Goal: Task Accomplishment & Management: Manage account settings

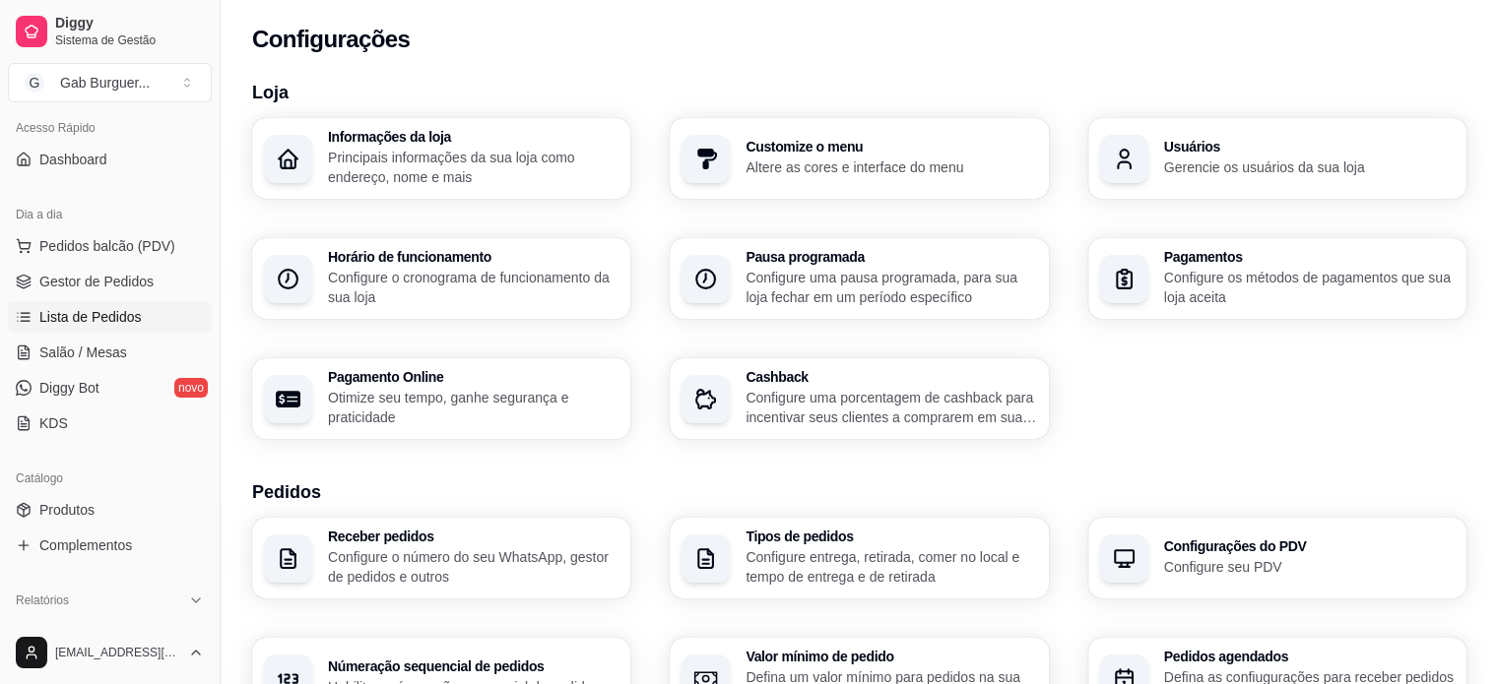
scroll to position [197, 0]
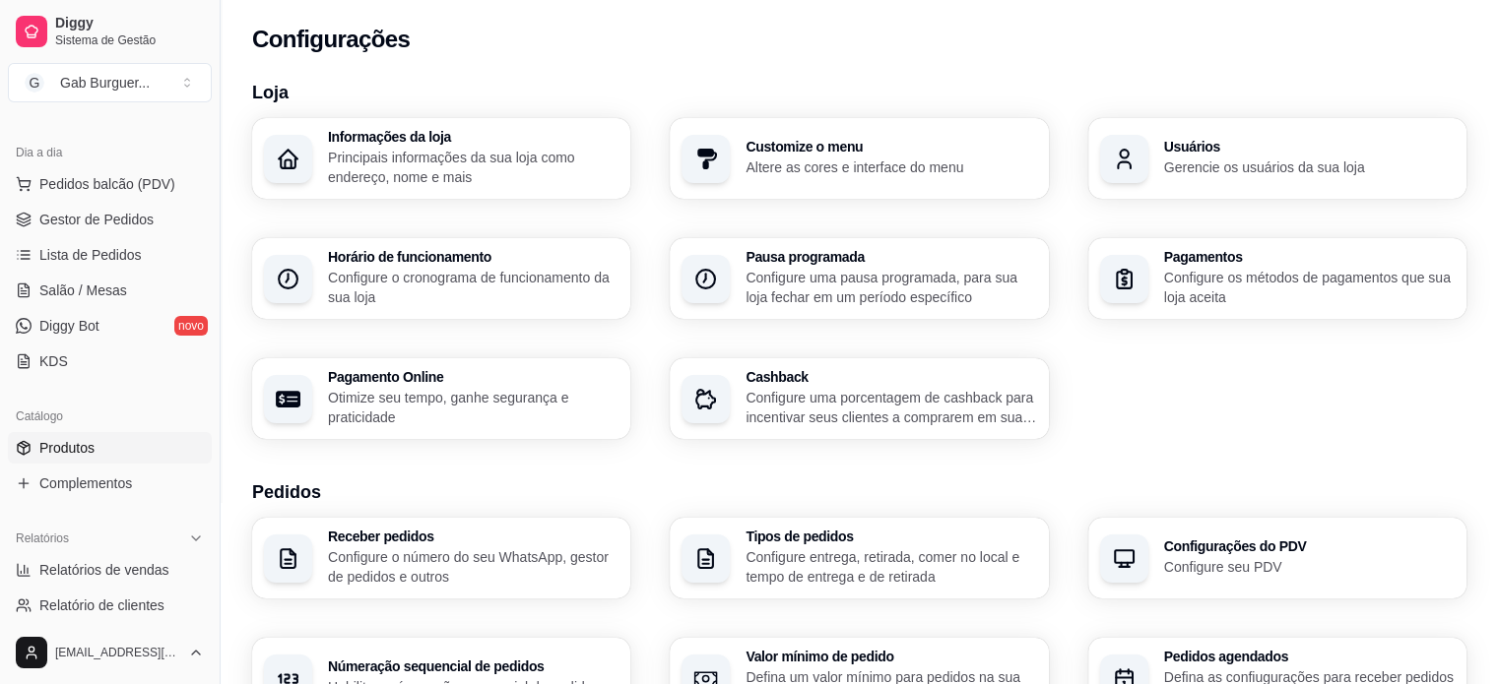
click at [87, 439] on span "Produtos" at bounding box center [66, 448] width 55 height 20
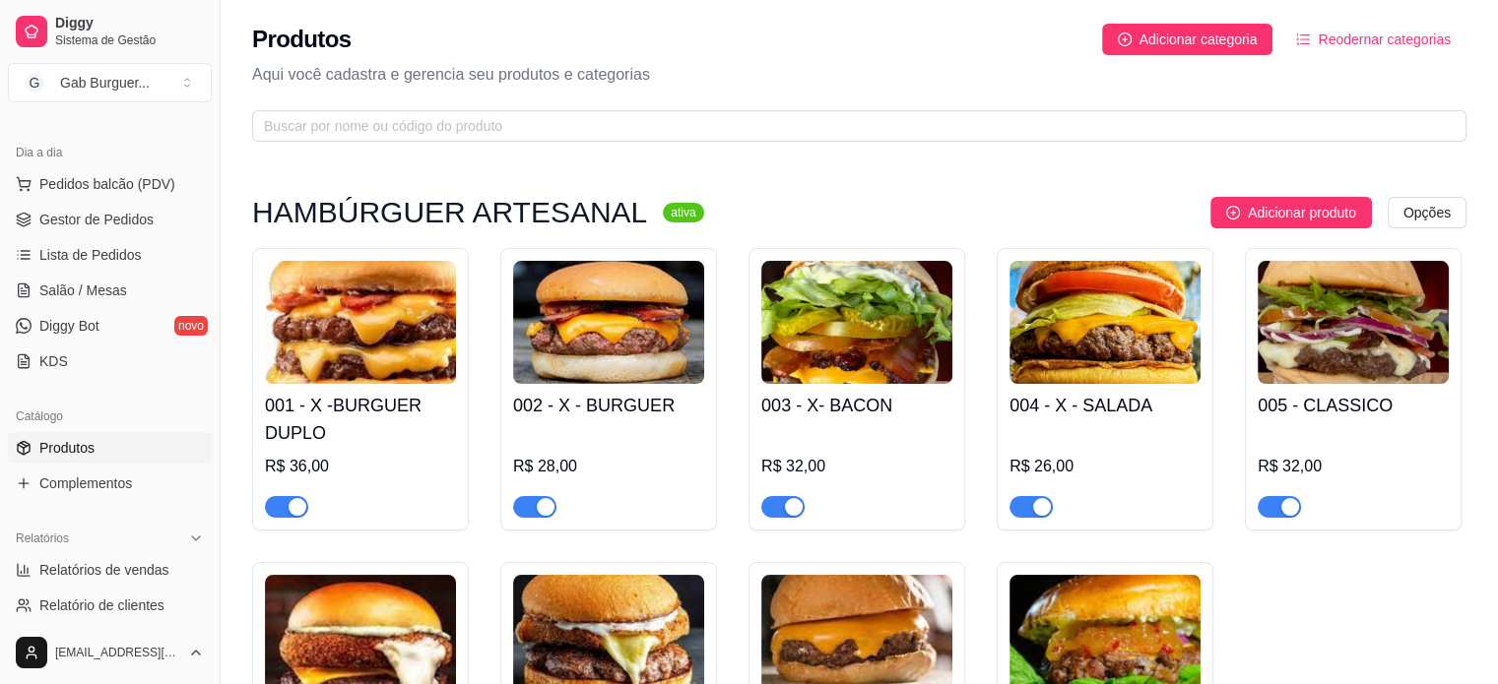
click at [1348, 290] on img at bounding box center [1352, 322] width 191 height 123
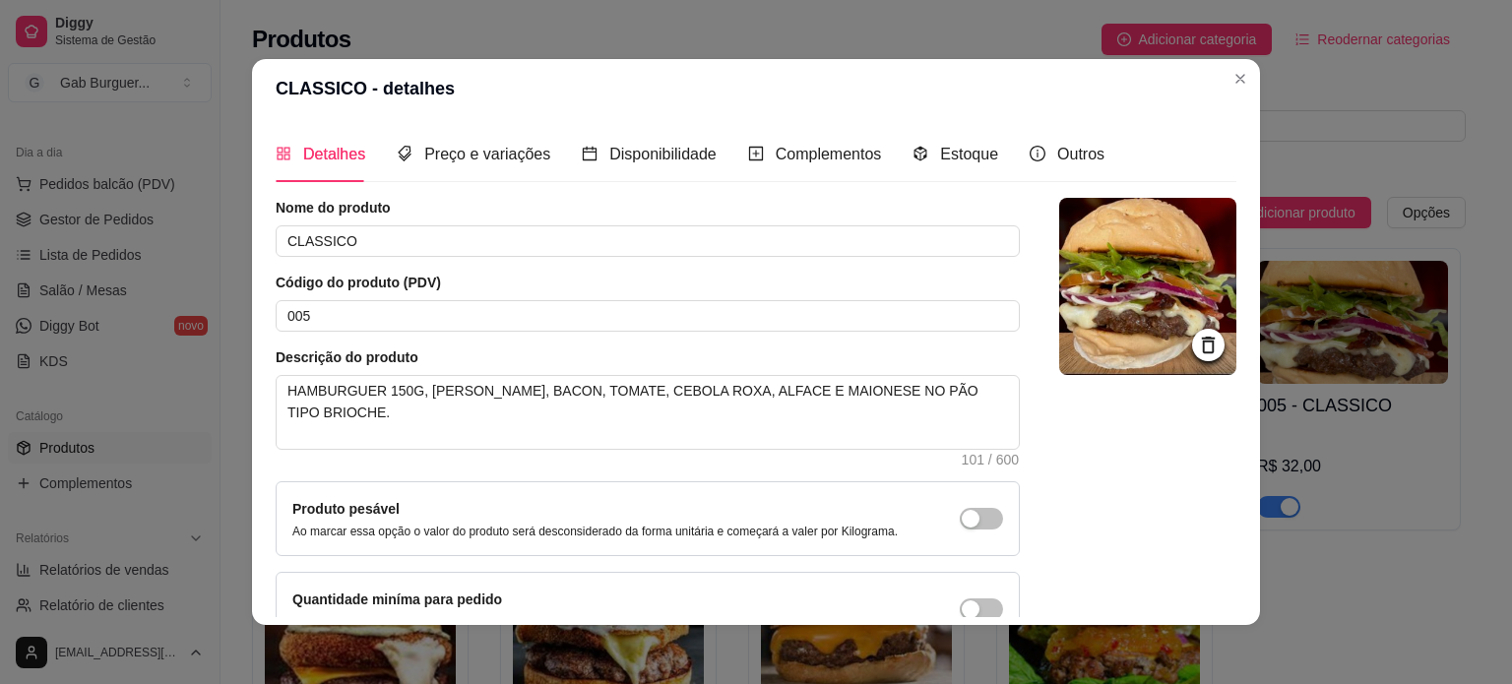
click at [1202, 341] on icon at bounding box center [1208, 345] width 13 height 17
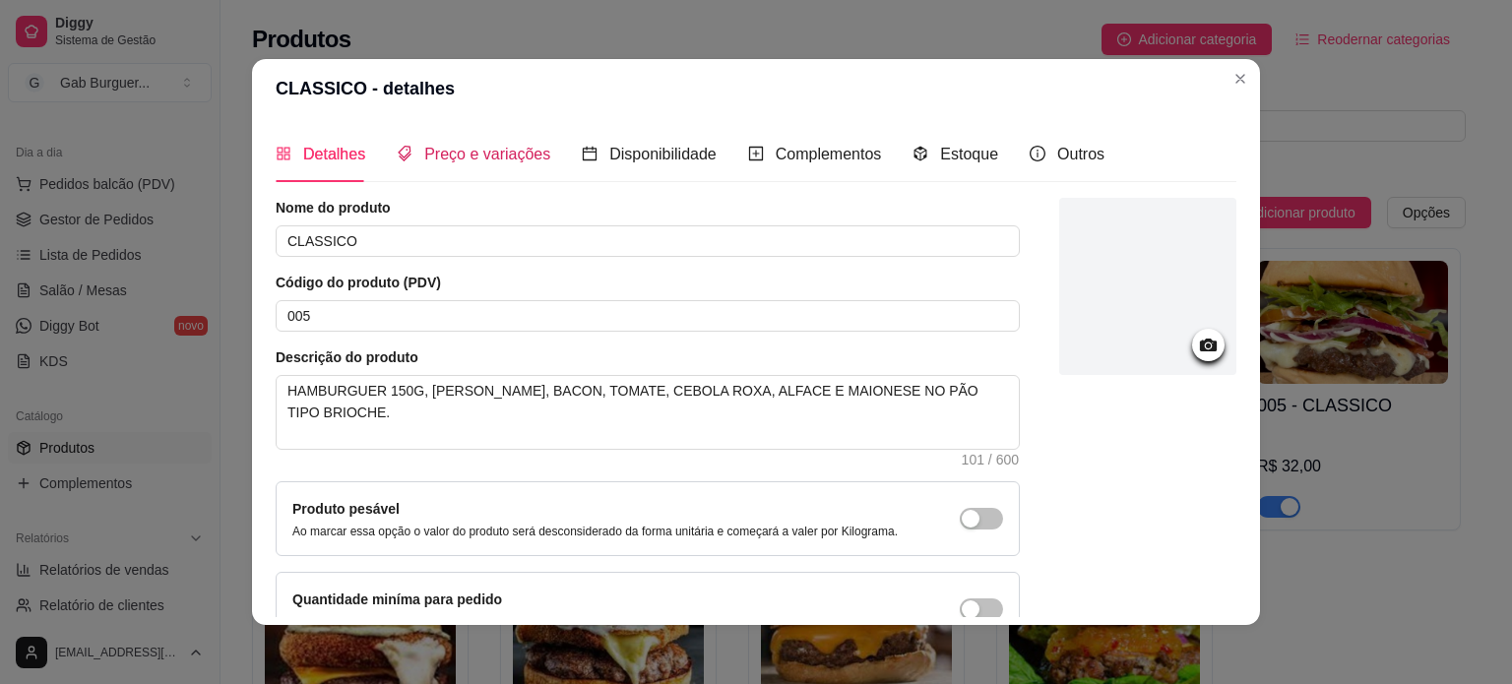
click at [481, 157] on span "Preço e variações" at bounding box center [487, 154] width 126 height 17
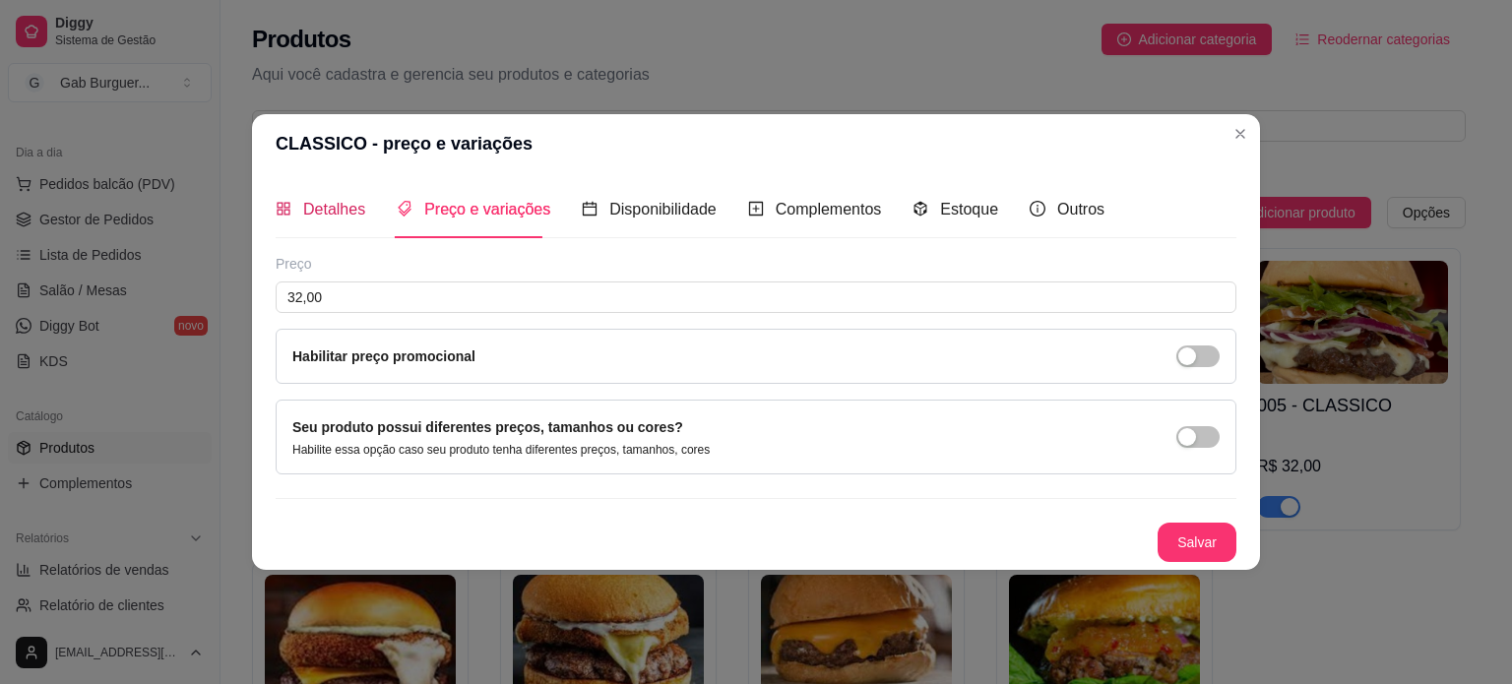
click at [332, 208] on span "Detalhes" at bounding box center [334, 209] width 62 height 17
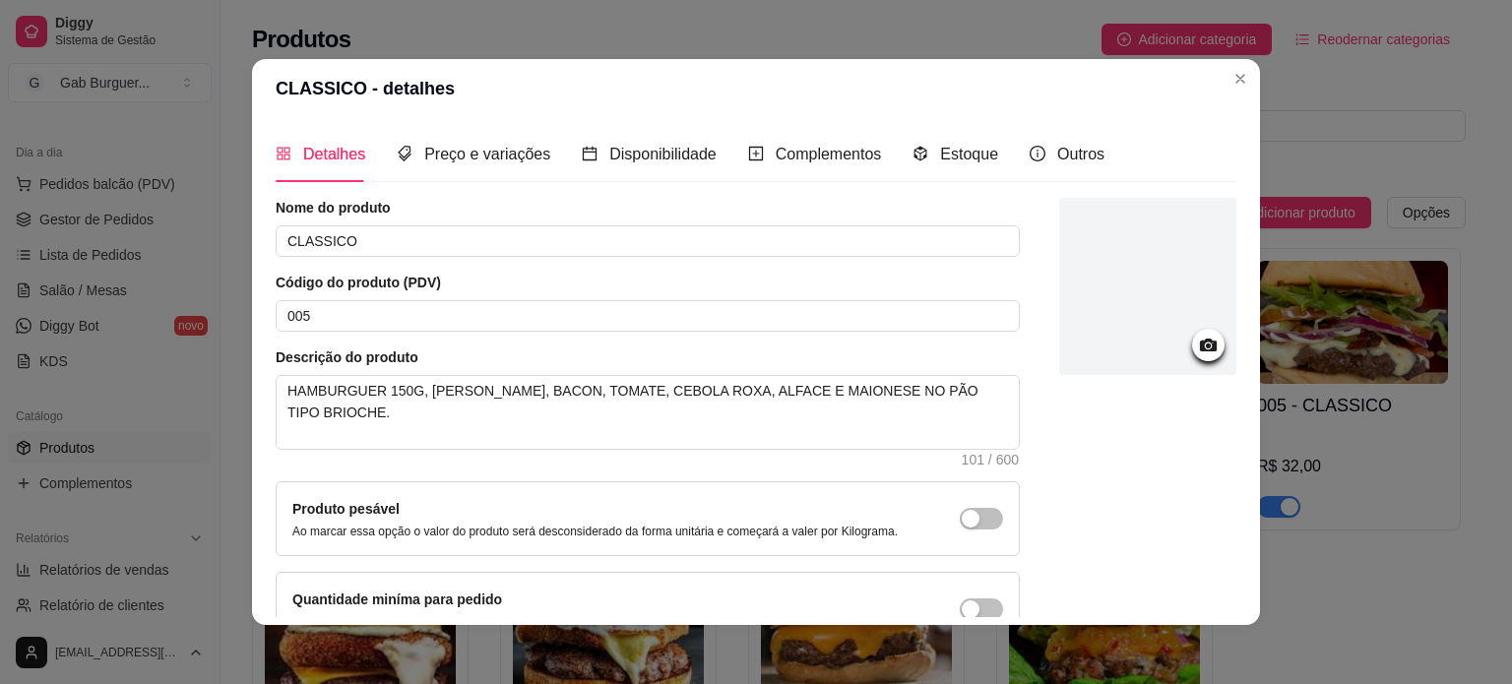
click at [1140, 324] on div at bounding box center [1148, 286] width 177 height 177
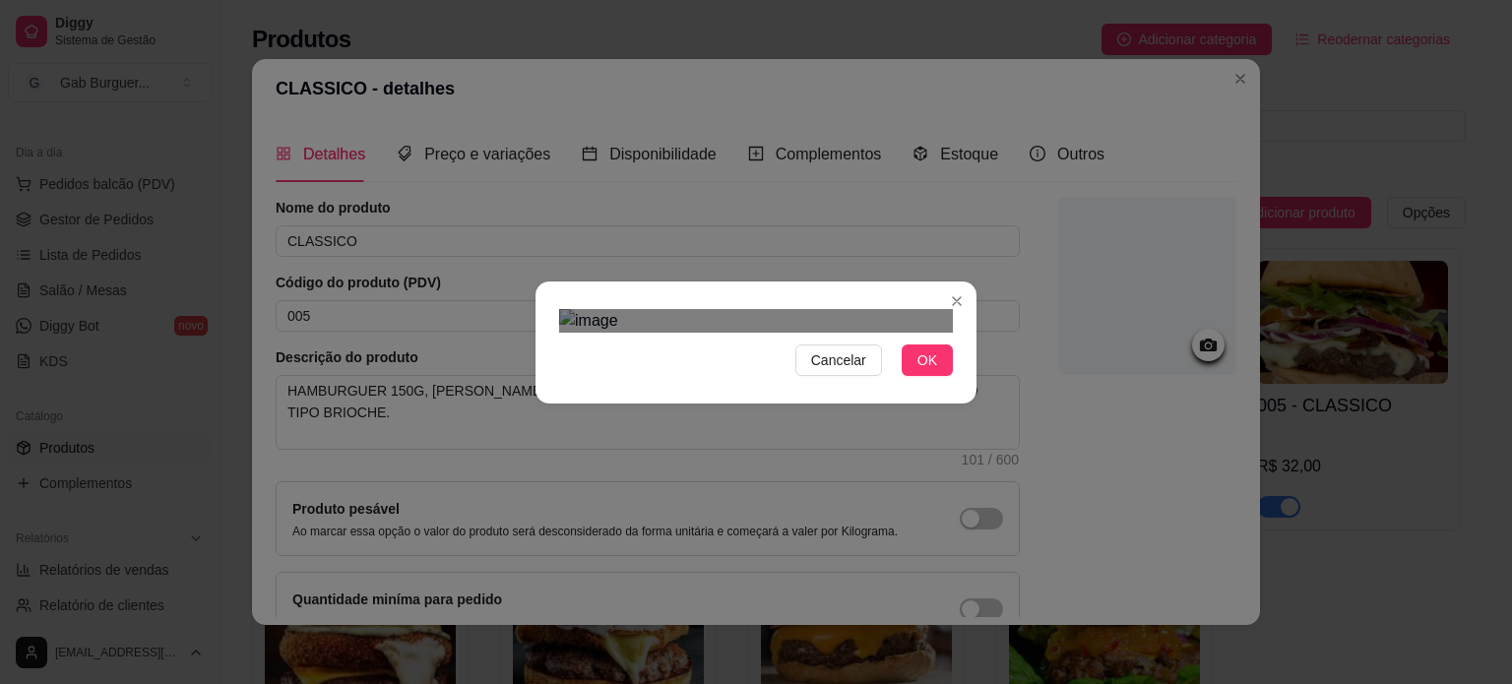
click at [796, 402] on div "Use the arrow keys to move the crop selection area" at bounding box center [751, 538] width 354 height 354
click at [855, 439] on div "Use the arrow keys to move the crop selection area" at bounding box center [750, 532] width 354 height 354
click at [937, 376] on button "OK" at bounding box center [927, 361] width 51 height 32
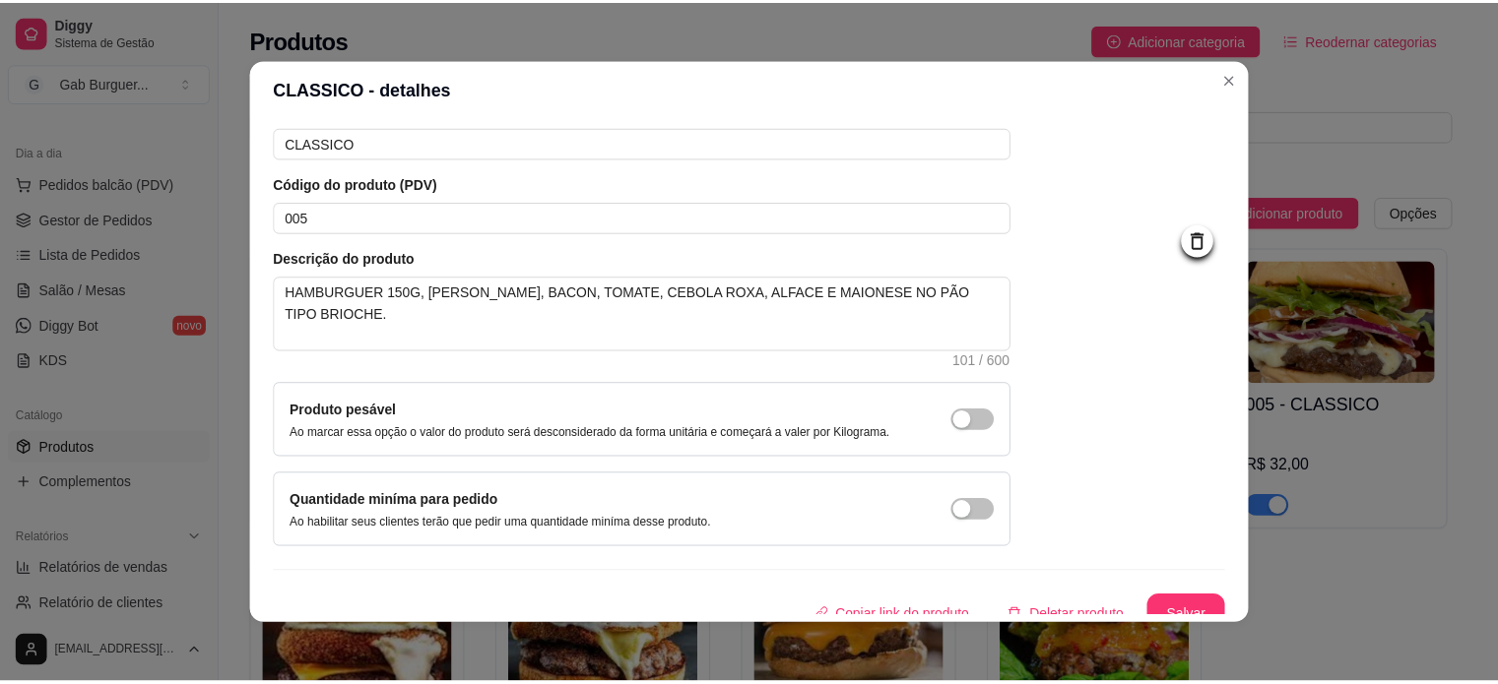
scroll to position [114, 0]
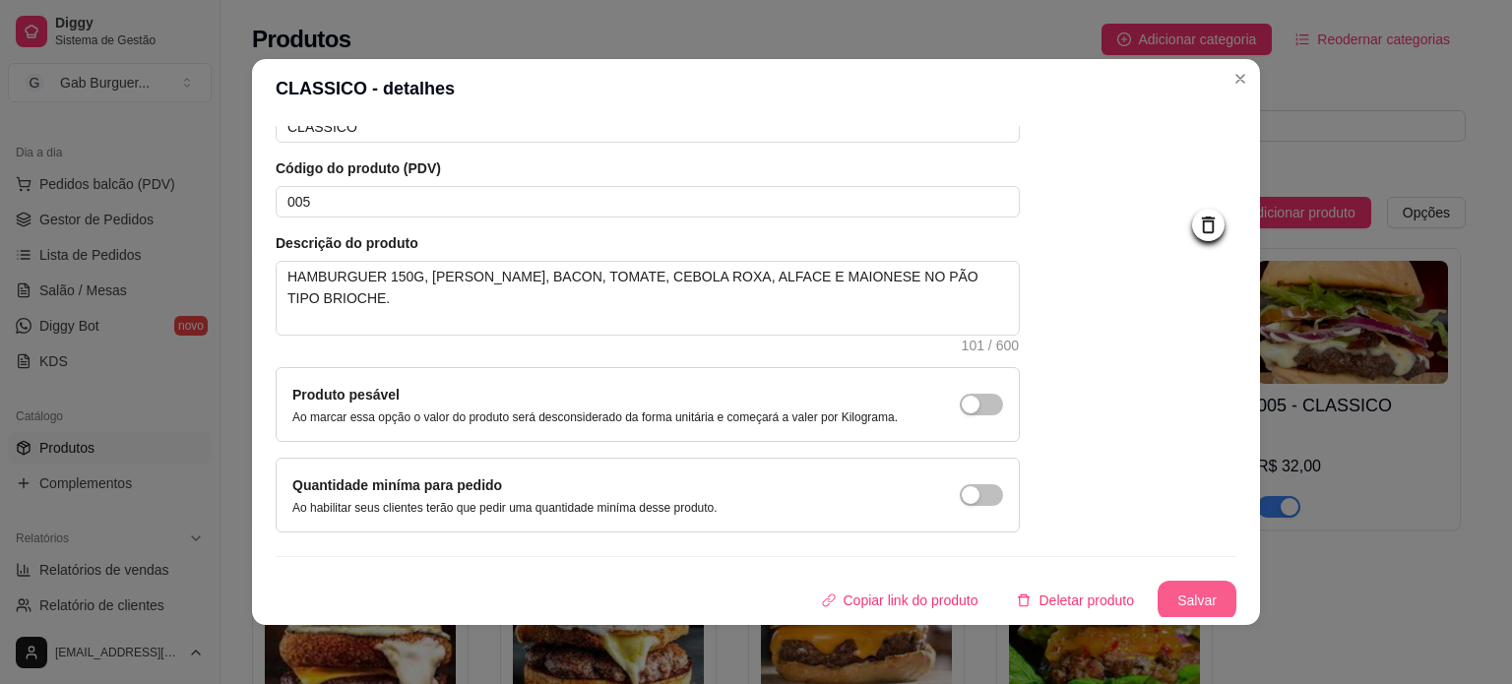
click at [1158, 601] on button "Salvar" at bounding box center [1197, 600] width 79 height 39
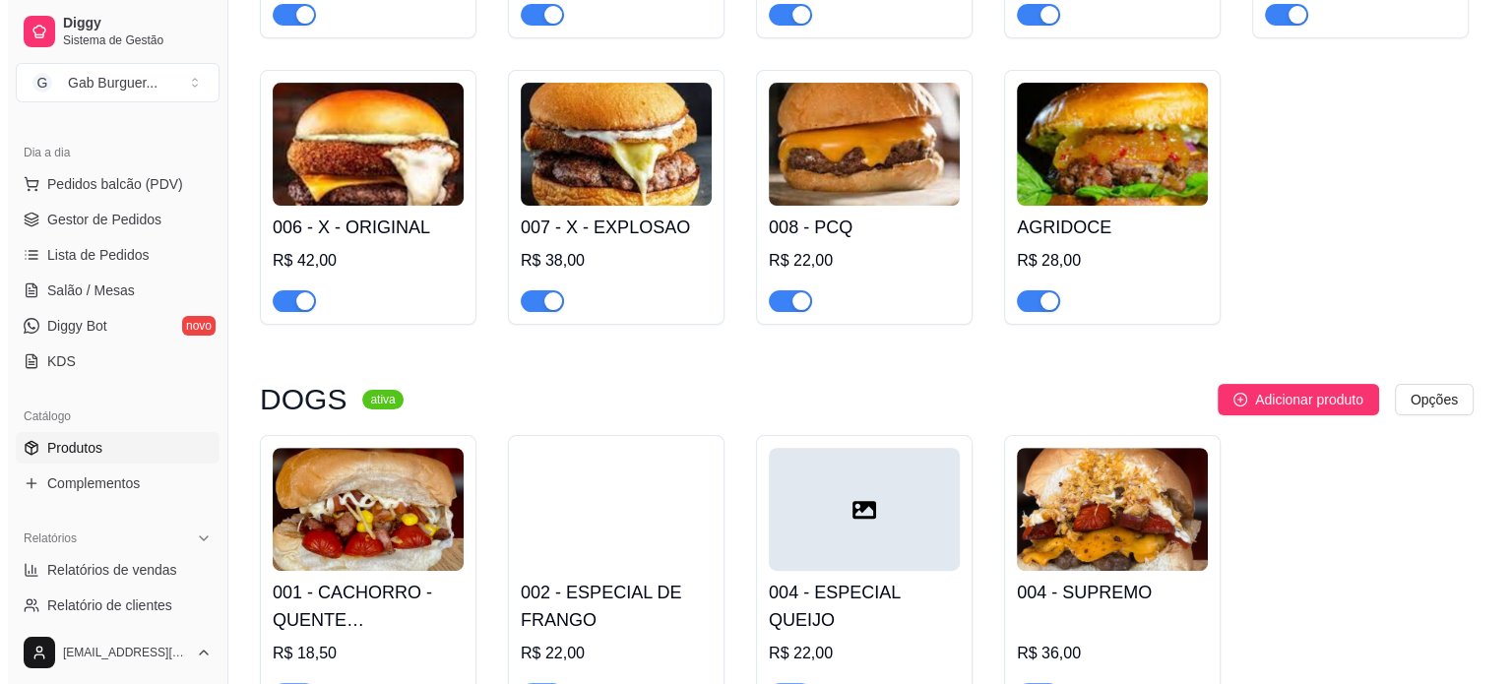
scroll to position [591, 0]
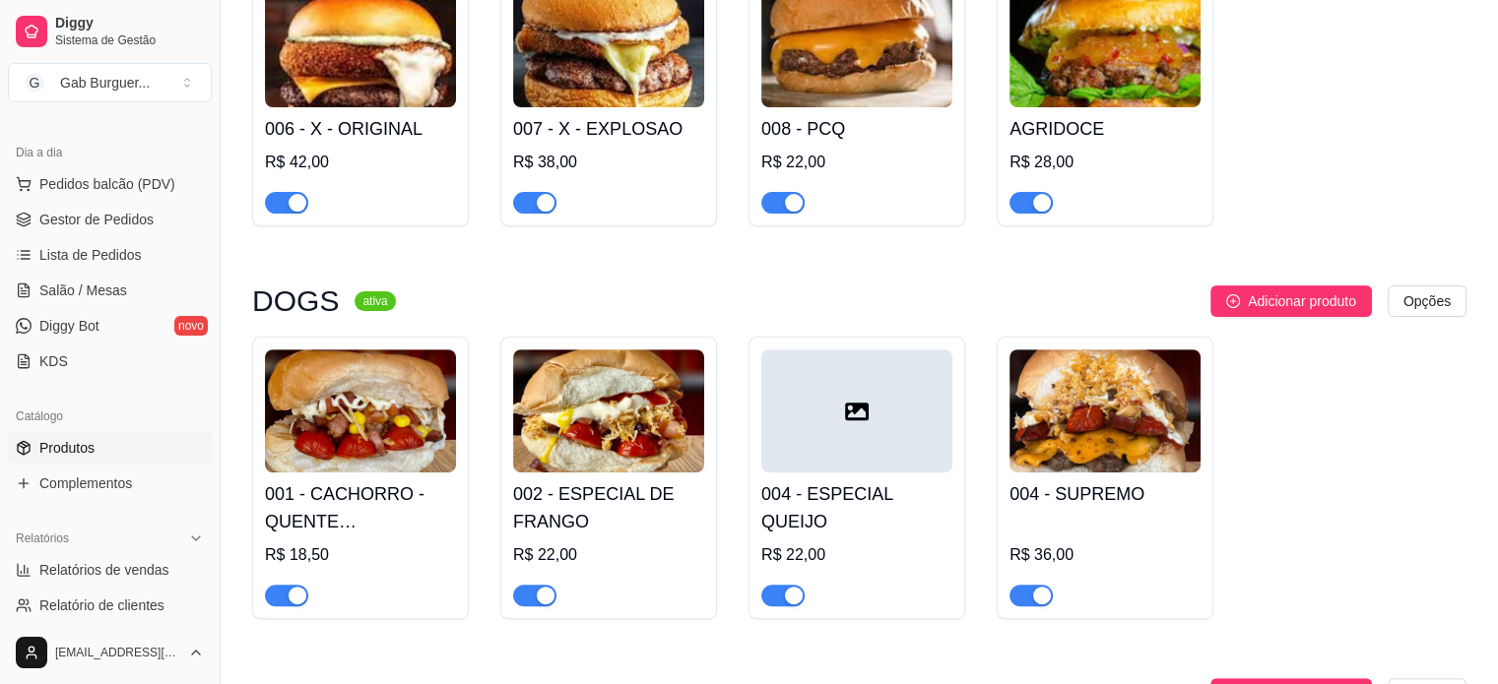
click at [867, 417] on icon at bounding box center [857, 412] width 24 height 18
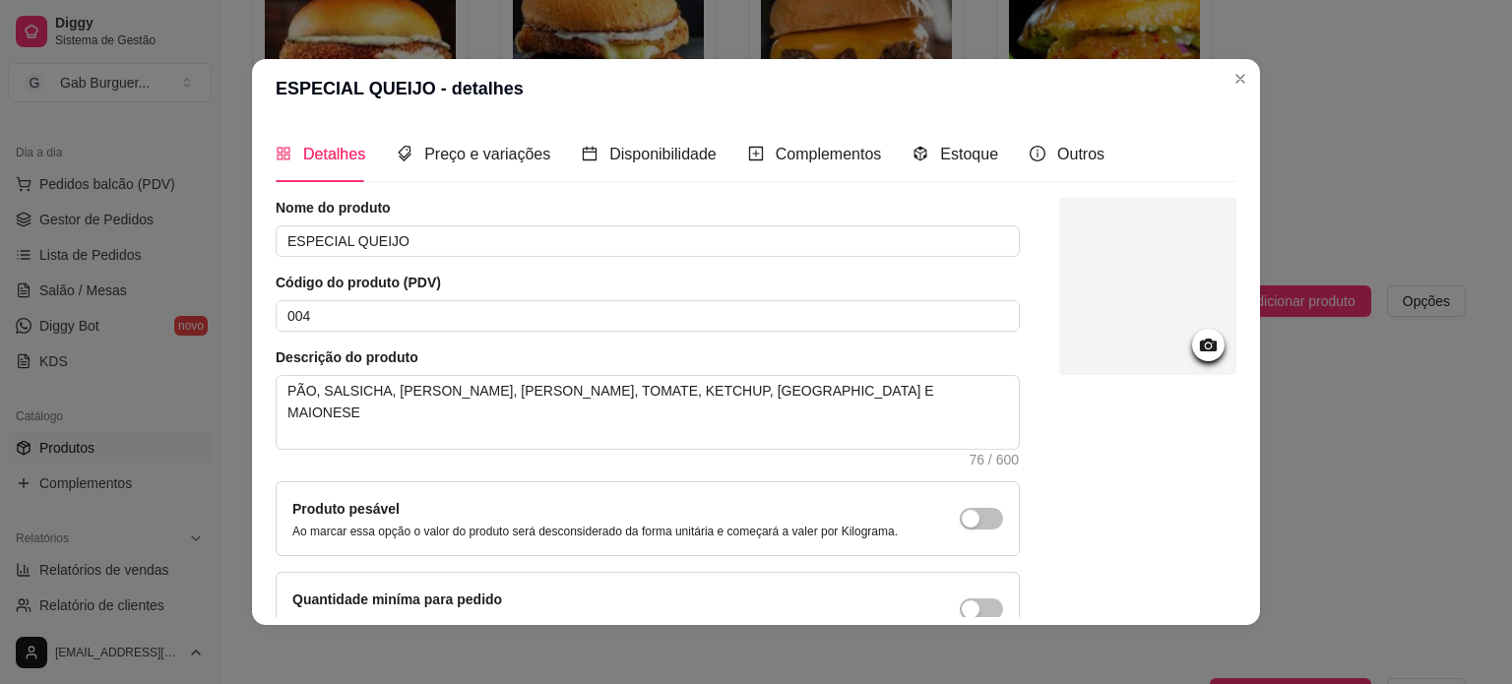
click at [1154, 355] on div at bounding box center [1148, 286] width 177 height 177
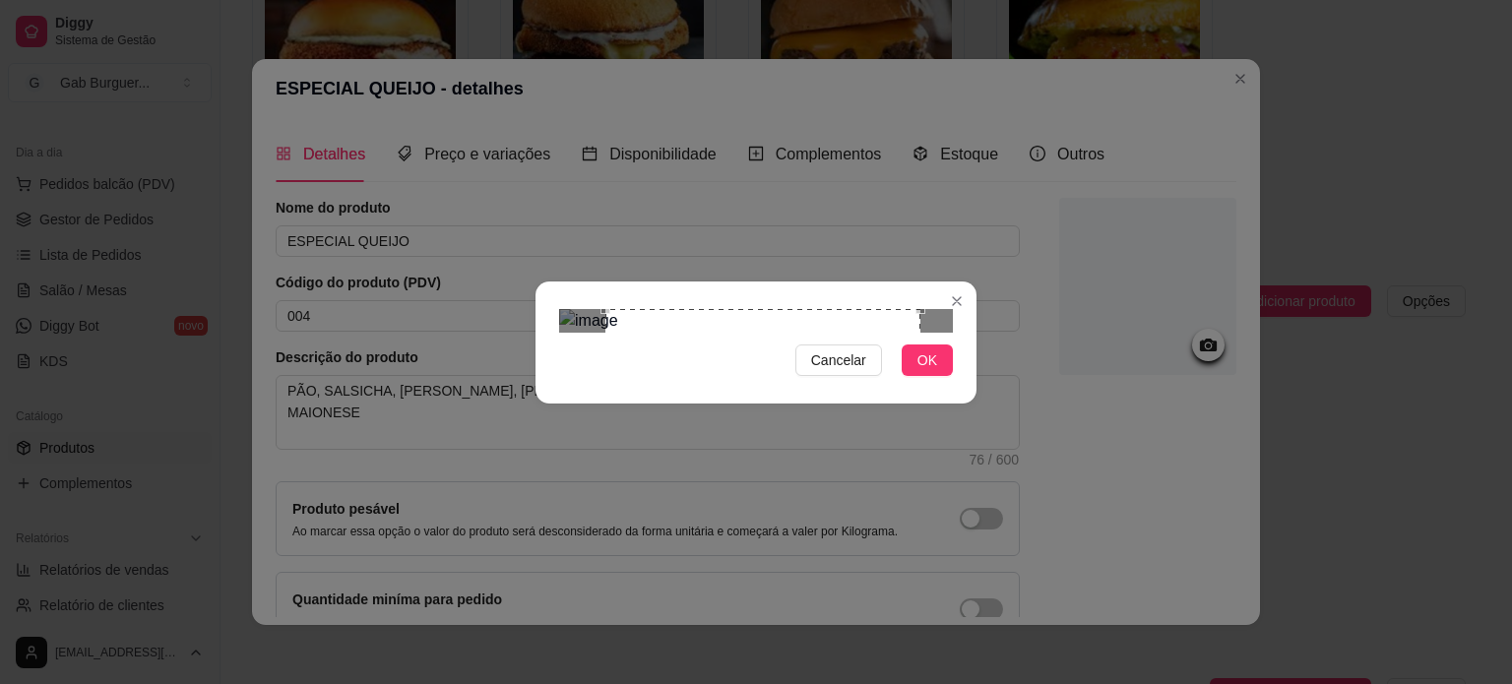
click at [725, 359] on div "Use the arrow keys to move the crop selection area" at bounding box center [763, 466] width 315 height 315
click at [907, 321] on div "Use the arrow keys to move the crop selection area" at bounding box center [757, 472] width 302 height 302
click at [935, 371] on span "OK" at bounding box center [928, 361] width 20 height 22
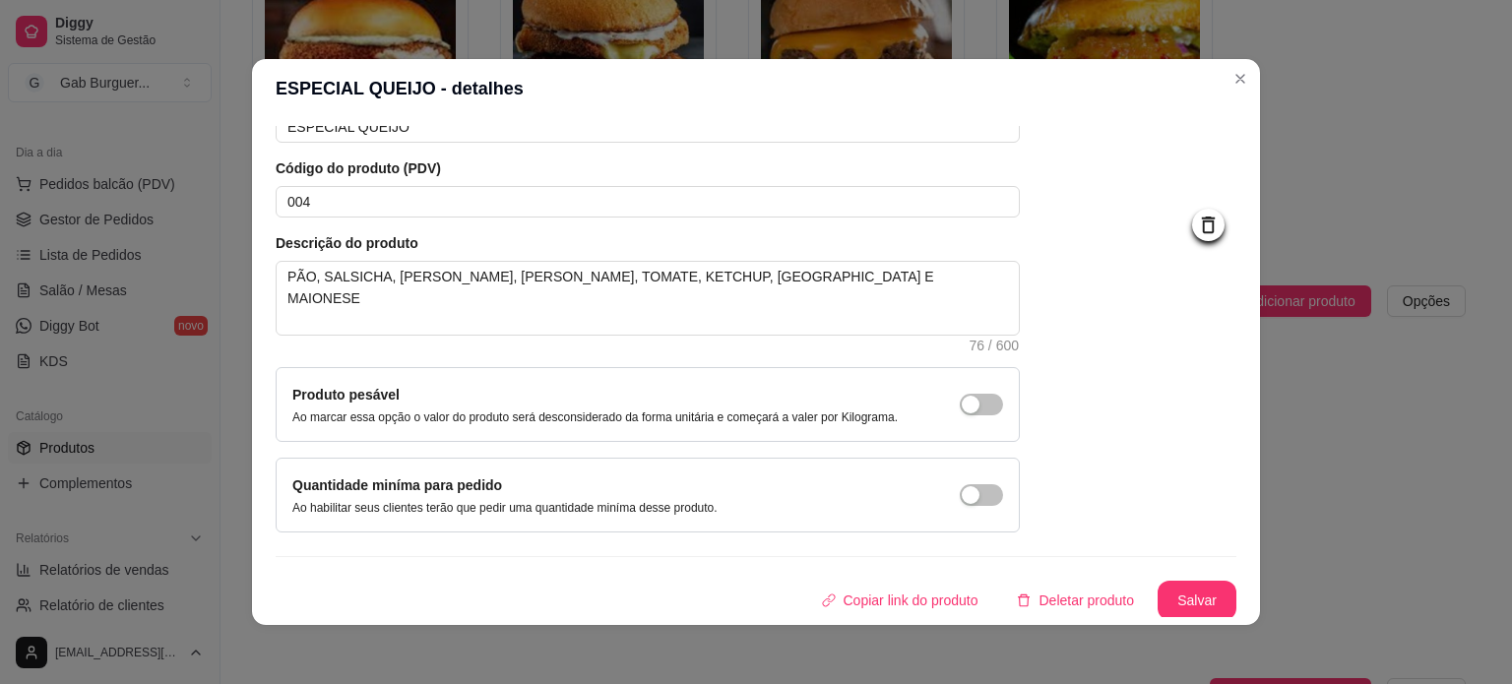
scroll to position [4, 0]
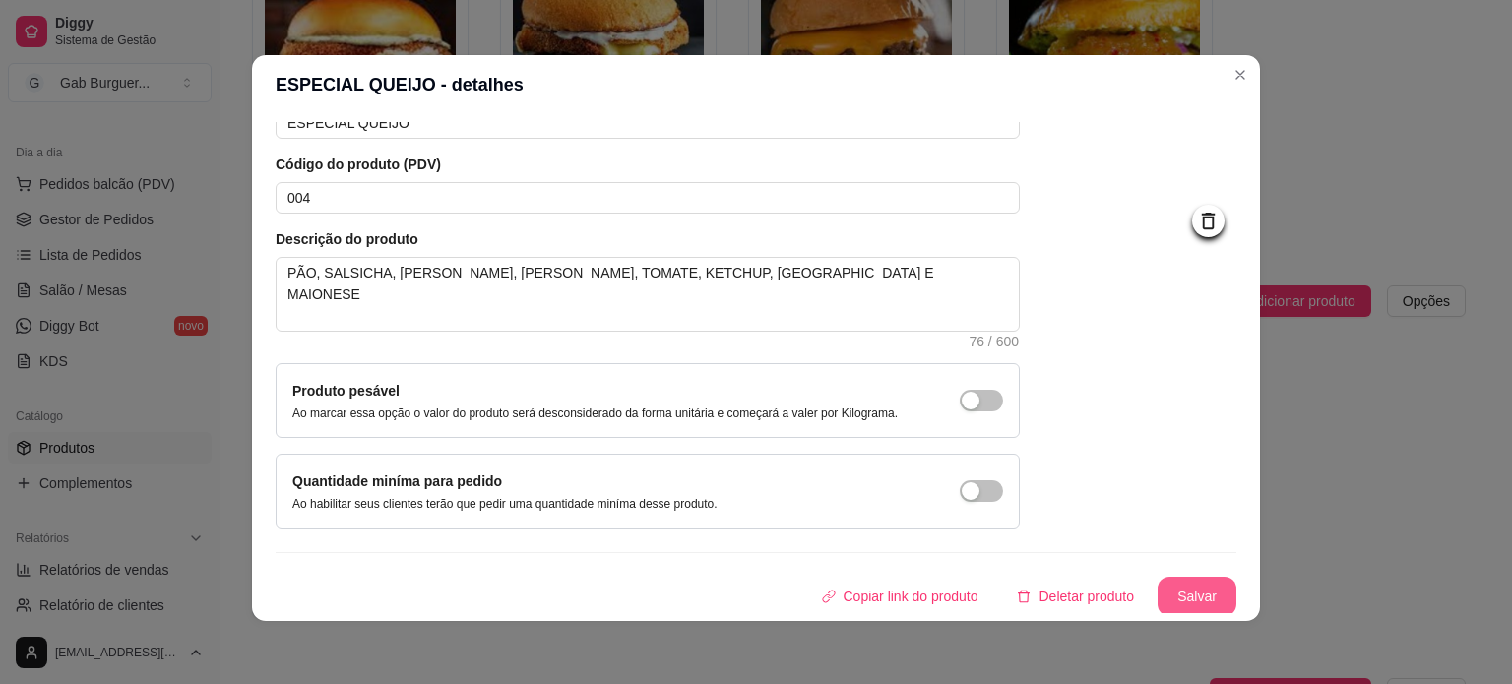
click at [1178, 610] on button "Salvar" at bounding box center [1197, 596] width 79 height 39
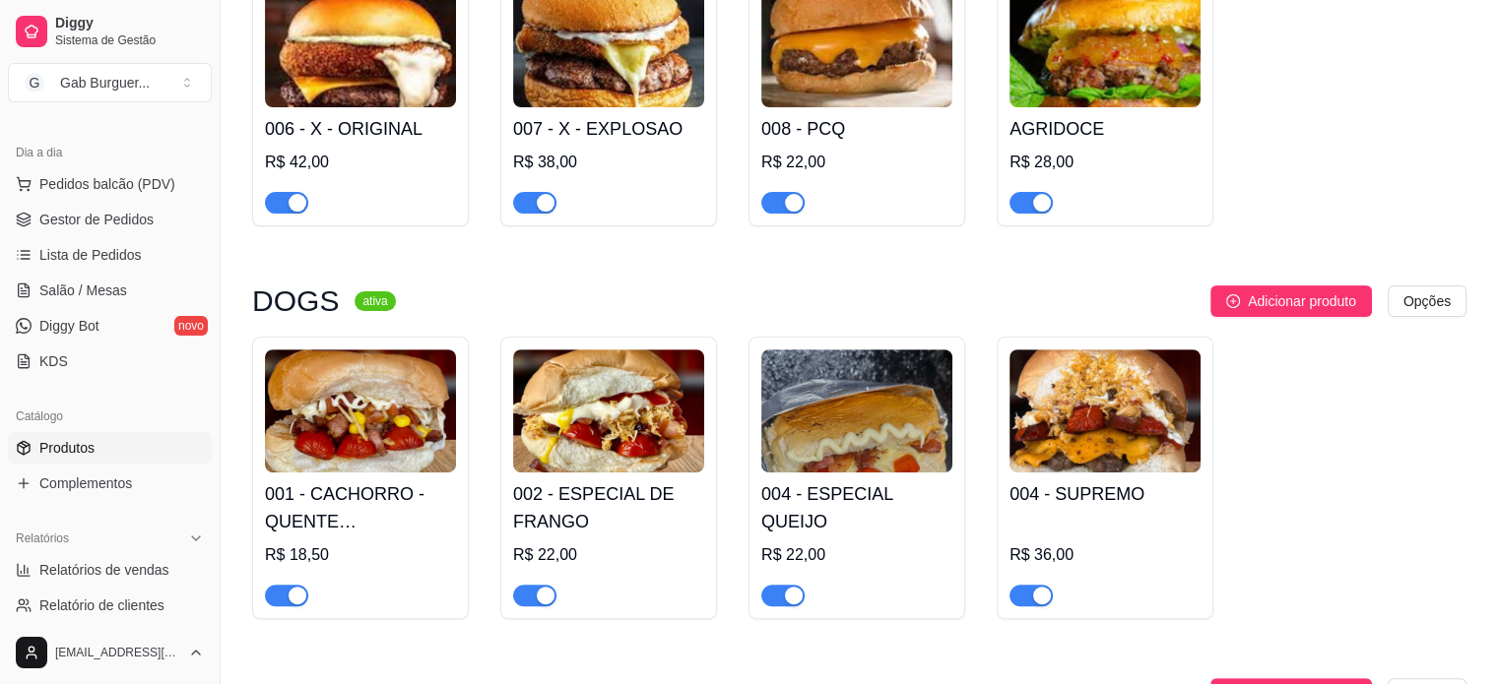
click at [869, 405] on img at bounding box center [856, 411] width 191 height 123
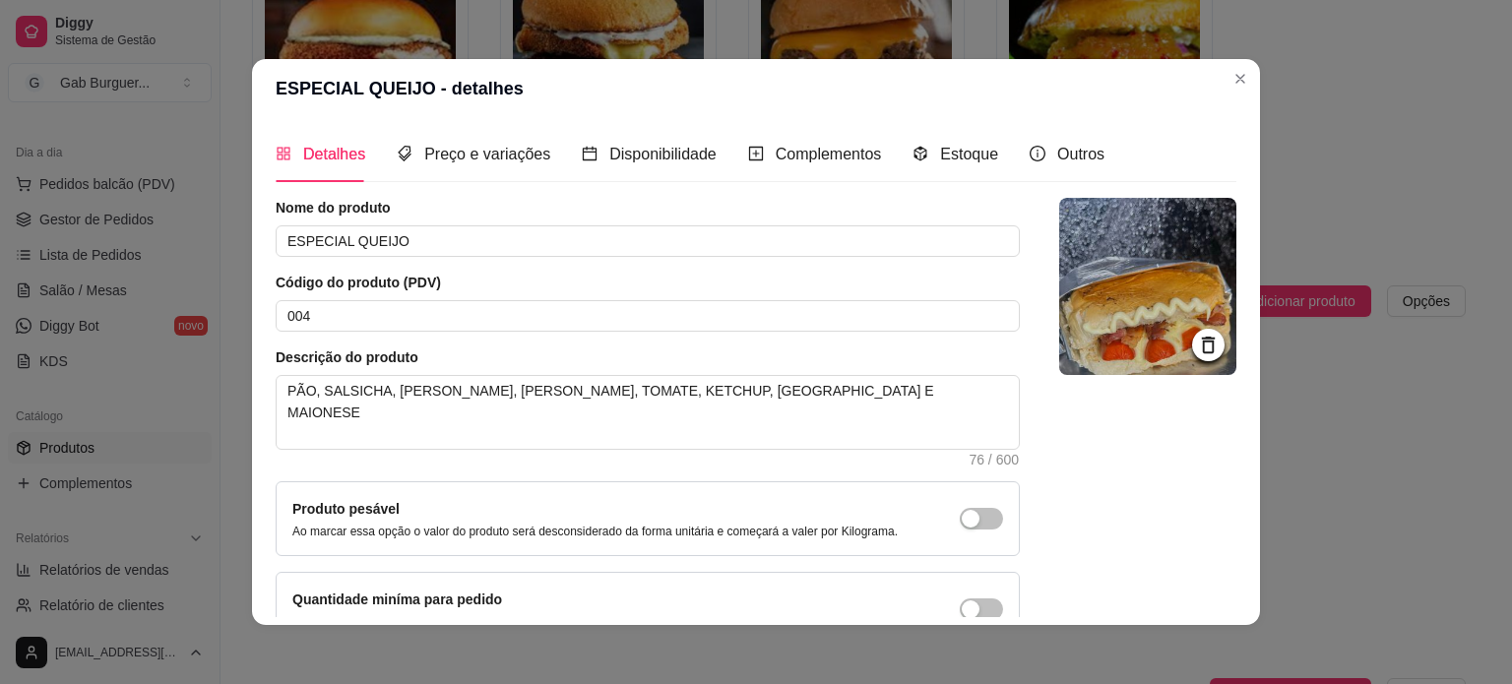
click at [1111, 291] on img at bounding box center [1148, 286] width 177 height 177
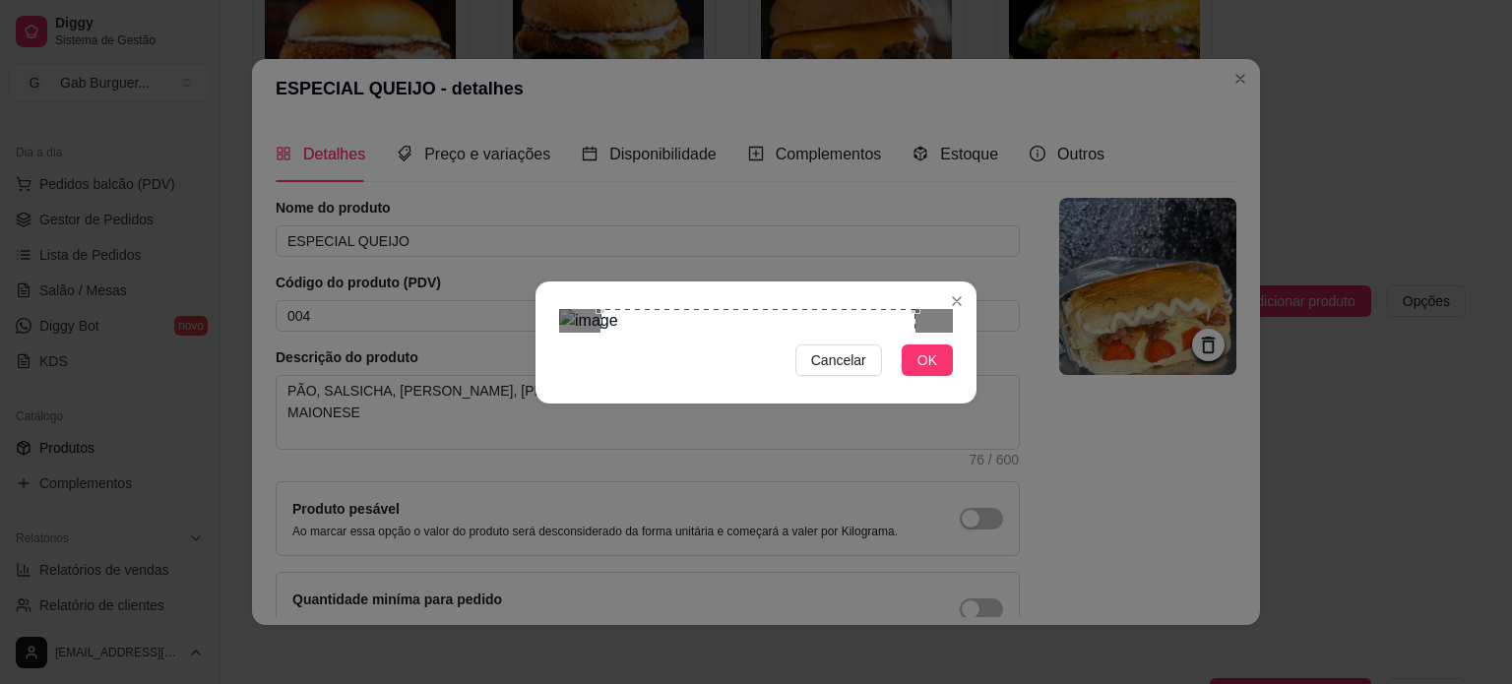
click at [732, 389] on div "Use the arrow keys to move the crop selection area" at bounding box center [758, 466] width 315 height 315
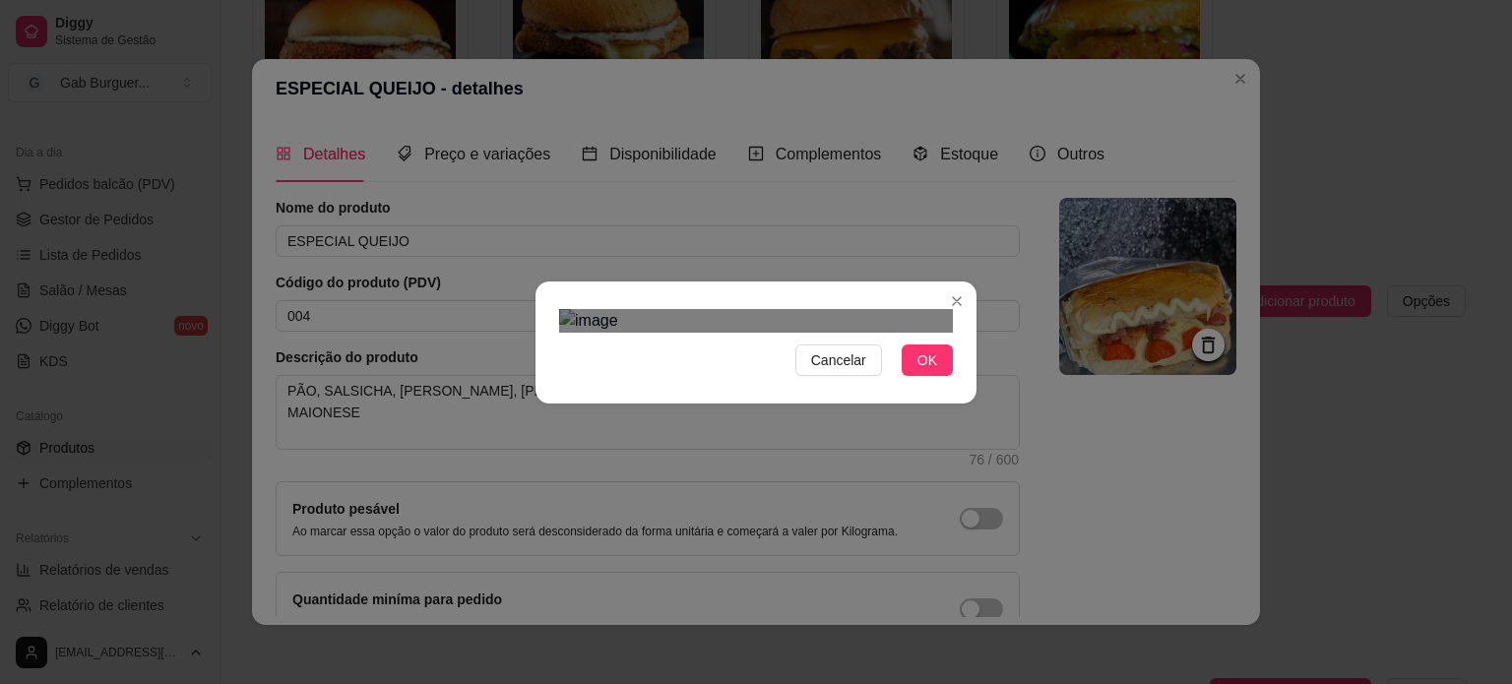
click at [682, 385] on div "Use the arrow keys to move the crop selection area" at bounding box center [801, 504] width 238 height 238
click at [730, 384] on div "Cancelar OK" at bounding box center [756, 342] width 441 height 83
click at [676, 333] on div at bounding box center [756, 321] width 394 height 24
click at [720, 446] on div "Use the arrow keys to move the crop selection area" at bounding box center [766, 521] width 203 height 203
click at [935, 371] on span "OK" at bounding box center [928, 361] width 20 height 22
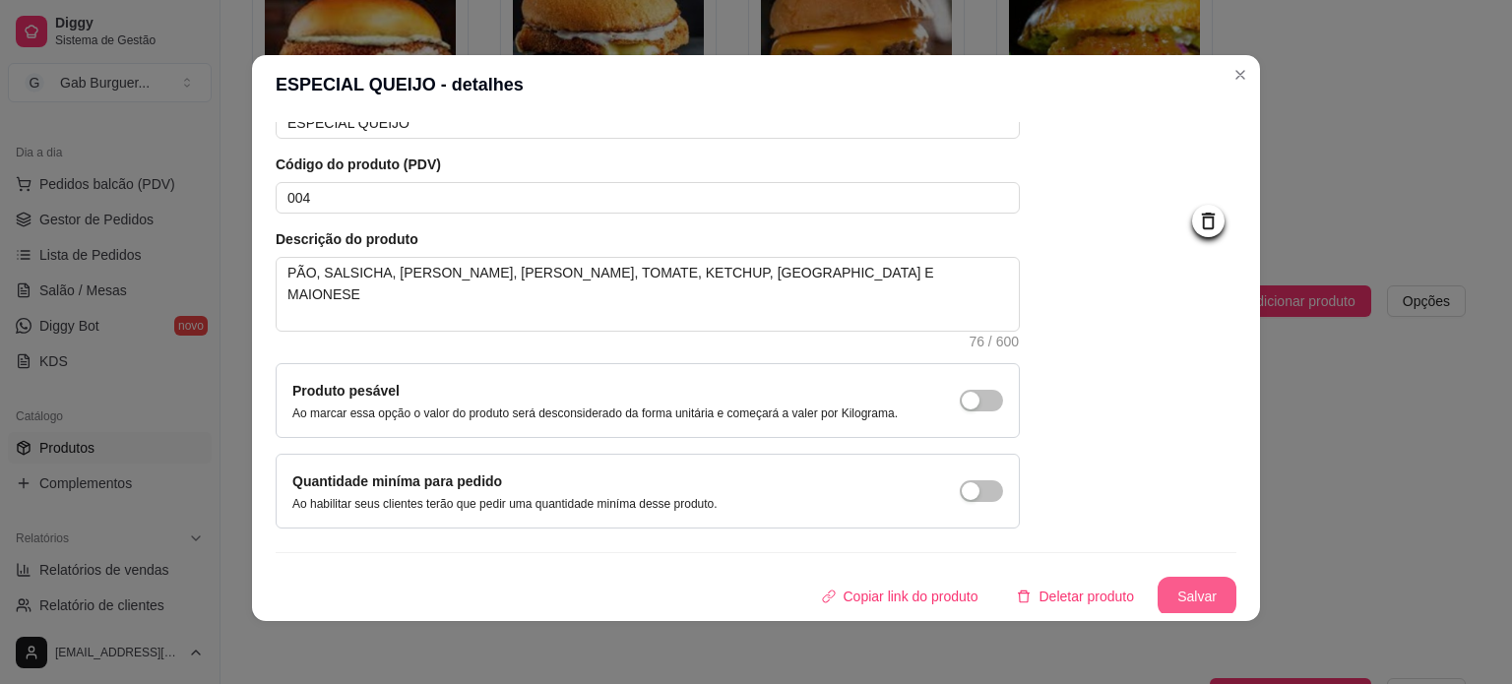
click at [1181, 588] on button "Salvar" at bounding box center [1197, 596] width 79 height 39
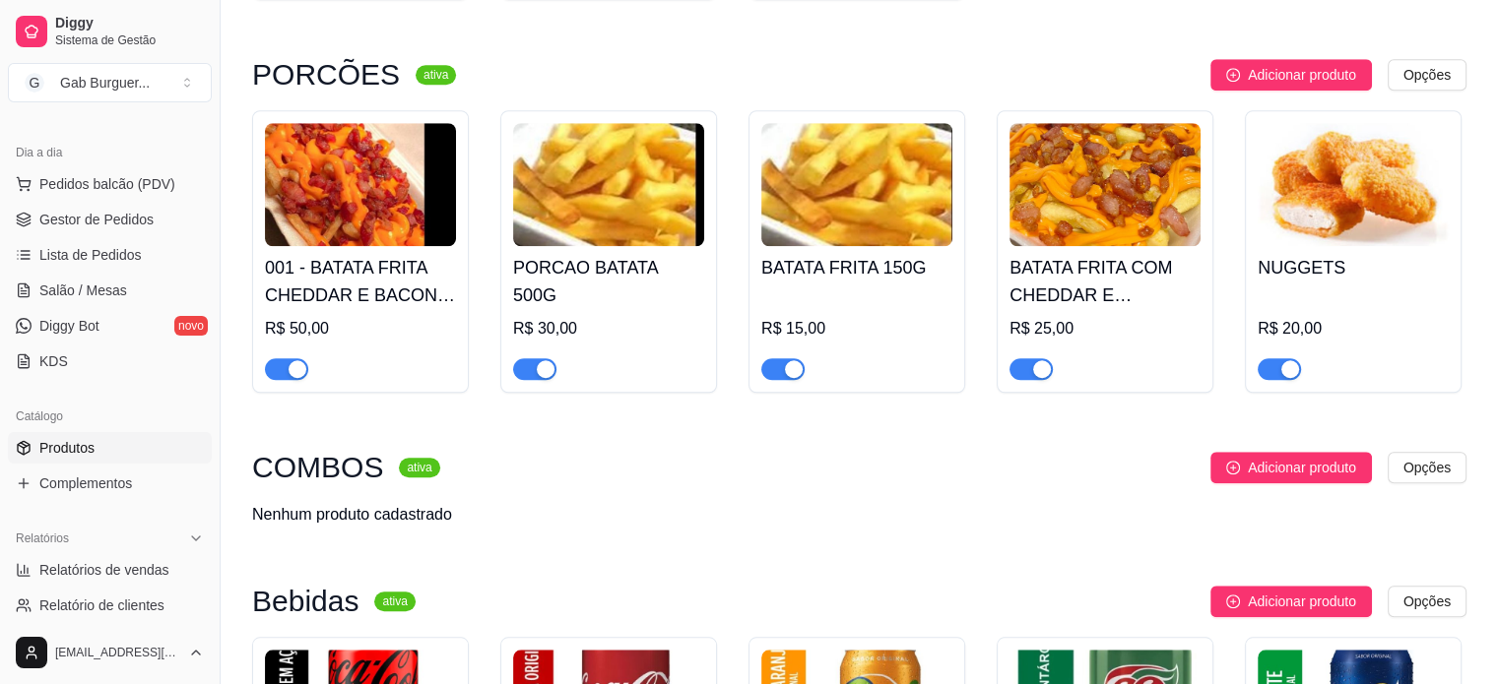
scroll to position [1674, 0]
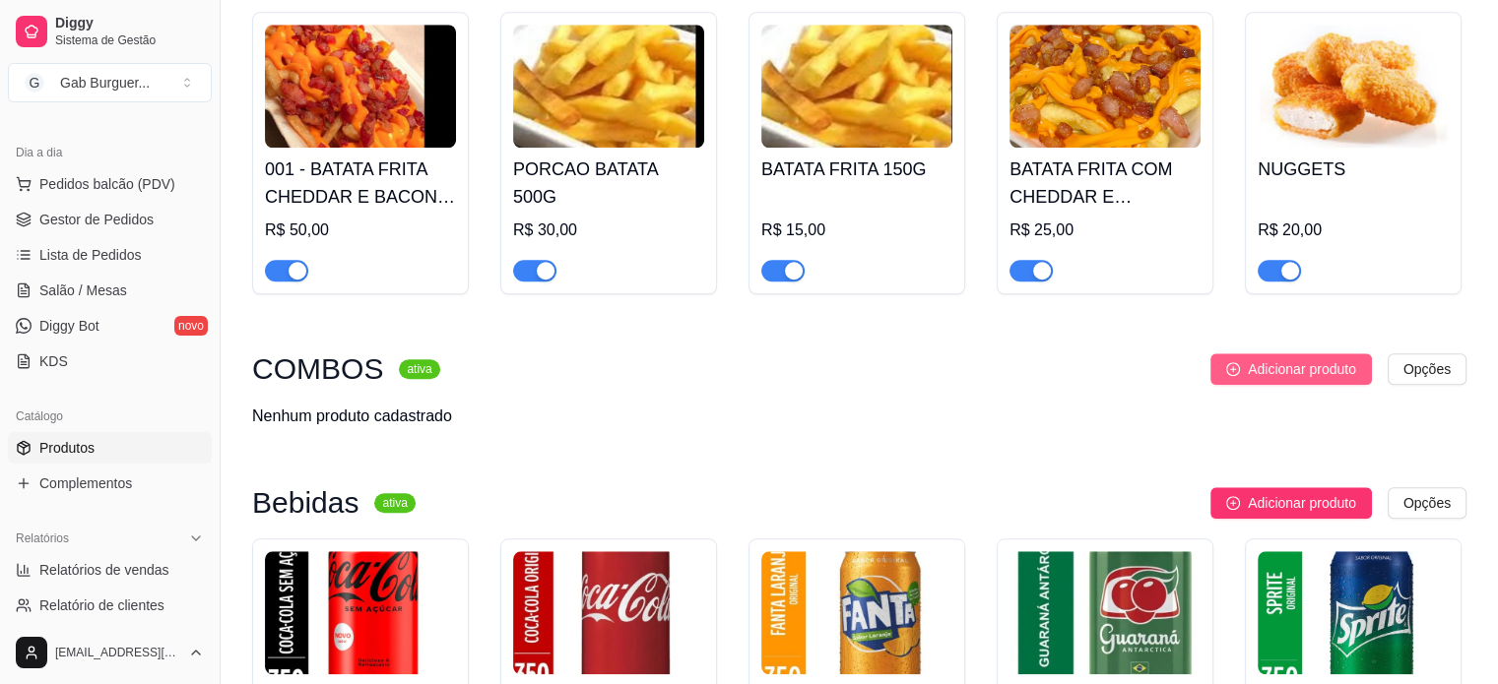
click at [1248, 374] on span "Adicionar produto" at bounding box center [1302, 369] width 108 height 22
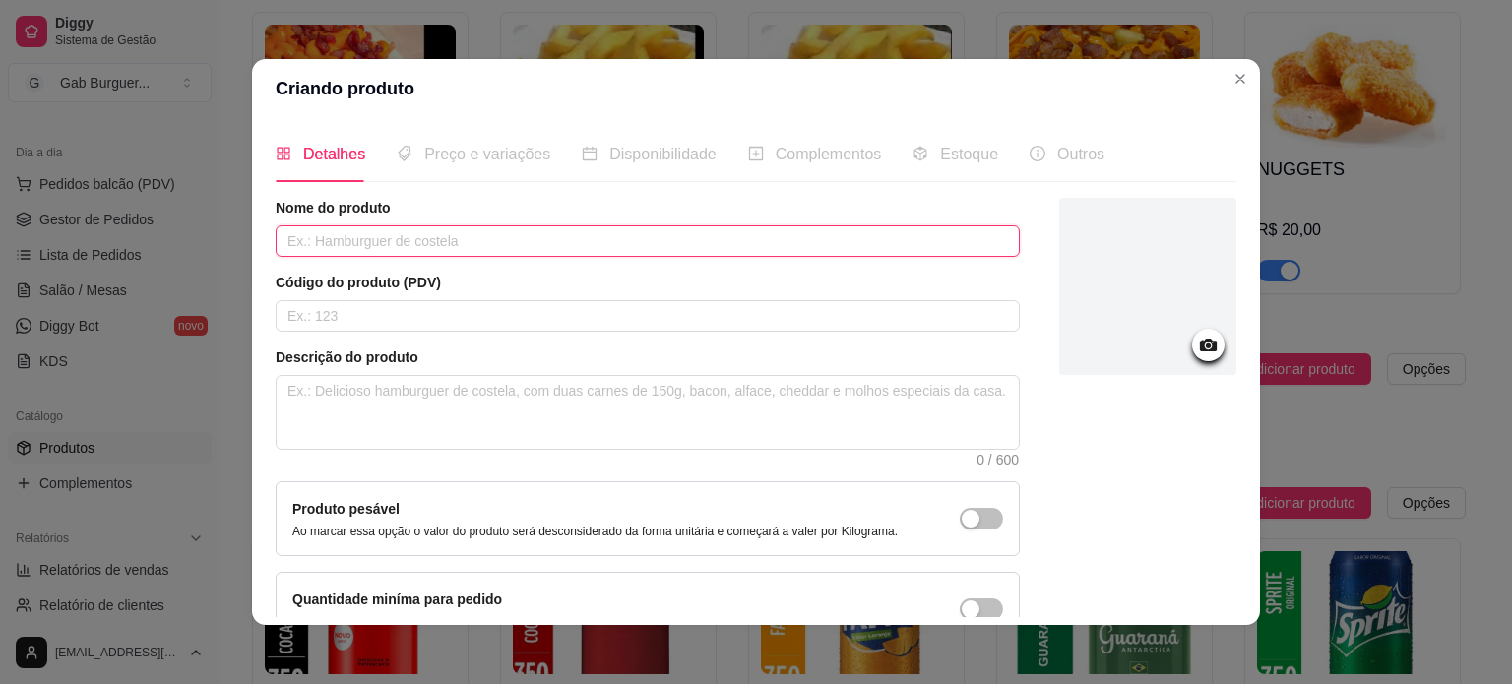
click at [451, 236] on input "text" at bounding box center [648, 241] width 744 height 32
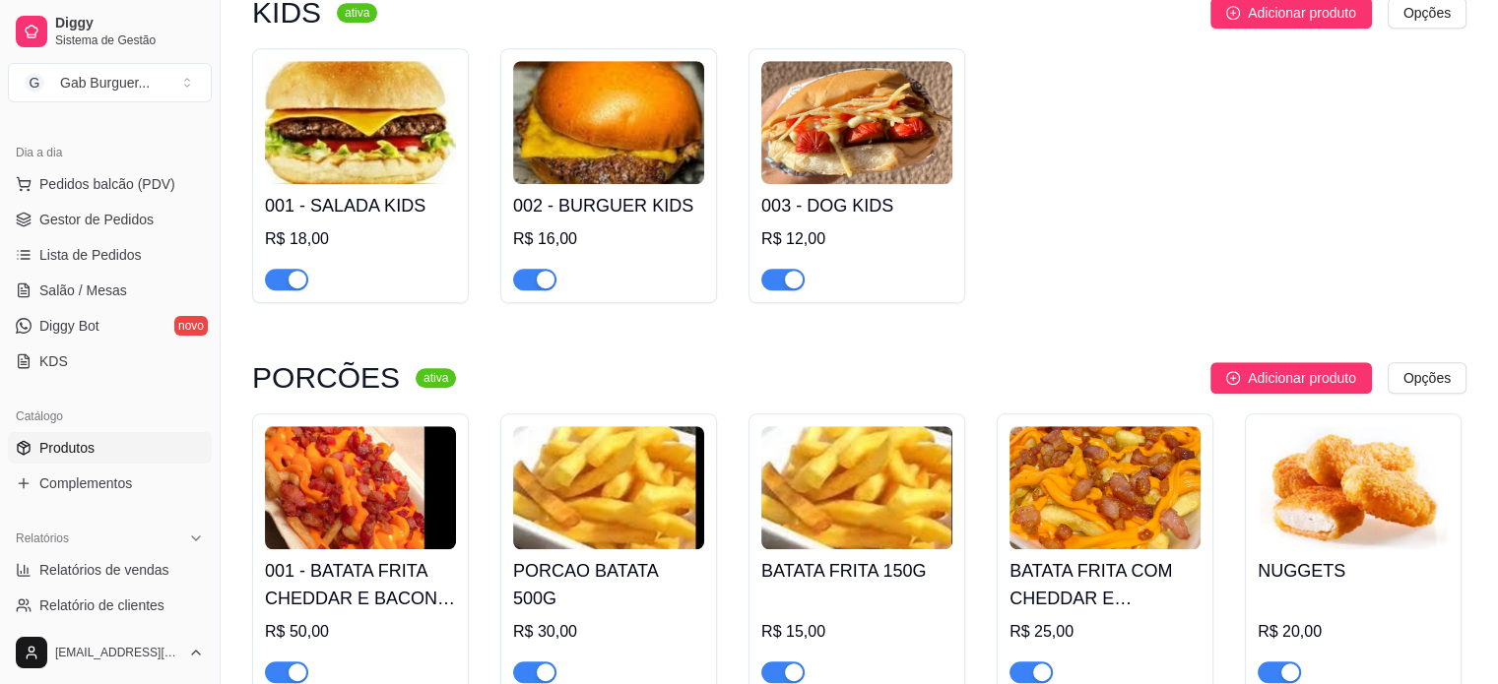
scroll to position [1182, 0]
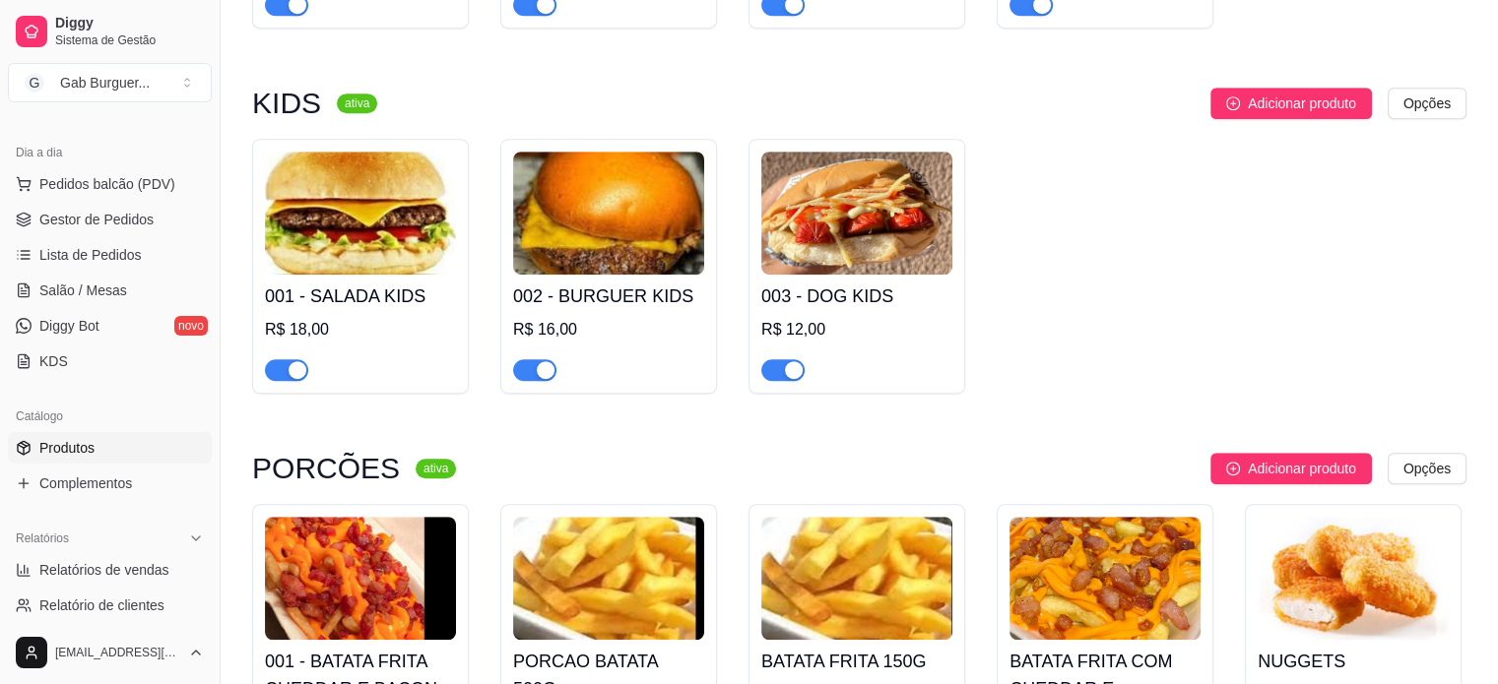
click at [383, 235] on img at bounding box center [360, 213] width 191 height 123
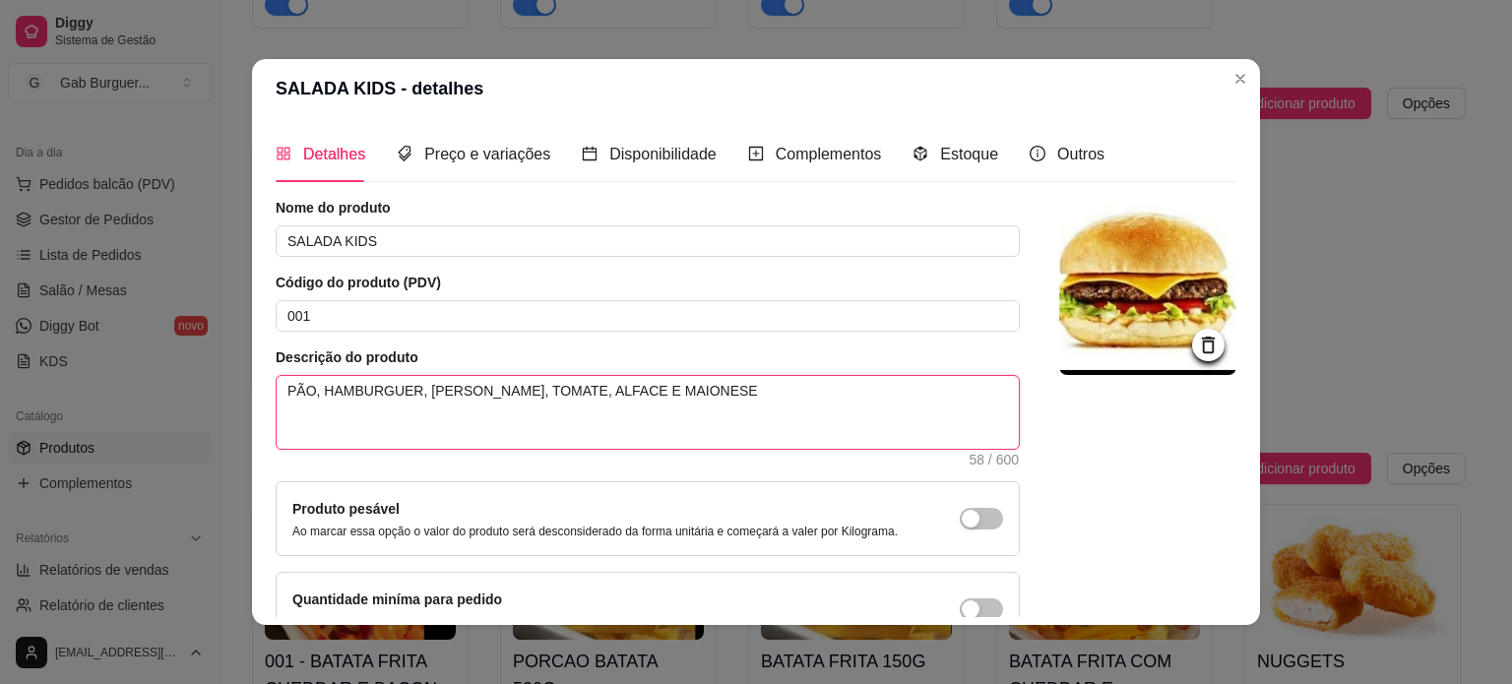
click at [311, 389] on textarea "PÃO, HAMBURGUER, [PERSON_NAME], TOMATE, ALFACE E MAIONESE" at bounding box center [648, 412] width 742 height 73
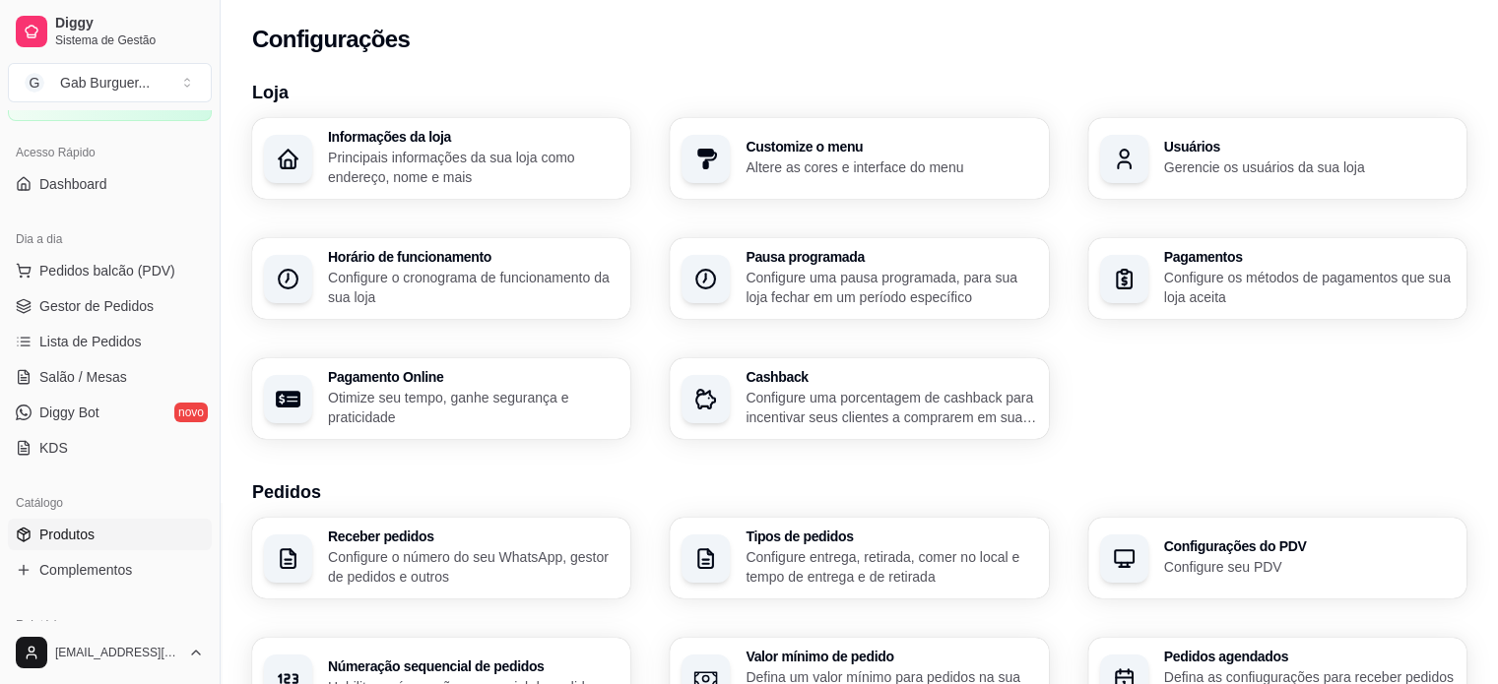
scroll to position [295, 0]
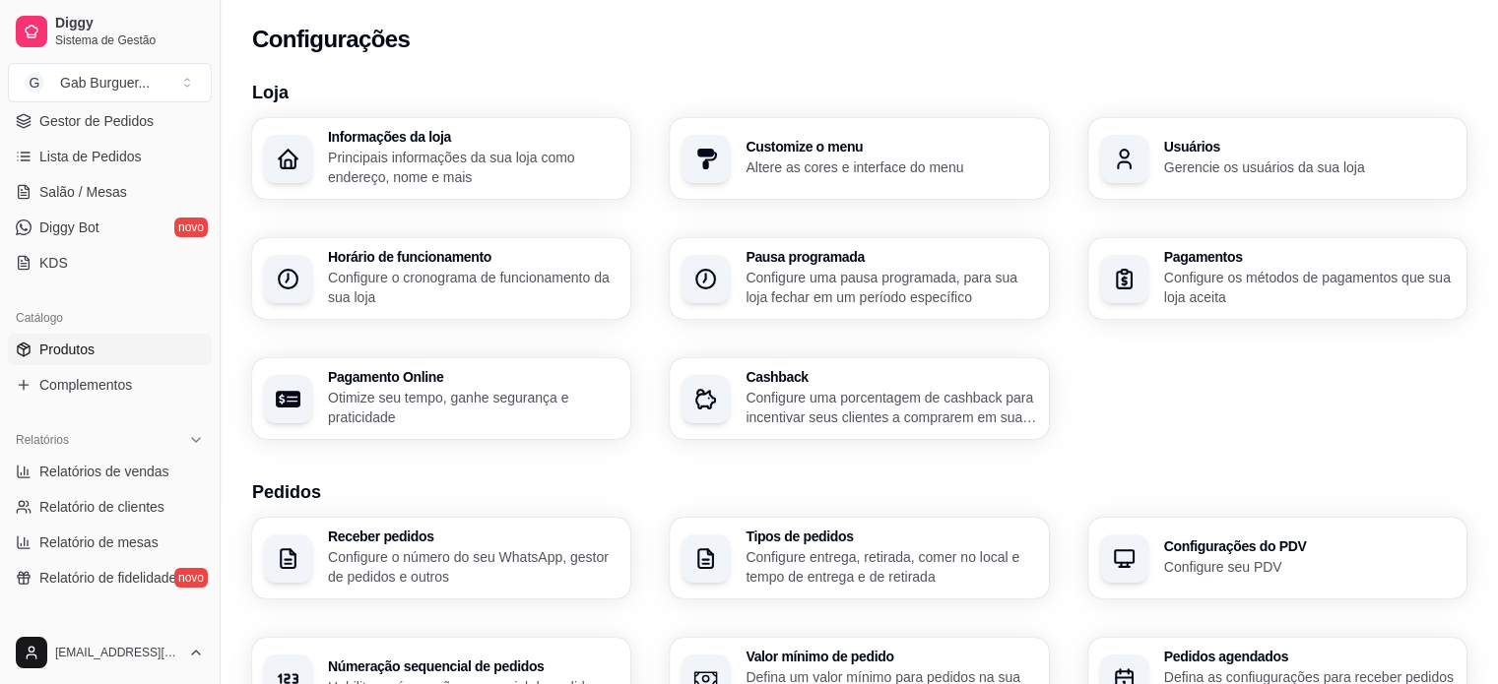
click at [71, 354] on span "Produtos" at bounding box center [66, 350] width 55 height 20
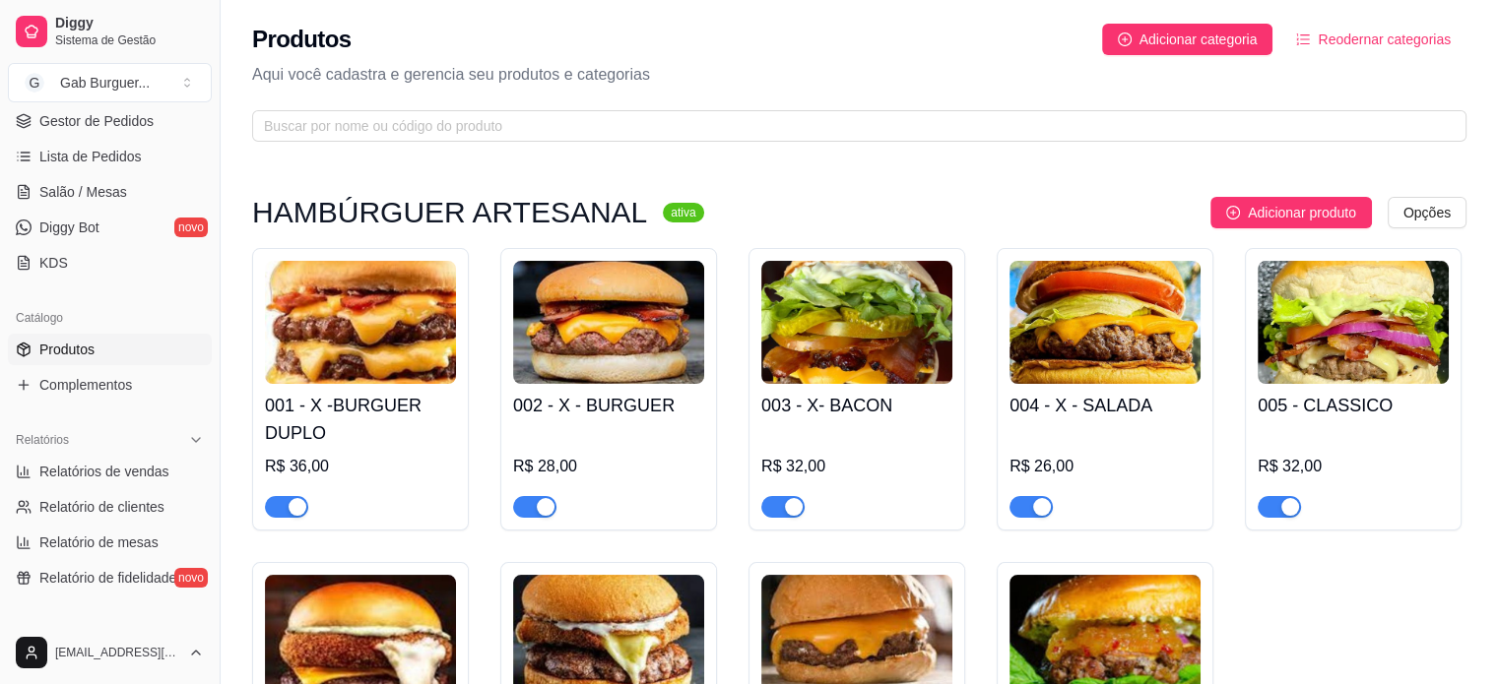
click at [294, 354] on img at bounding box center [360, 322] width 191 height 123
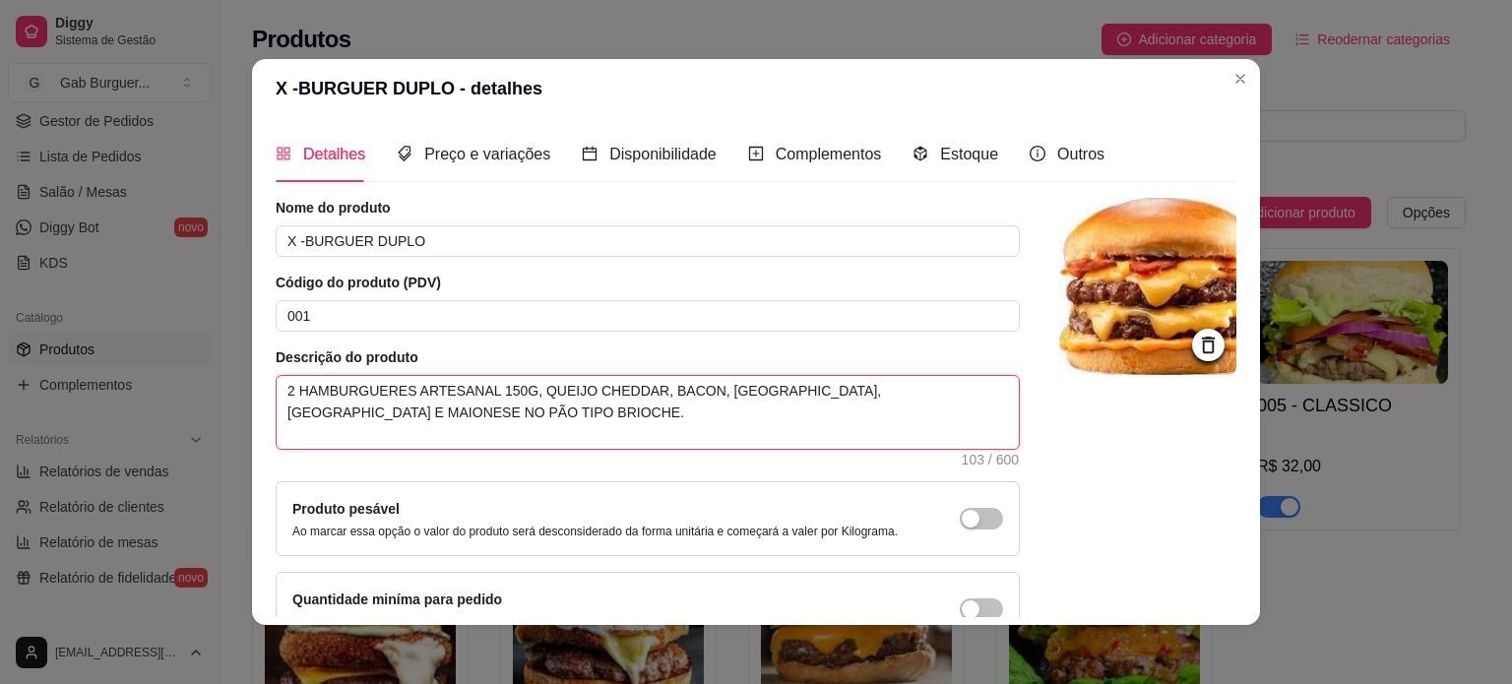
click at [498, 389] on textarea "2 HAMBURGUERES ARTESANAL 150G, QUEIJO CHEDDAR, BACON, [GEOGRAPHIC_DATA], [GEOGR…" at bounding box center [648, 412] width 742 height 73
type textarea "2 HAMBURGUERES ARTESANAL 15G, QUEIJO CHEDDAR, BACON, KETCHUP, [GEOGRAPHIC_DATA]…"
type textarea "2 HAMBURGUERES ARTESANAL 1G, QUEIJO CHEDDAR, BACON, KETCHUP, [GEOGRAPHIC_DATA] …"
type textarea "2 HAMBURGUERES ARTESANAL G, QUEIJO CHEDDAR, BACON, KETCHUP, [GEOGRAPHIC_DATA] E…"
type textarea "2 HAMBURGUERES ARTESANAL 3G, QUEIJO CHEDDAR, BACON, KETCHUP, [GEOGRAPHIC_DATA] …"
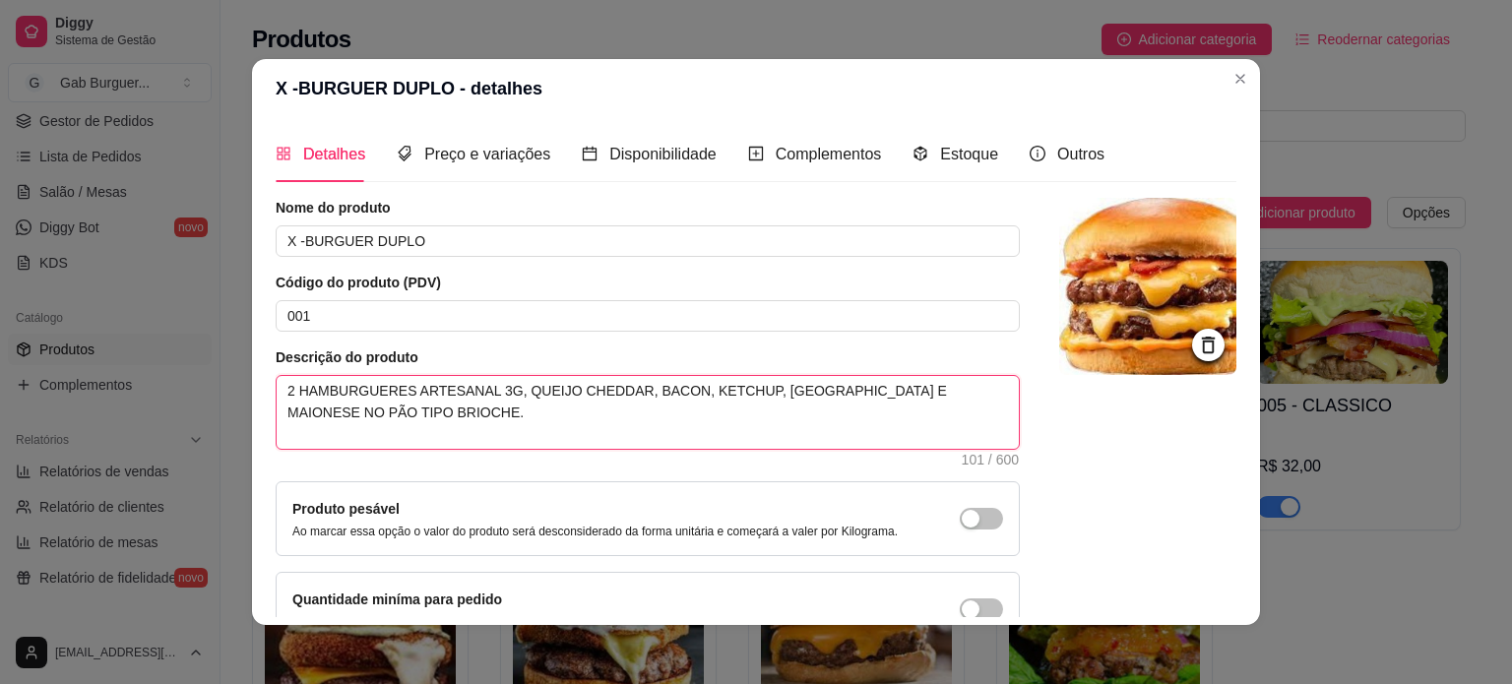
type textarea "2 HAMBURGUERES ARTESANAL 30G, QUEIJO CHEDDAR, BACON, KETCHUP, [GEOGRAPHIC_DATA]…"
type textarea "2 HAMBURGUERES ARTESANAL 300G, QUEIJO CHEDDAR, BACON, KETCHUP, [GEOGRAPHIC_DATA…"
click at [437, 413] on textarea "2 HAMBURGUERES ARTESANAL 300G, QUEIJO CHEDDAR, BACON, KETCHUP, [GEOGRAPHIC_DATA…" at bounding box center [648, 412] width 742 height 73
click at [472, 385] on textarea "2 HAMBURGUERES ARTESANAL 300G, QUEIJO CHEDDAR, BACON, KETCHUP, [GEOGRAPHIC_DATA…" at bounding box center [648, 412] width 742 height 73
type textarea "2 HAMBURGUERES ARTESANA 300G, QUEIJO CHEDDAR, BACON, KETCHUP, [GEOGRAPHIC_DATA]…"
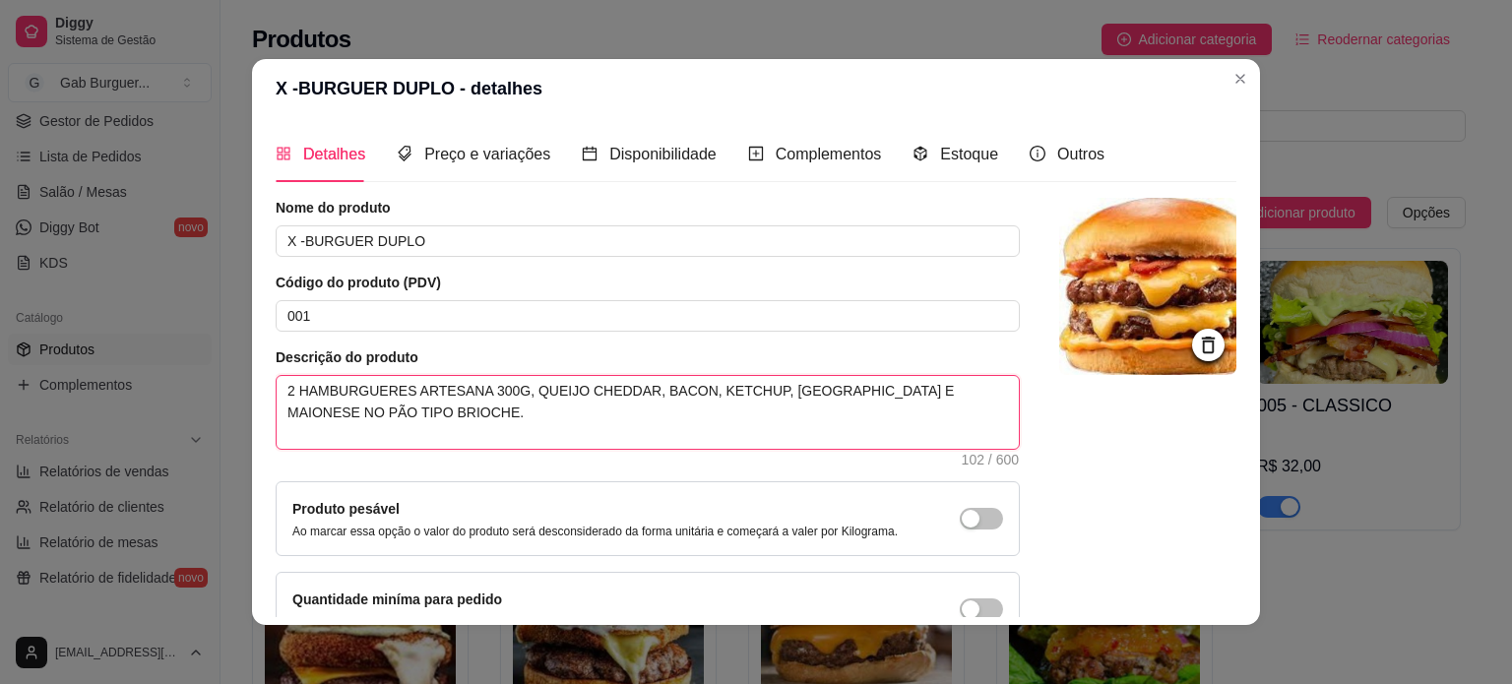
type textarea "2 HAMBURGUERES ARTESANAI 300G, QUEIJO CHEDDAR, BACON, KETCHUP, [GEOGRAPHIC_DATA…"
type textarea "2 HAMBURGUERES ARTESANAIS 300G, QUEIJO CHEDDAR, BACON, KETCHUP, [GEOGRAPHIC_DAT…"
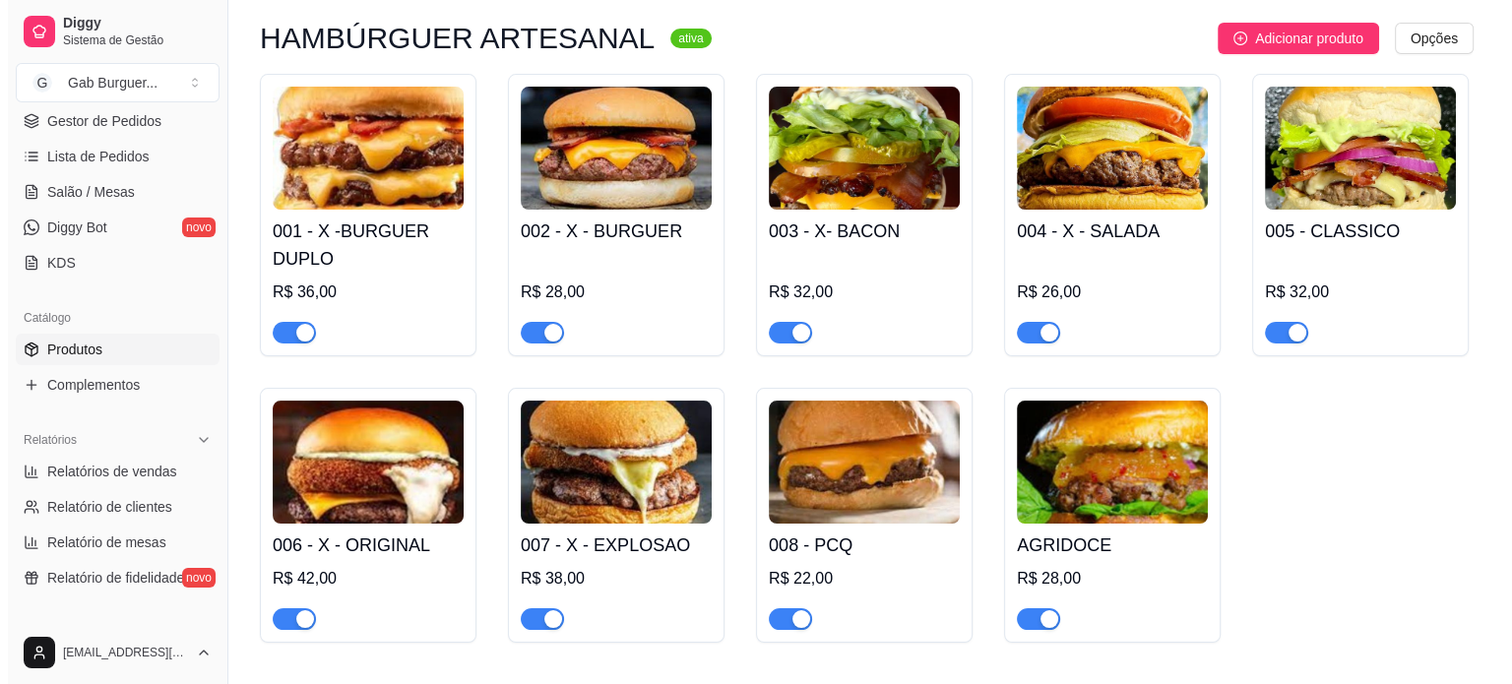
scroll to position [197, 0]
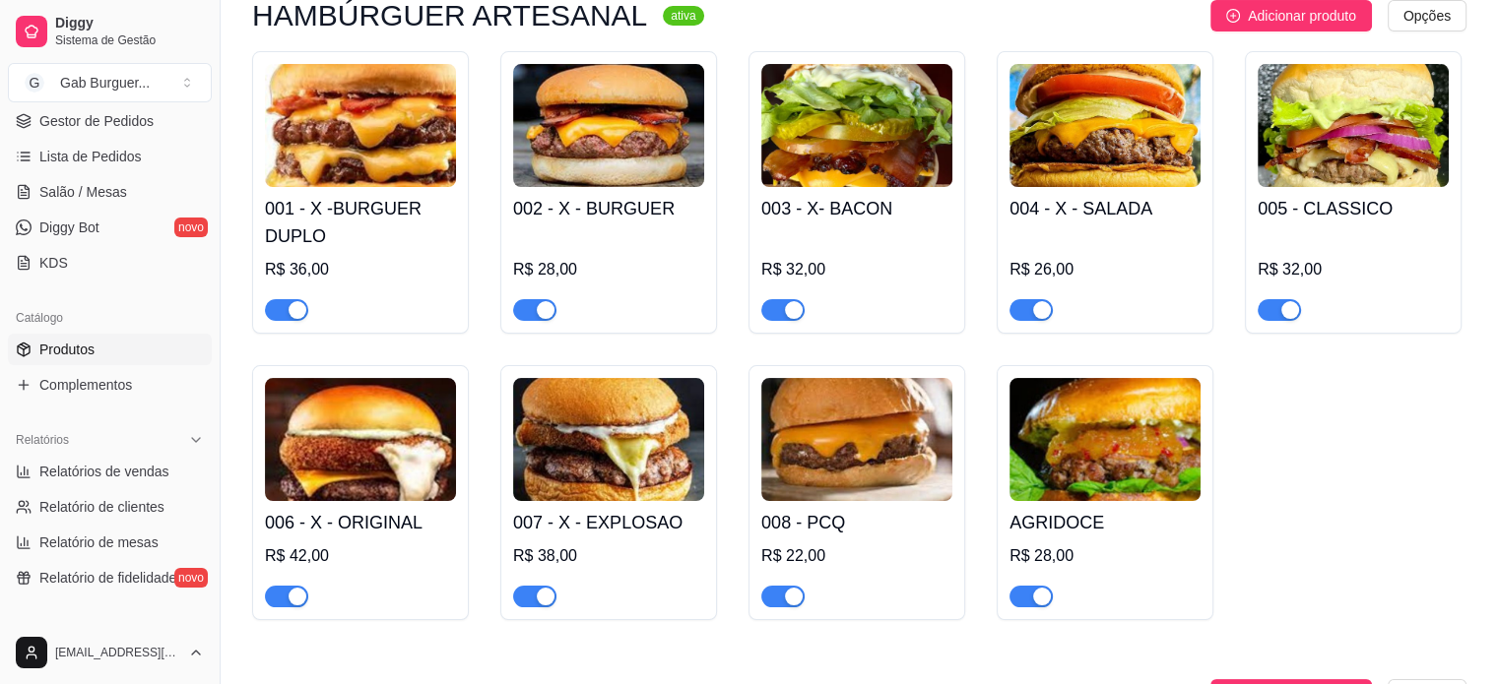
click at [616, 137] on img at bounding box center [608, 125] width 191 height 123
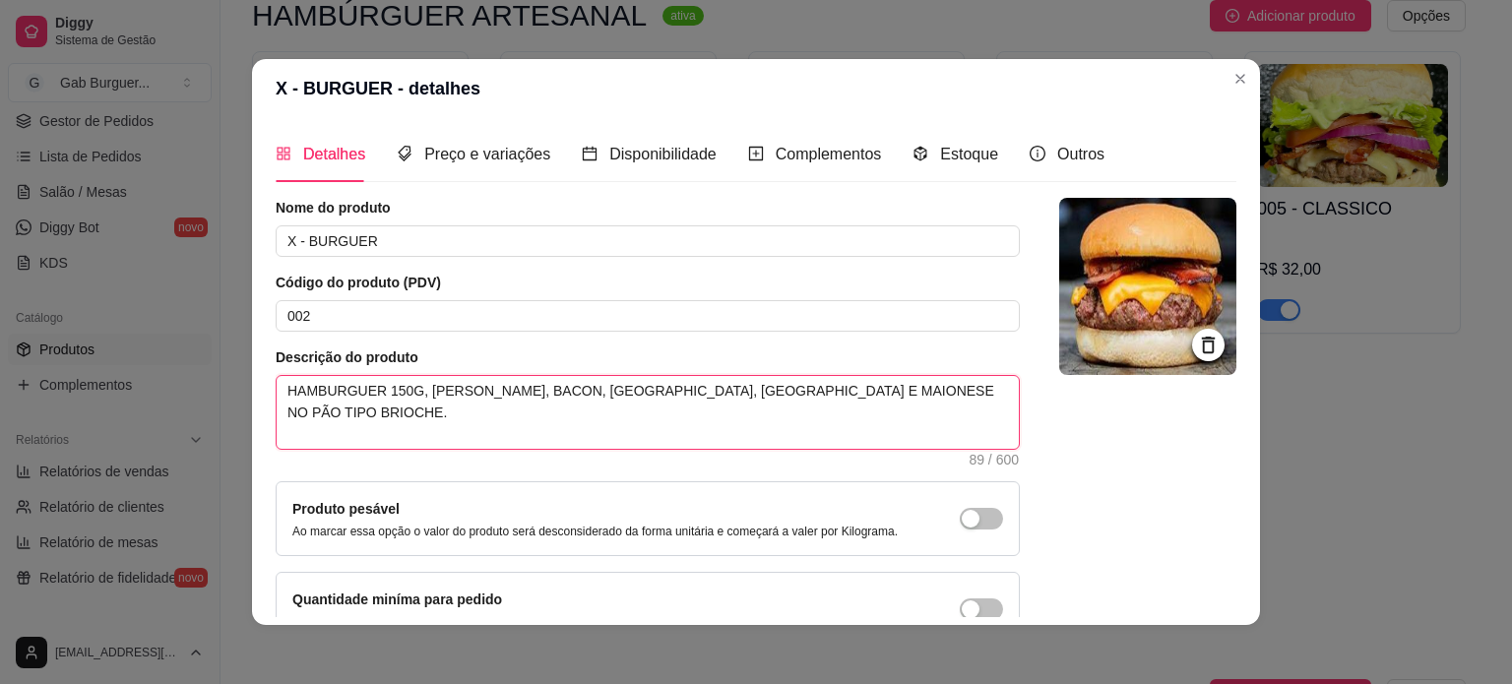
click at [372, 395] on textarea "HAMBURGUER 150G, [PERSON_NAME], BACON, [GEOGRAPHIC_DATA], [GEOGRAPHIC_DATA] E M…" at bounding box center [648, 412] width 742 height 73
type textarea "HAMBURGUER A150G, QUEIJO CHEDDAR, BACON, [GEOGRAPHIC_DATA], [GEOGRAPHIC_DATA] E…"
type textarea "HAMBURGUER AR150G, QUEIJO CHEDDAR, BACON, KETCHUP, [GEOGRAPHIC_DATA] E MAIONESE…"
type textarea "HAMBURGUER ART150G, [PERSON_NAME], BACON, KETCHUP, [GEOGRAPHIC_DATA] E MAIONESE…"
type textarea "HAMBURGUER ARTE150G, [PERSON_NAME], BACON, KETCHUP, [GEOGRAPHIC_DATA] E MAIONES…"
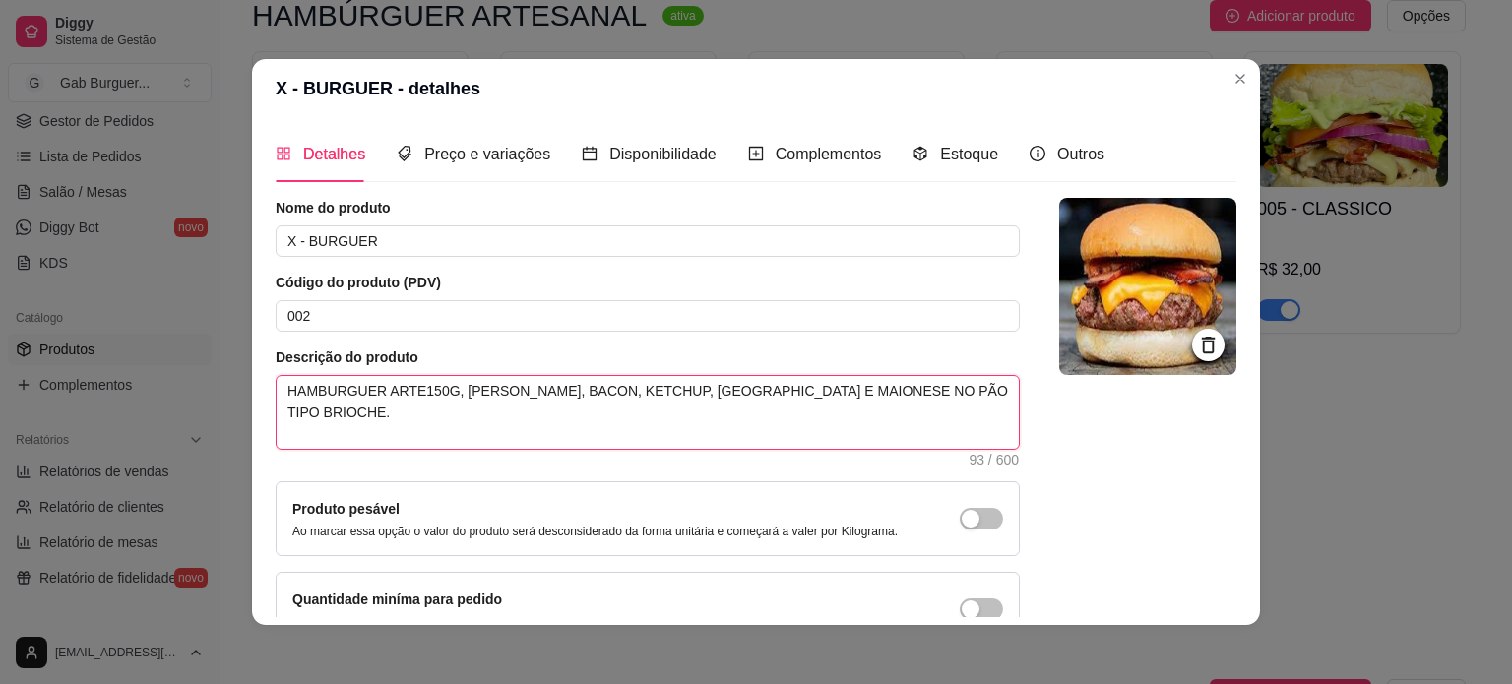
type textarea "HAMBURGUER ARTES150G, QUEIJO CHEDDAR, BACON, KETCHUP, [GEOGRAPHIC_DATA] E MAION…"
type textarea "HAMBURGUER ARTESA150G, QUEIJO CHEDDAR, BACON, KETCHUP, [GEOGRAPHIC_DATA] E MAIO…"
type textarea "HAMBURGUER ARTESAN150G, [PERSON_NAME], BACON, KETCHUP, [GEOGRAPHIC_DATA] E MAIO…"
type textarea "HAMBURGUER ARTESANA150G, QUEIJO CHEDDAR, BACON, KETCHUP, [GEOGRAPHIC_DATA] E MA…"
type textarea "HAMBURGUER ARTESANAL150G, QUEIJO CHEDDAR, BACON, KETCHUP, [GEOGRAPHIC_DATA] E M…"
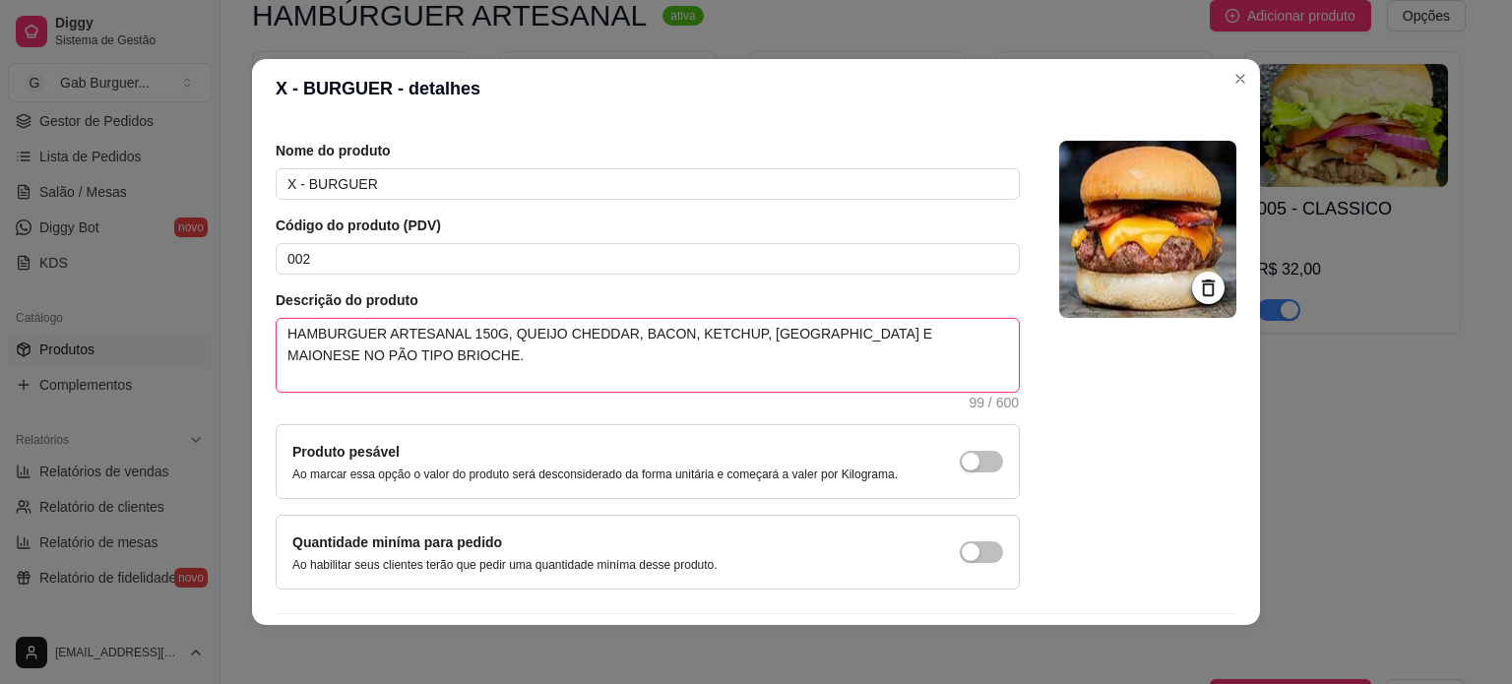
scroll to position [114, 0]
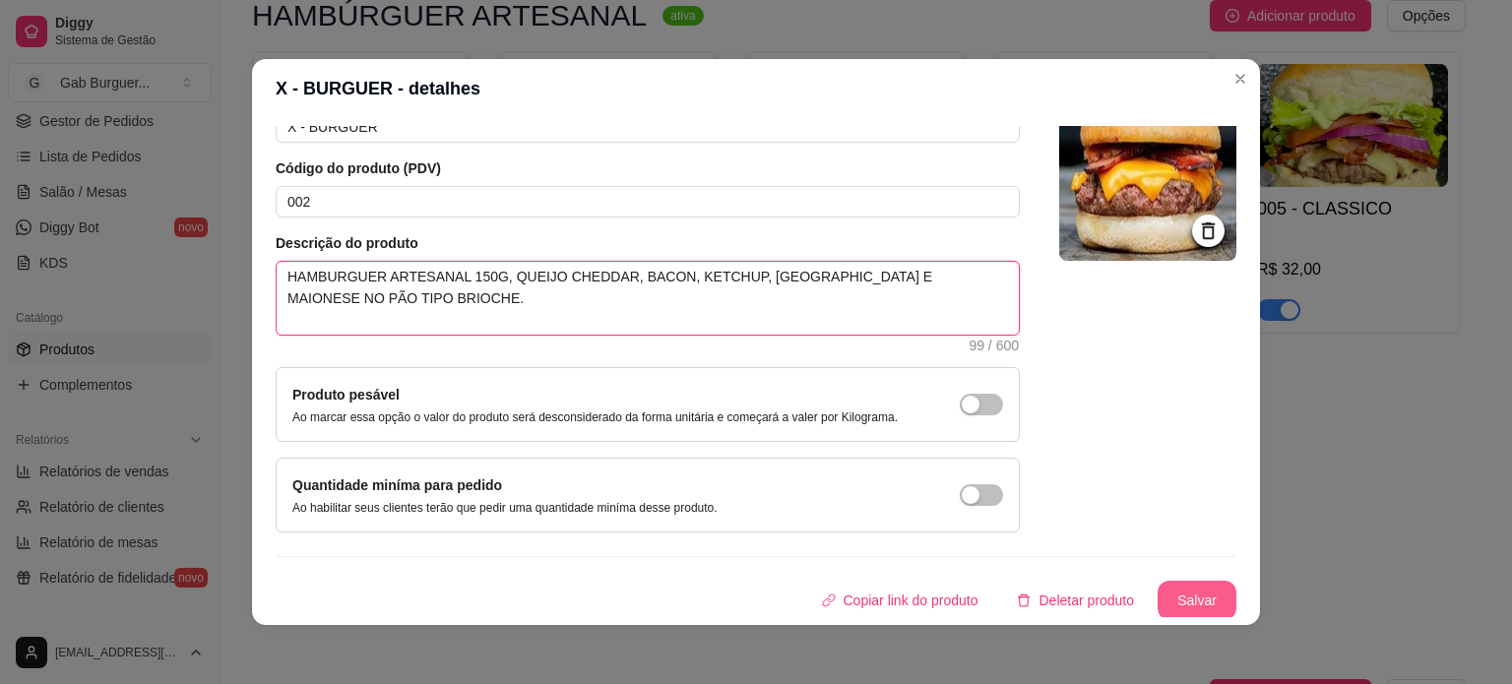
type textarea "HAMBURGUER ARTESANAL 150G, QUEIJO CHEDDAR, BACON, KETCHUP, [GEOGRAPHIC_DATA] E …"
click at [1187, 590] on button "Salvar" at bounding box center [1197, 600] width 79 height 39
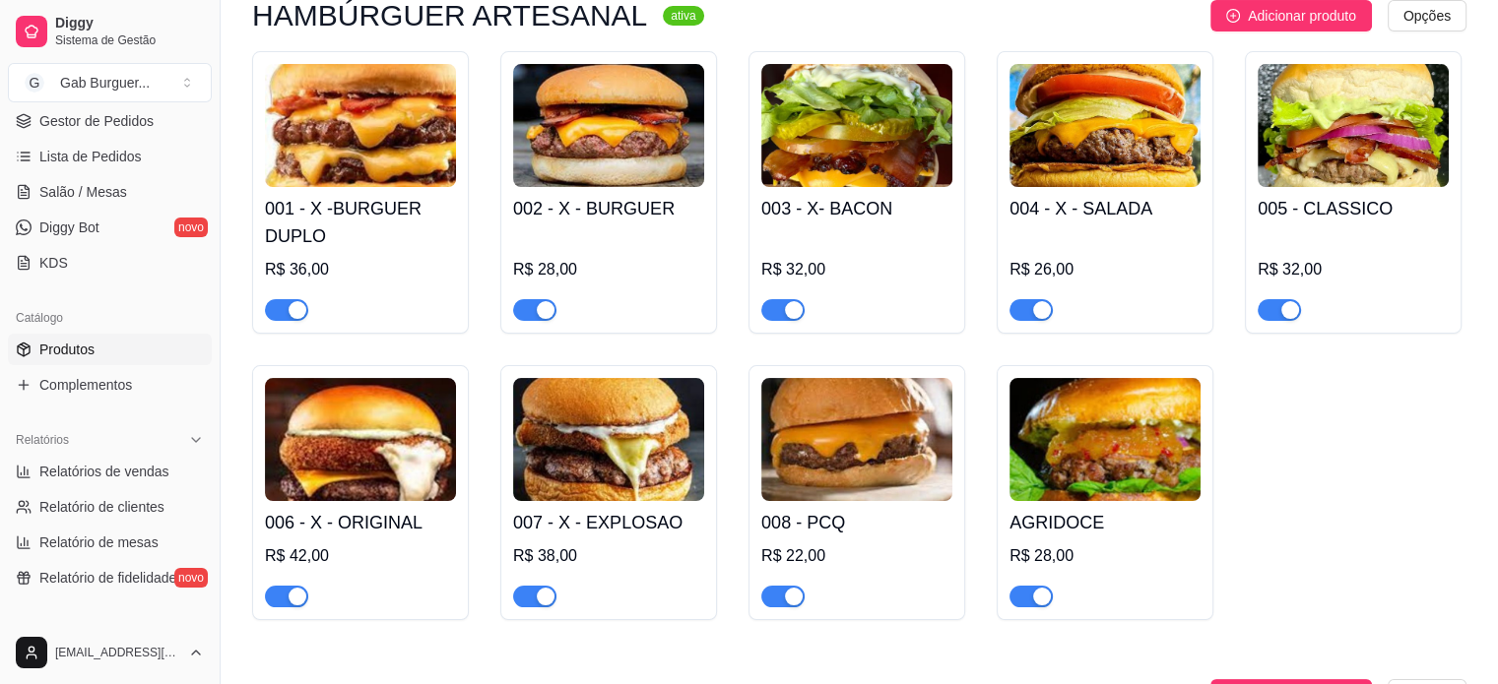
click at [412, 168] on img at bounding box center [360, 125] width 191 height 123
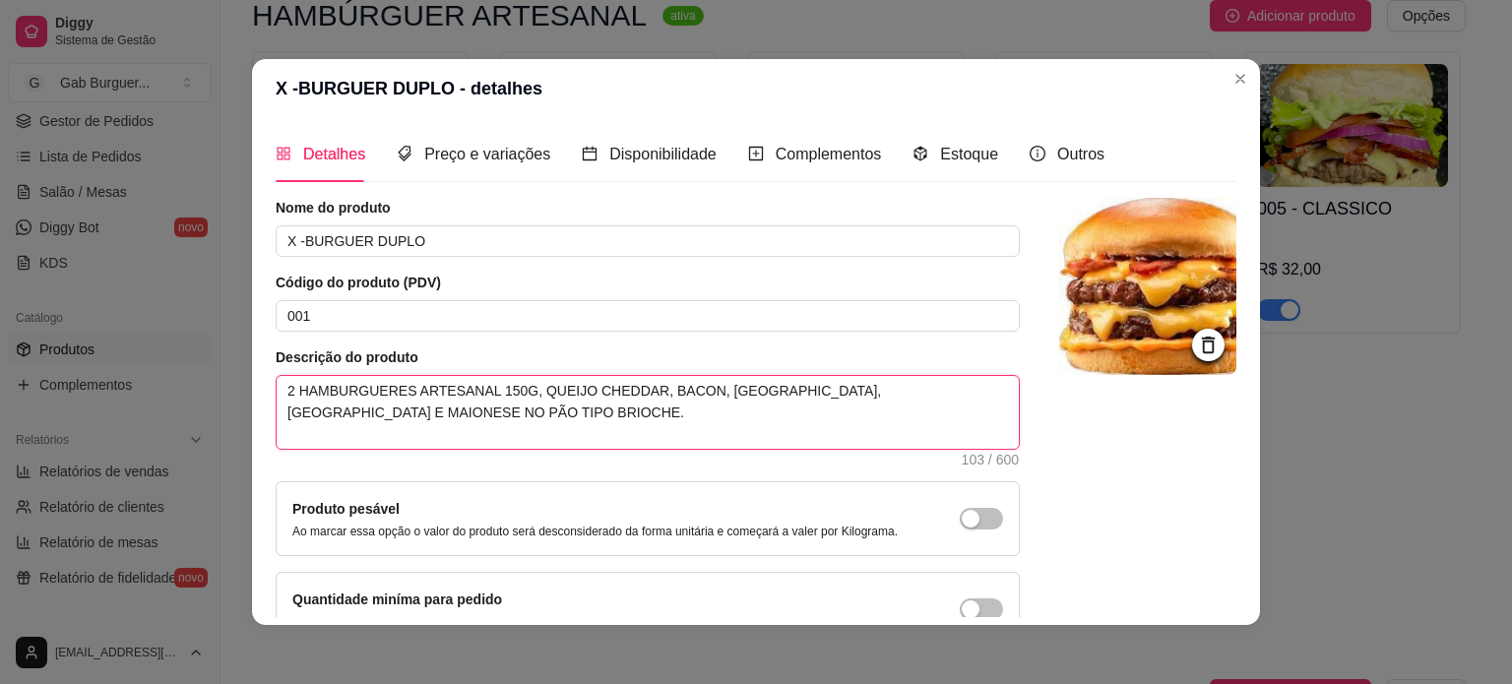
click at [470, 392] on textarea "2 HAMBURGUERES ARTESANAL 150G, QUEIJO CHEDDAR, BACON, [GEOGRAPHIC_DATA], [GEOGR…" at bounding box center [648, 412] width 742 height 73
type textarea "2 HAMBURGUERES ARTESANA 150G, QUEIJO CHEDDAR, BACON, [GEOGRAPHIC_DATA], [GEOGRA…"
type textarea "2 HAMBURGUERES ARTESANAI 150G, QUEIJO CHEDDAR, BACON, [GEOGRAPHIC_DATA], [GEOGR…"
type textarea "2 HAMBURGUERES ARTESANAIS 150G, QUEIJO CHEDDAR, BACON, KETCHUP, [GEOGRAPHIC_DAT…"
click at [498, 394] on textarea "2 HAMBURGUERES ARTESANAIS 150G, QUEIJO CHEDDAR, BACON, KETCHUP, [GEOGRAPHIC_DAT…" at bounding box center [648, 412] width 742 height 73
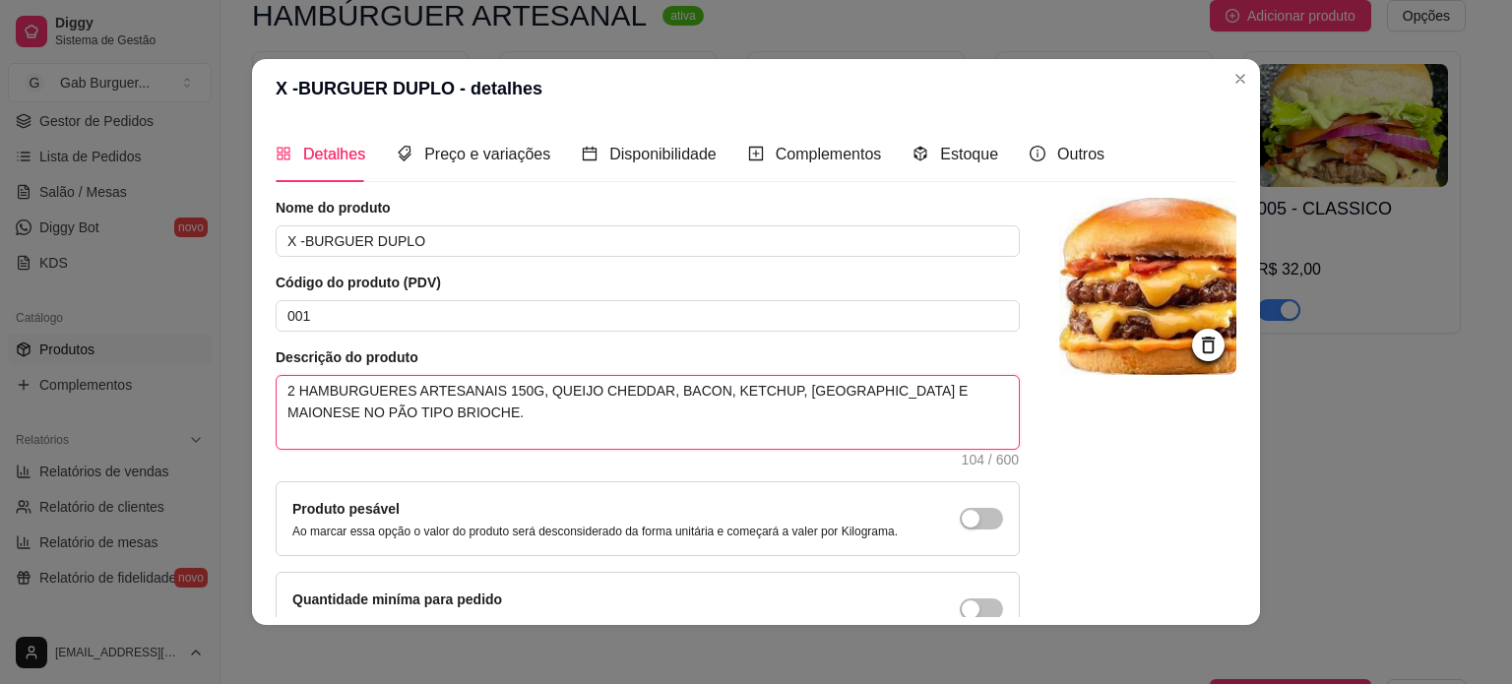
type textarea "2 HAMBURGUERES ARTESANAIS 10G, QUEIJO CHEDDAR, BACON, KETCHUP, [GEOGRAPHIC_DATA…"
type textarea "2 HAMBURGUERES ARTESANAIS 0G, QUEIJO CHEDDAR, BACON, KETCHUP, [GEOGRAPHIC_DATA]…"
type textarea "2 HAMBURGUERES ARTESANAIS 30G, QUEIJO CHEDDAR, BACON, KETCHUP, [GEOGRAPHIC_DATA…"
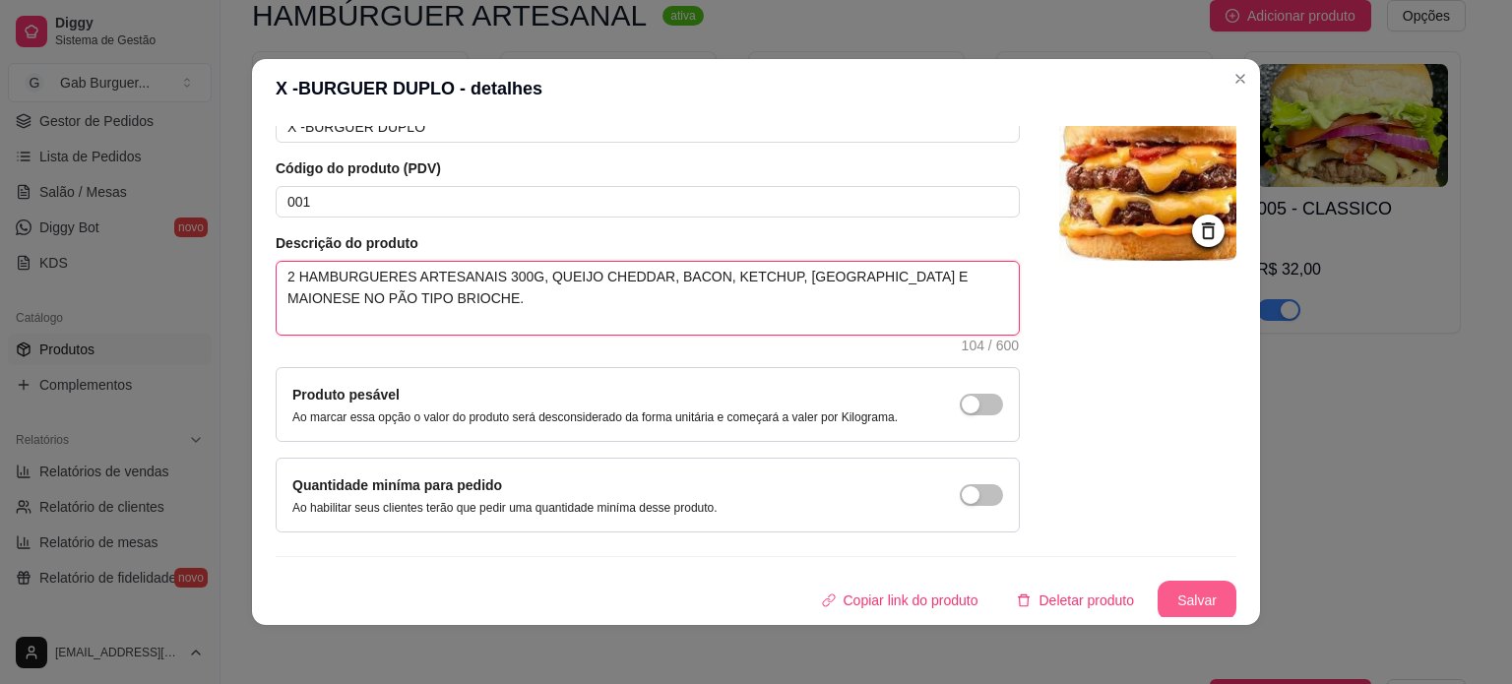
type textarea "2 HAMBURGUERES ARTESANAIS 300G, QUEIJO CHEDDAR, BACON, KETCHUP, [GEOGRAPHIC_DAT…"
click at [1159, 597] on button "Salvar" at bounding box center [1197, 601] width 77 height 38
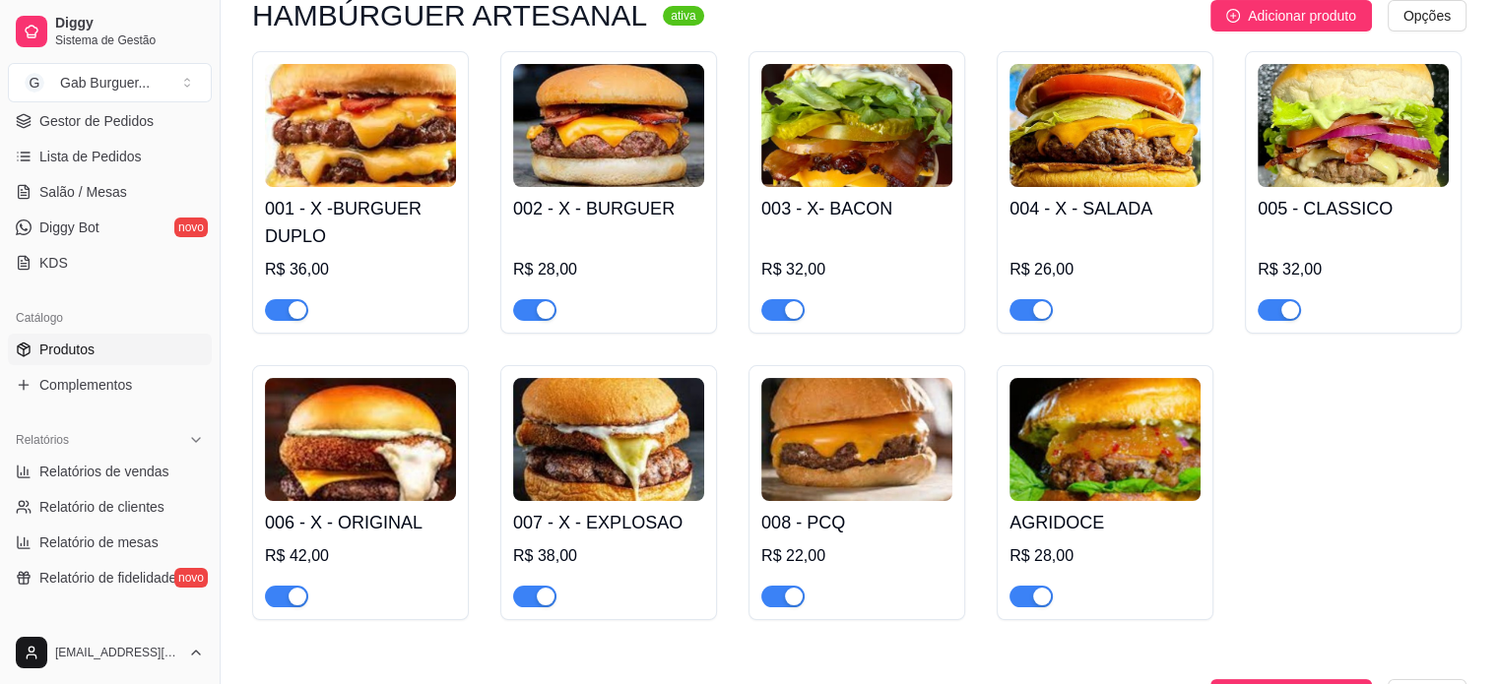
click at [859, 109] on img at bounding box center [856, 125] width 191 height 123
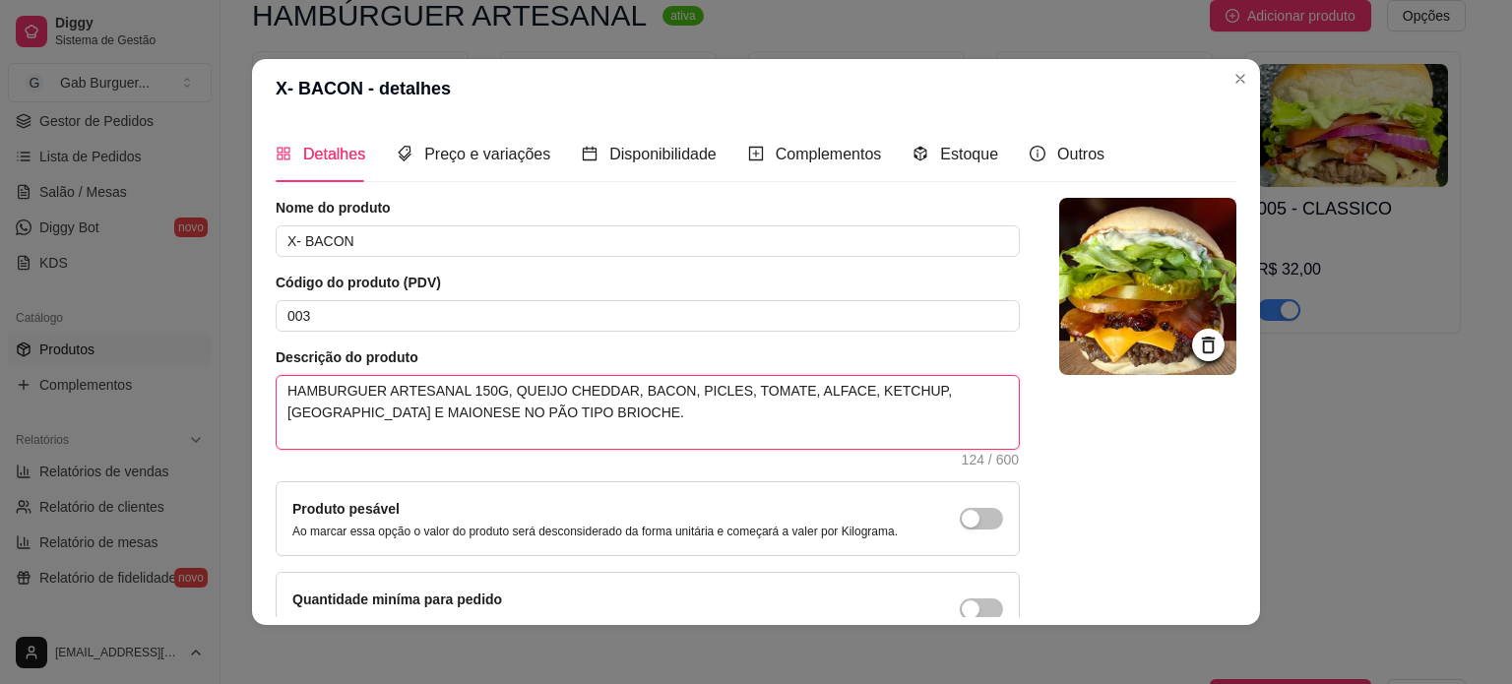
click at [953, 390] on textarea "HAMBURGUER ARTESANAL 150G, QUEIJO CHEDDAR, BACON, PICLES, TOMATE, ALFACE, KETCH…" at bounding box center [648, 412] width 742 height 73
type textarea "HAMBURGUER ARTESANAL 150G, QUEIJO CHEDDAR, BACON, PICLES, TOMATE, ALFACE, KETCH…"
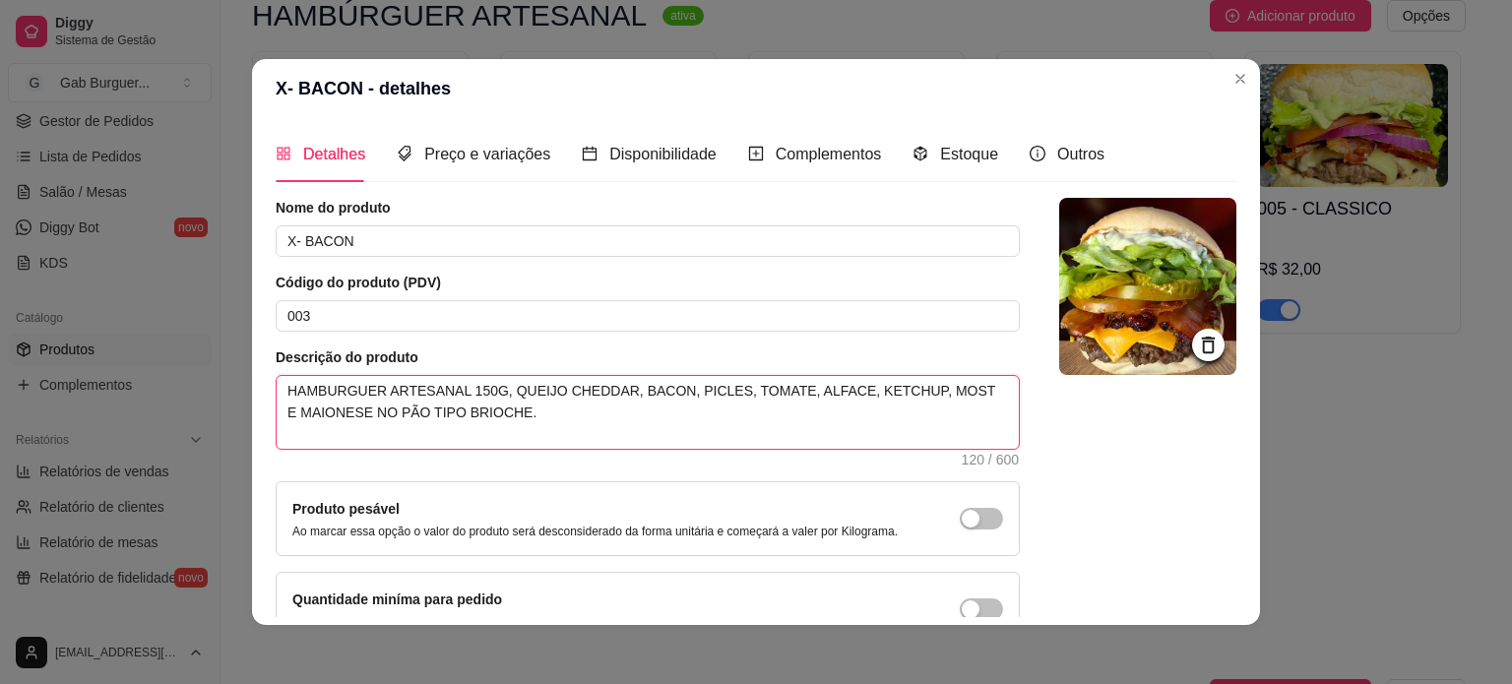
type textarea "HAMBURGUER ARTESANAL 150G, QUEIJO CHEDDAR, BACON, PICLES, TOMATE, ALFACE, KETCH…"
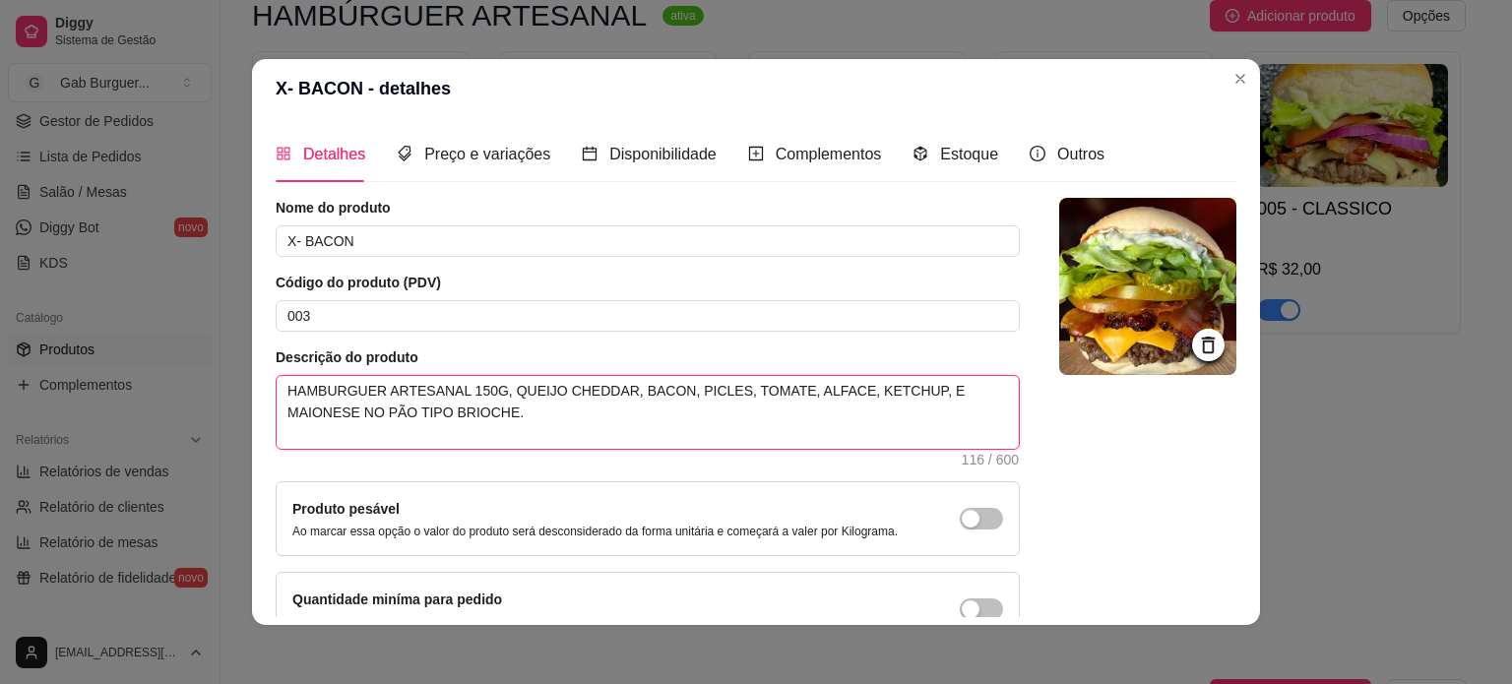
type textarea "HAMBURGUER ARTESANAL 150G, QUEIJO CHEDDAR, BACON, PICLES, TOMATE, ALFACE, KETCH…"
type textarea "HAMBURGUER ARTESANAL 150G, QUEIJO CHEDDAR, BACON, PICLES, TOMATE, ALFACE, KETC …"
type textarea "HAMBURGUER ARTESANAL 150G, QUEIJO CHEDDAR, BACON, PICLES, TOMATE, ALFACE, KET E…"
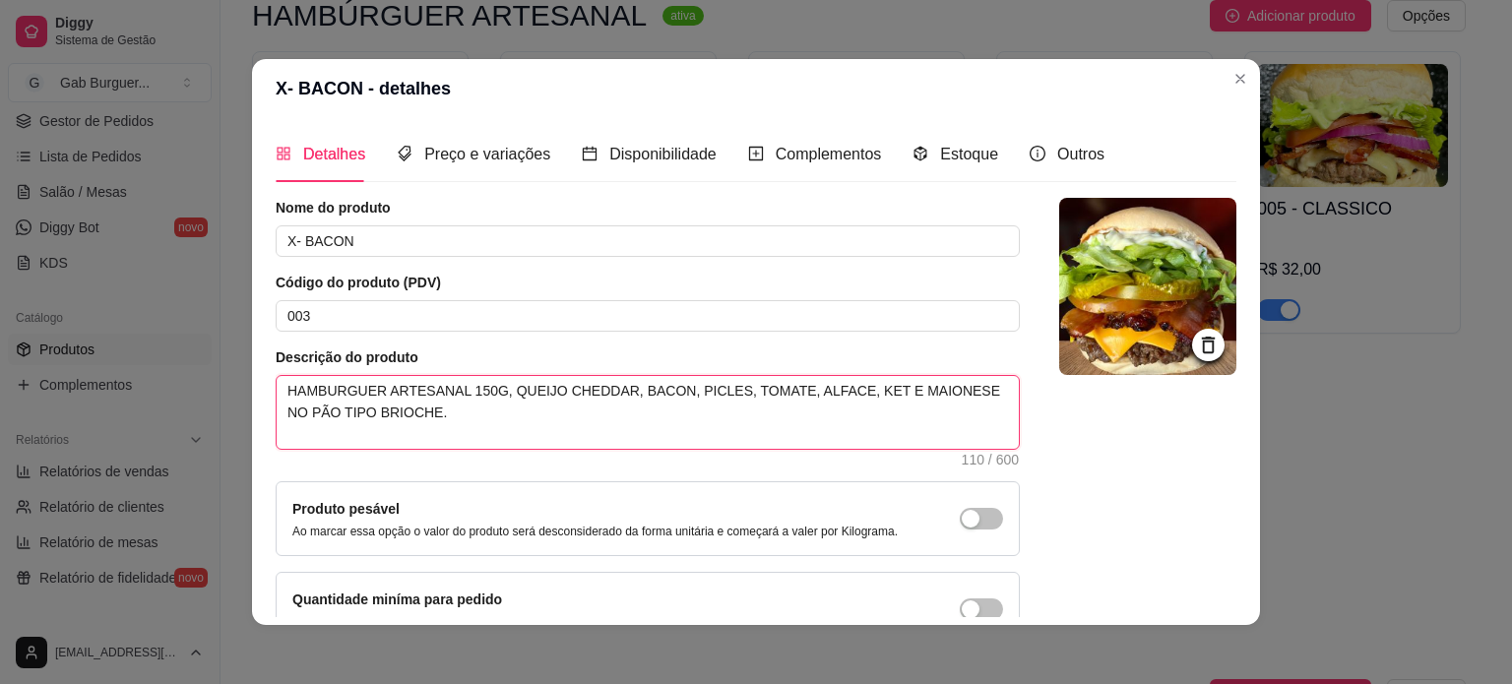
type textarea "HAMBURGUER ARTESANAL 150G, QUEIJO CHEDDAR, BACON, PICLES, TOMATE, ALFACE, KE E …"
type textarea "HAMBURGUER ARTESANAL 150G, QUEIJO CHEDDAR, BACON, PICLES, TOMATE, ALFACE, K E M…"
type textarea "HAMBURGUER ARTESANAL 150G, QUEIJO CHEDDAR, BACON, PICLES, TOMATE, ALFACE, E MAI…"
click at [902, 391] on textarea "HAMBURGUER ARTESANAL 150G, QUEIJO CHEDDAR, BACON, PICLES, TOMATE, ALFACE, E MAI…" at bounding box center [648, 412] width 742 height 73
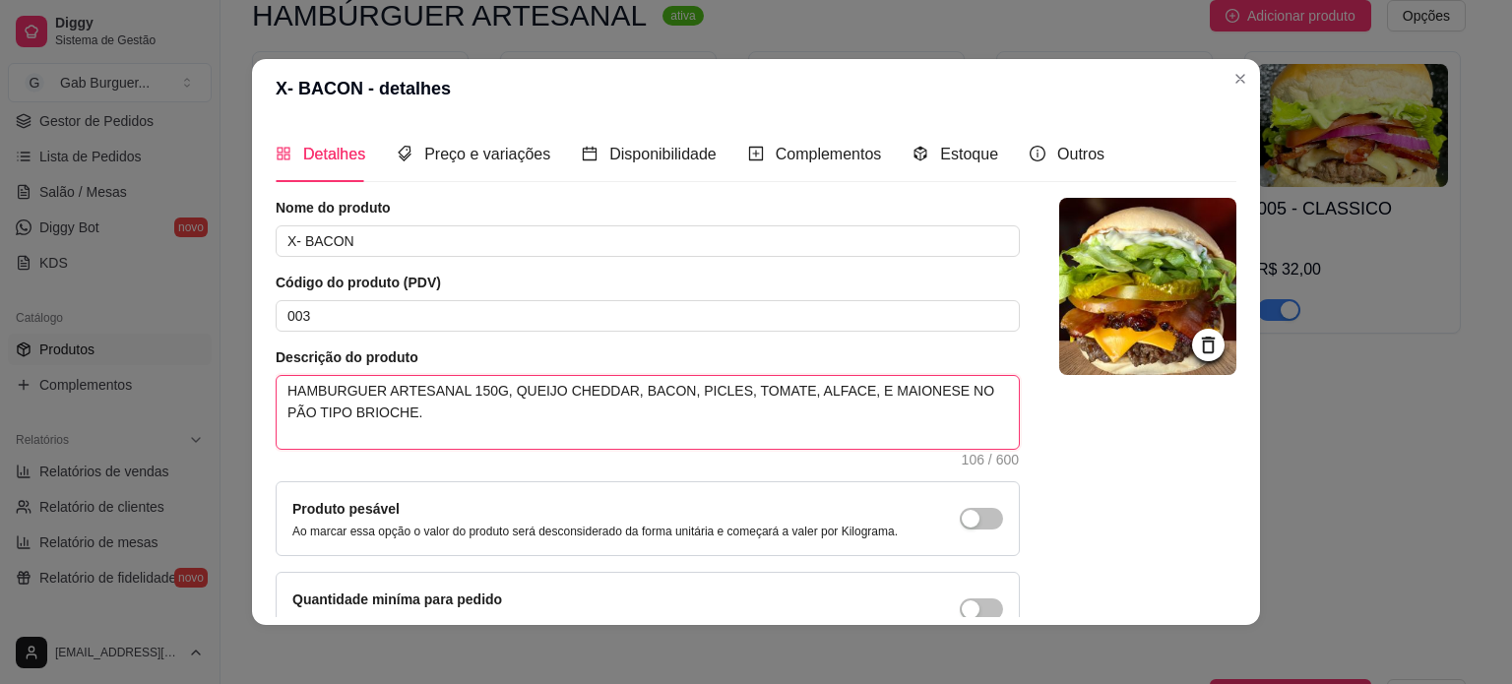
type textarea "HAMBURGUER ARTESANAL 150G, QUEIJO CHEDDAR, BACON, PICLES, TOMATE, ALFACE, E MAI…"
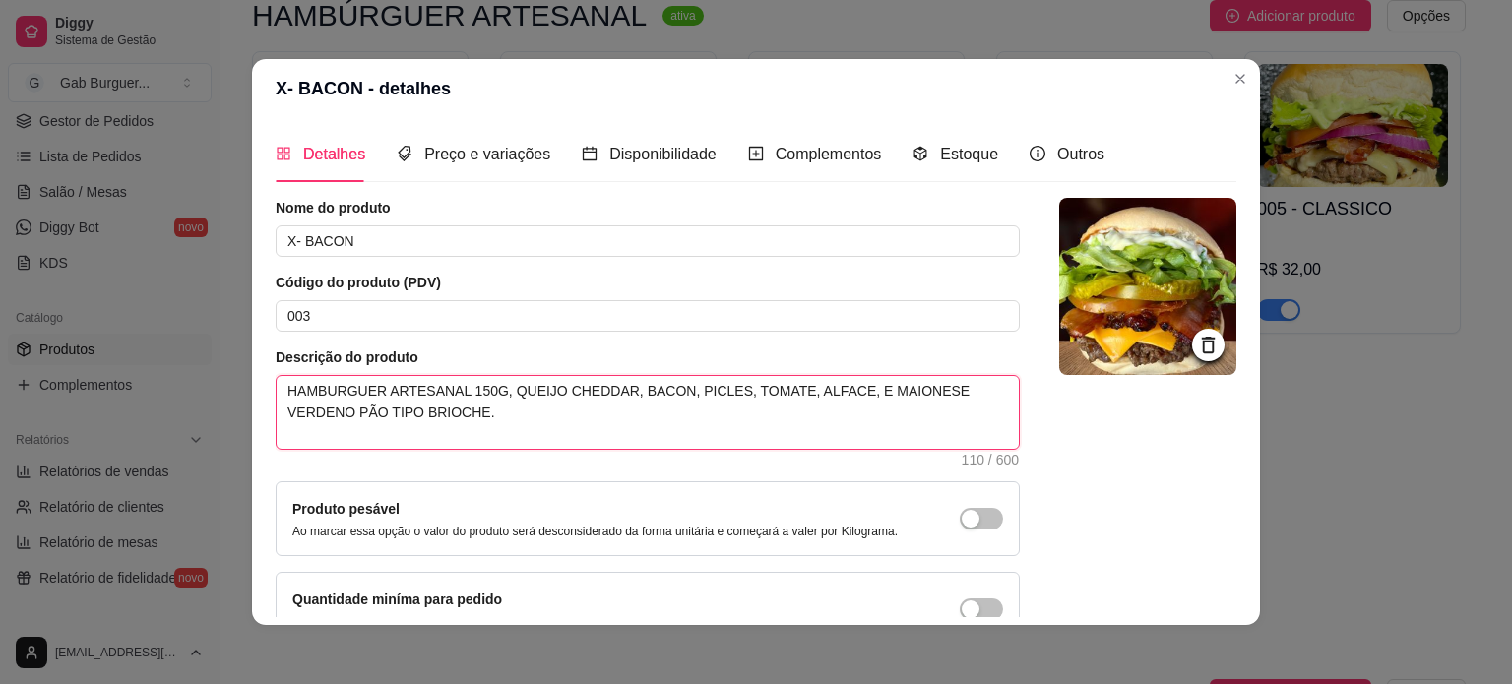
type textarea "HAMBURGUER ARTESANAL 150G, QUEIJO CHEDDAR, BACON, PICLES, TOMATE, ALFACE, E MAI…"
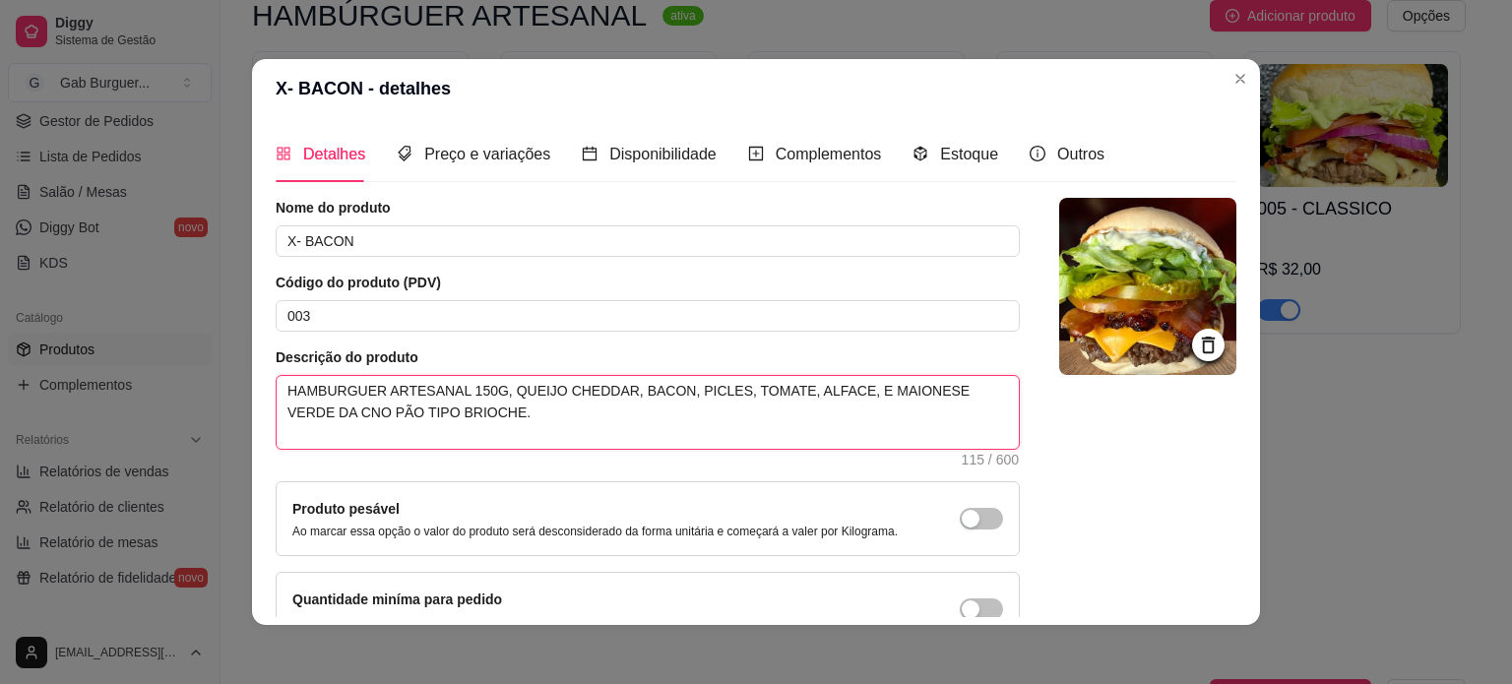
type textarea "HAMBURGUER ARTESANAL 150G, QUEIJO CHEDDAR, BACON, PICLES, TOMATE, ALFACE, E MAI…"
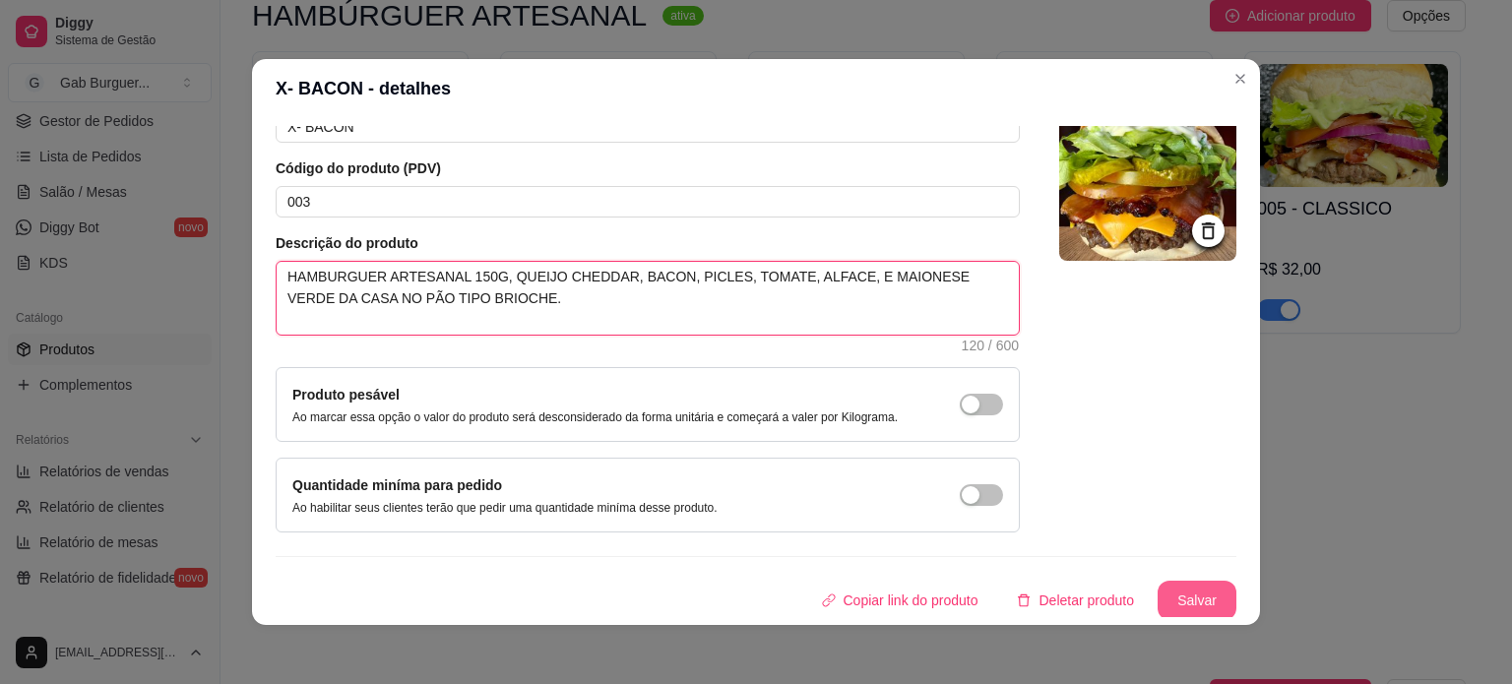
type textarea "HAMBURGUER ARTESANAL 150G, QUEIJO CHEDDAR, BACON, PICLES, TOMATE, ALFACE, E MAI…"
click at [1160, 587] on button "Salvar" at bounding box center [1197, 600] width 79 height 39
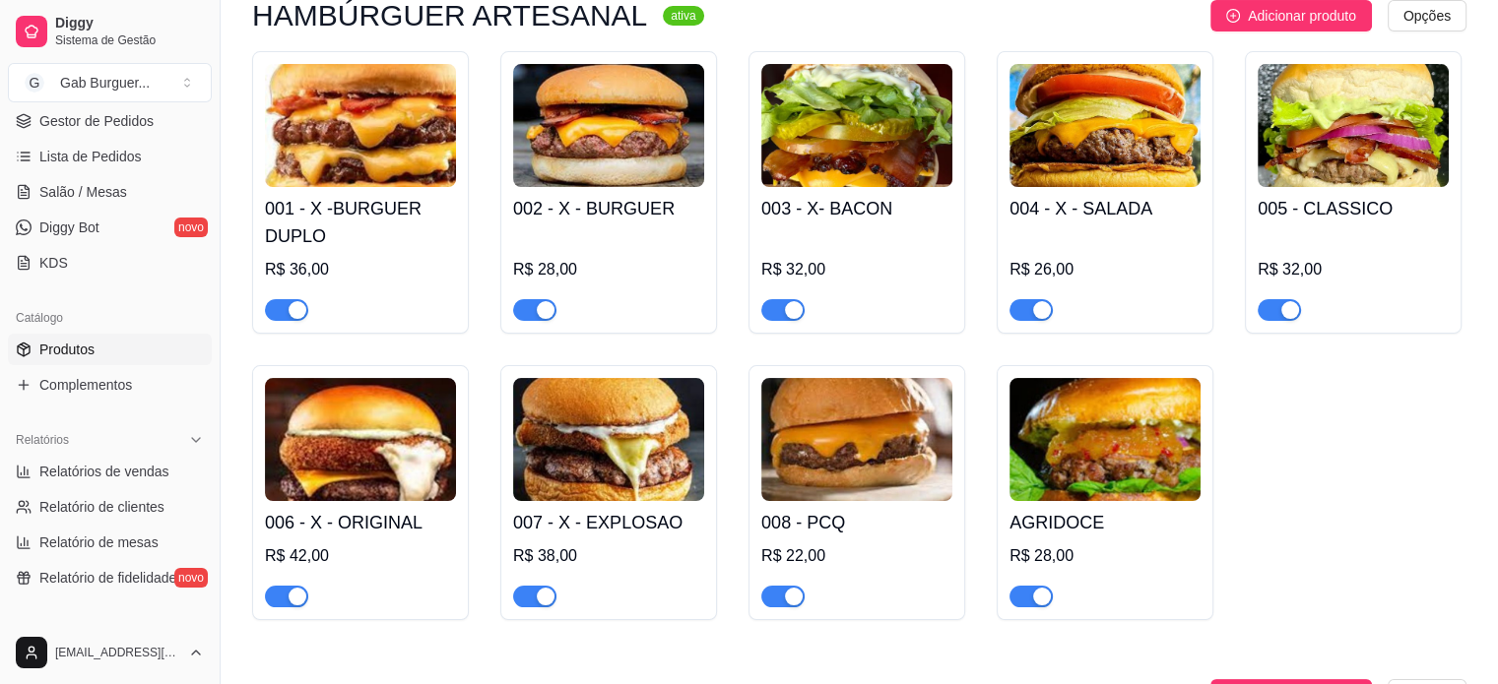
click at [1043, 134] on img at bounding box center [1104, 125] width 191 height 123
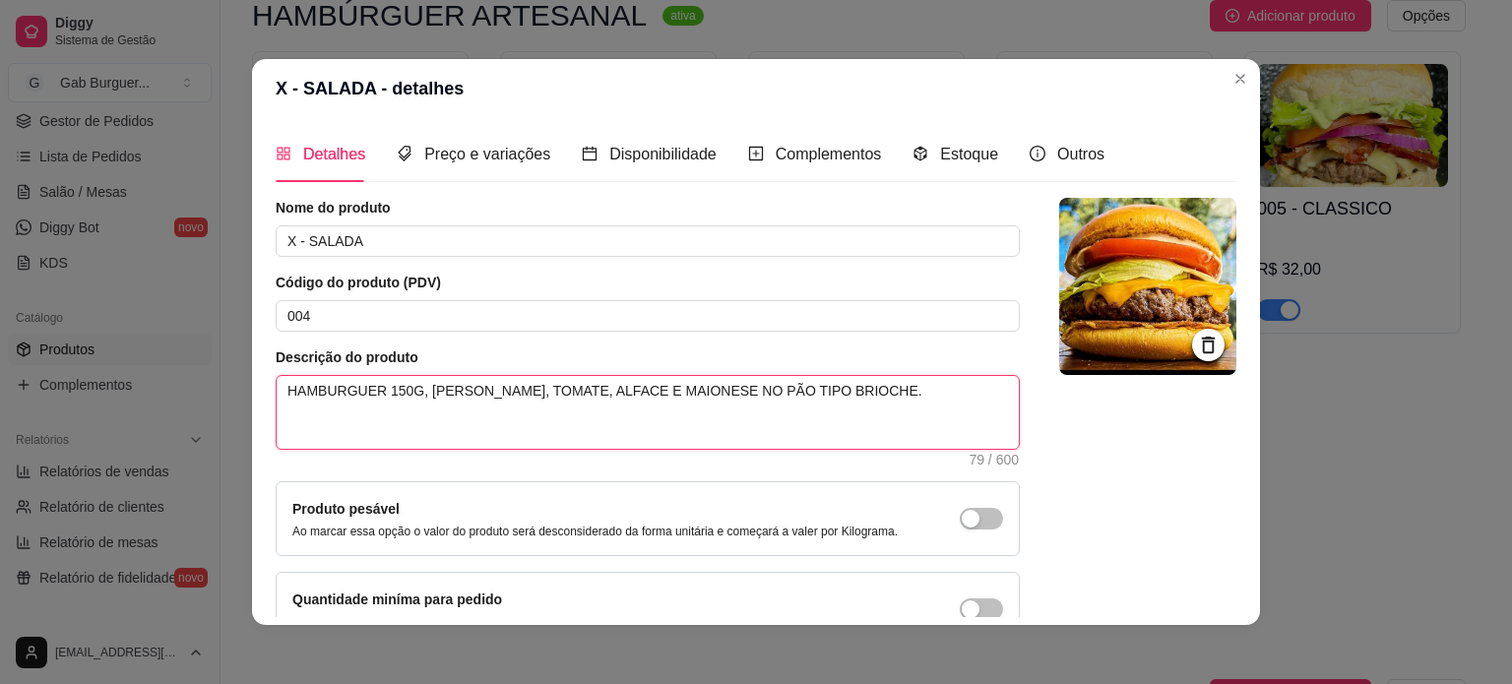
click at [372, 390] on textarea "HAMBURGUER 150G, [PERSON_NAME], TOMATE, ALFACE E MAIONESE NO PÃO TIPO BRIOCHE." at bounding box center [648, 412] width 742 height 73
type textarea "HAMBURGUER A150G, [PERSON_NAME], TOMATE, ALFACE E MAIONESE NO PÃO TIPO BRIOCHE."
type textarea "HAMBURGUER AR150G, [PERSON_NAME], TOMATE, ALFACE E MAIONESE NO PÃO TIPO BRIOCHE."
type textarea "HAMBURGUER ART150G, [PERSON_NAME], TOMATE, ALFACE E MAIONESE NO PÃO TIPO BRIOCH…"
type textarea "HAMBURGUER ARTE150G, [PERSON_NAME], TOMATE, ALFACE E MAIONESE NO PÃO TIPO BRIOC…"
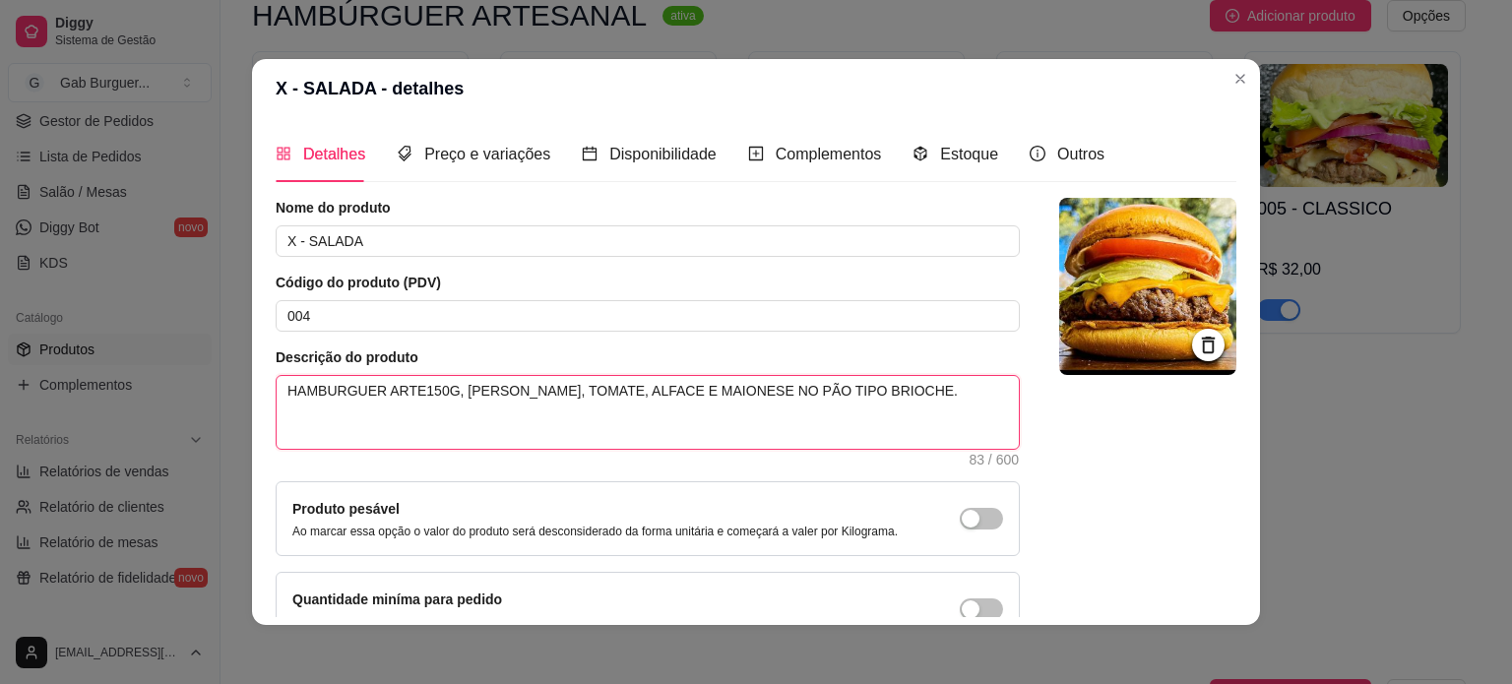
type textarea "HAMBURGUER ARTES150G, QUEIJO CHEDDAR, TOMATE, ALFACE E MAIONESE NO PÃO TIPO BRI…"
type textarea "HAMBURGUER ARTESA150G, QUEIJO CHEDDAR, TOMATE, ALFACE E MAIONESE NO PÃO TIPO BR…"
type textarea "HAMBURGUER ARTESAN150G, [PERSON_NAME], TOMATE, ALFACE E MAIONESE NO PÃO TIPO BR…"
type textarea "HAMBURGUER ARTESANA150G, [PERSON_NAME], TOMATE, ALFACE E MAIONESE NO PÃO TIPO B…"
type textarea "HAMBURGUER ARTESANAL150G, QUEIJO CHEDDAR, TOMATE, ALFACE E MAIONESE NO PÃO TIPO…"
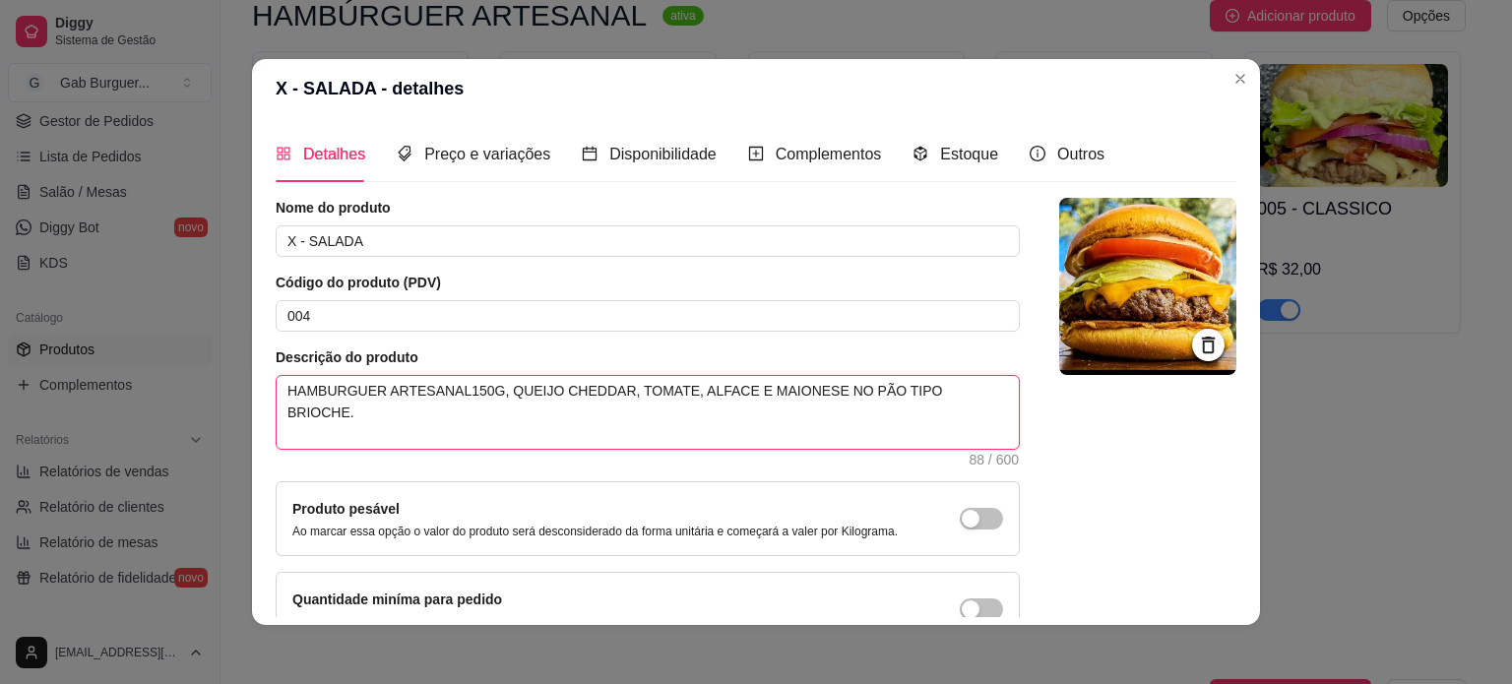
type textarea "HAMBURGUER ARTESANAL 150G, QUEIJO CHEDDAR, TOMATE, ALFACE E MAIONESE NO PÃO TIP…"
drag, startPoint x: 790, startPoint y: 391, endPoint x: 864, endPoint y: 397, distance: 74.1
click at [796, 389] on textarea "HAMBURGUER ARTESANAL 150G, QUEIJO CHEDDAR, TOMATE, ALFACE E MAIONESE NO PÃO TIP…" at bounding box center [648, 412] width 742 height 73
type textarea "HAMBURGUER ARTESANAL 150G, QUEIJO CHEDDAR, TOMATE, ALFACE E MAIONESE VNO PÃO TI…"
type textarea "HAMBURGUER ARTESANAL 150G, [PERSON_NAME], TOMATE, ALFACE E MAIONESE VENO PÃO TI…"
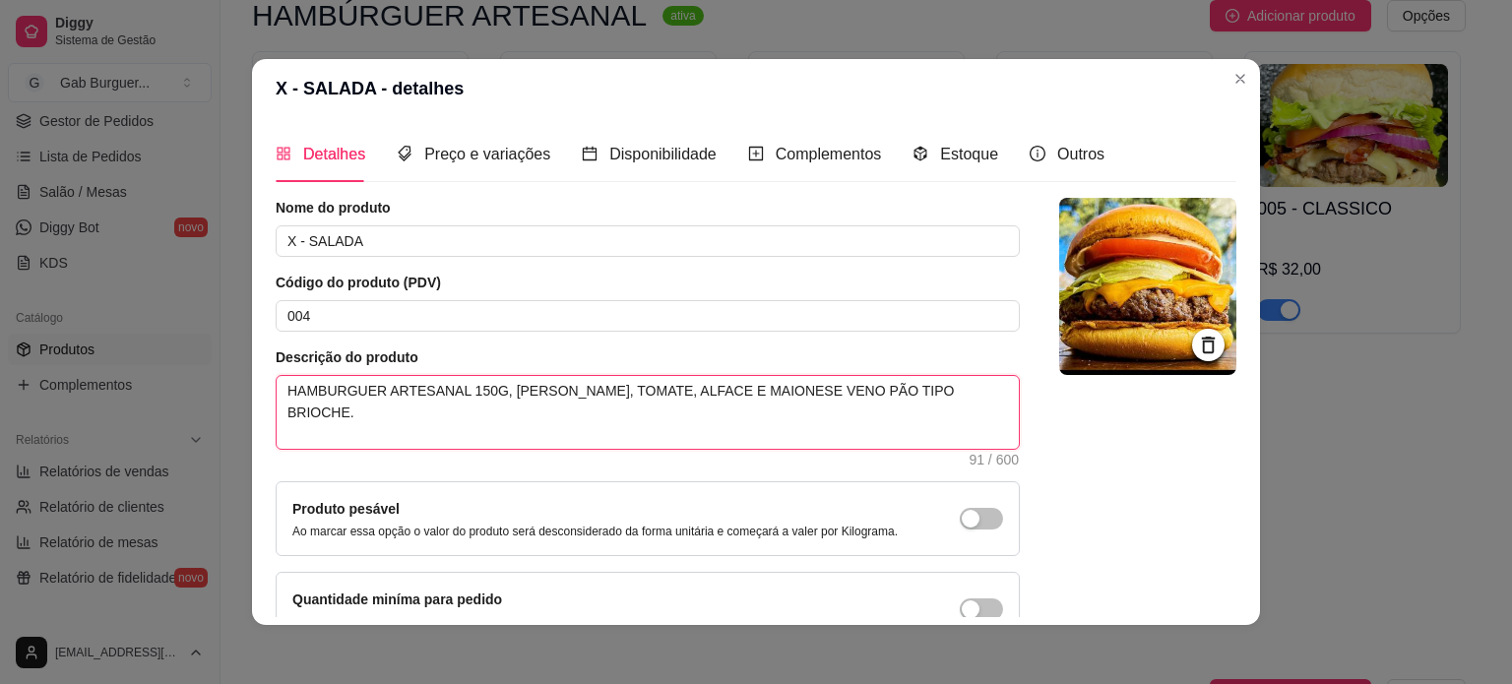
type textarea "HAMBURGUER ARTESANAL 150G, QUEIJO CHEDDAR, TOMATE, ALFACE E MAIONESE VERNO PÃO …"
type textarea "HAMBURGUER ARTESANAL 150G, QUEIJO CHEDDAR, TOMATE, ALFACE E MAIONESE VERDNO PÃO…"
type textarea "HAMBURGUER ARTESANAL 150G, [PERSON_NAME], TOMATE, ALFACE E MAIONESE VERDENO PÃO…"
type textarea "HAMBURGUER ARTESANAL 150G, QUEIJO CHEDDAR, TOMATE, ALFACE E MAIONESE VERDE NO P…"
type textarea "HAMBURGUER ARTESANAL 150G, QUEIJO CHEDDAR, TOMATE, ALFACE E MAIONESE VERDE DNO …"
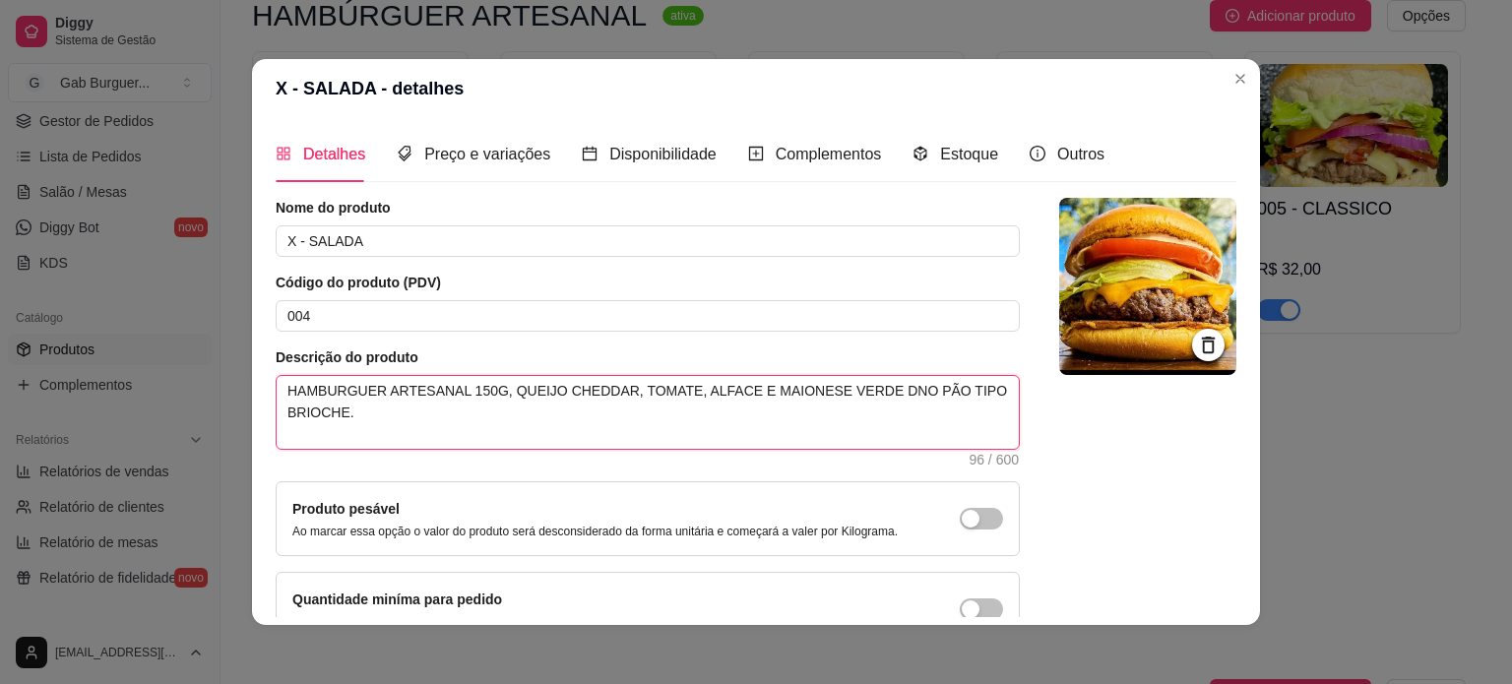
type textarea "HAMBURGUER ARTESANAL 150G, QUEIJO CHEDDAR, TOMATE, ALFACE E MAIONESE VERDE [DAT…"
type textarea "HAMBURGUER ARTESANAL 150G, QUEIJO CHEDDAR, TOMATE, ALFACE E MAIONESE VERDE DA N…"
type textarea "HAMBURGUER ARTESANAL 150G, QUEIJO CHEDDAR, TOMATE, ALFACE E MAIONESE VERDE DA C…"
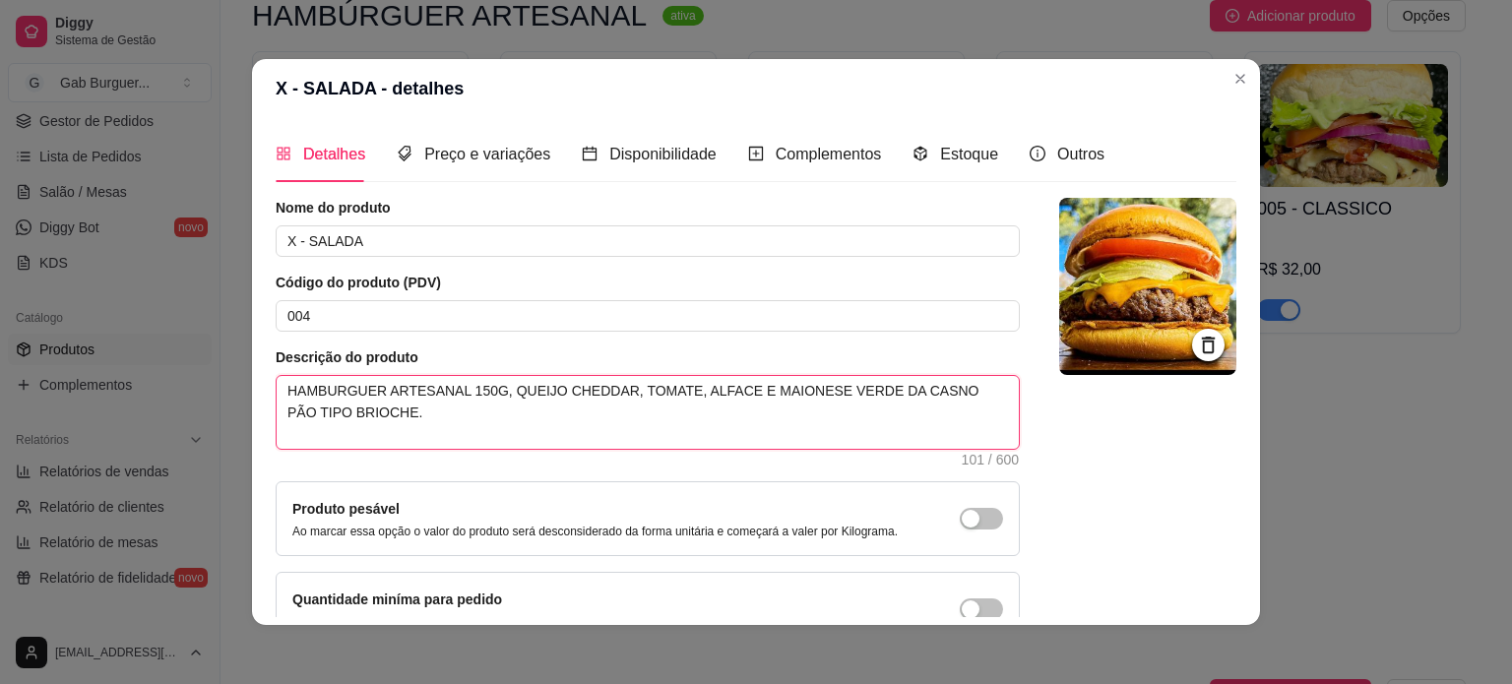
type textarea "HAMBURGUER ARTESANAL 150G, QUEIJO CHEDDAR, TOMATE, ALFACE E MAIONESE VERDE DA C…"
click at [724, 390] on textarea "HAMBURGUER ARTESANAL 150G, QUEIJO CHEDDAR, TOMATE, ALFACE E MAIONESE VERDE DA C…" at bounding box center [648, 412] width 742 height 73
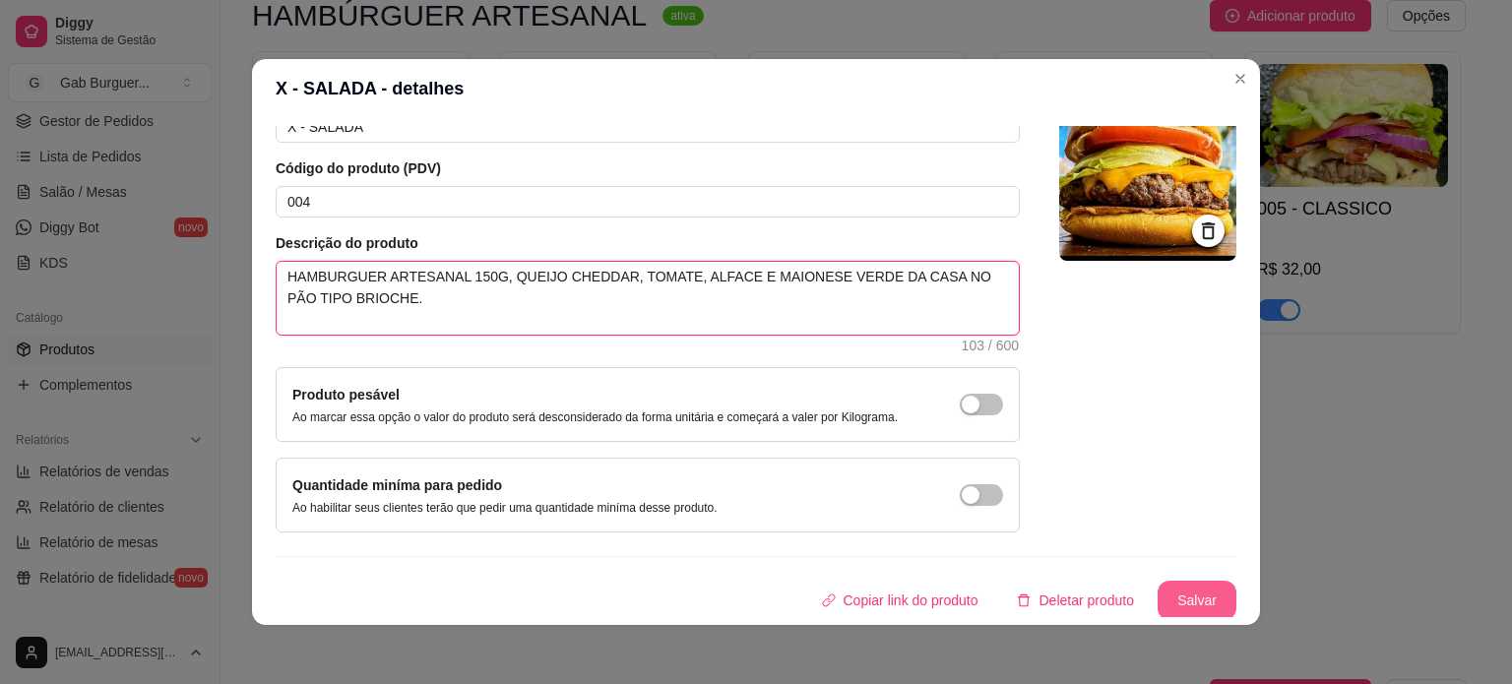
type textarea "HAMBURGUER ARTESANAL 150G, QUEIJO CHEDDAR, TOMATE, ALFACE E MAIONESE VERDE DA C…"
click at [1159, 591] on button "Salvar" at bounding box center [1197, 600] width 79 height 39
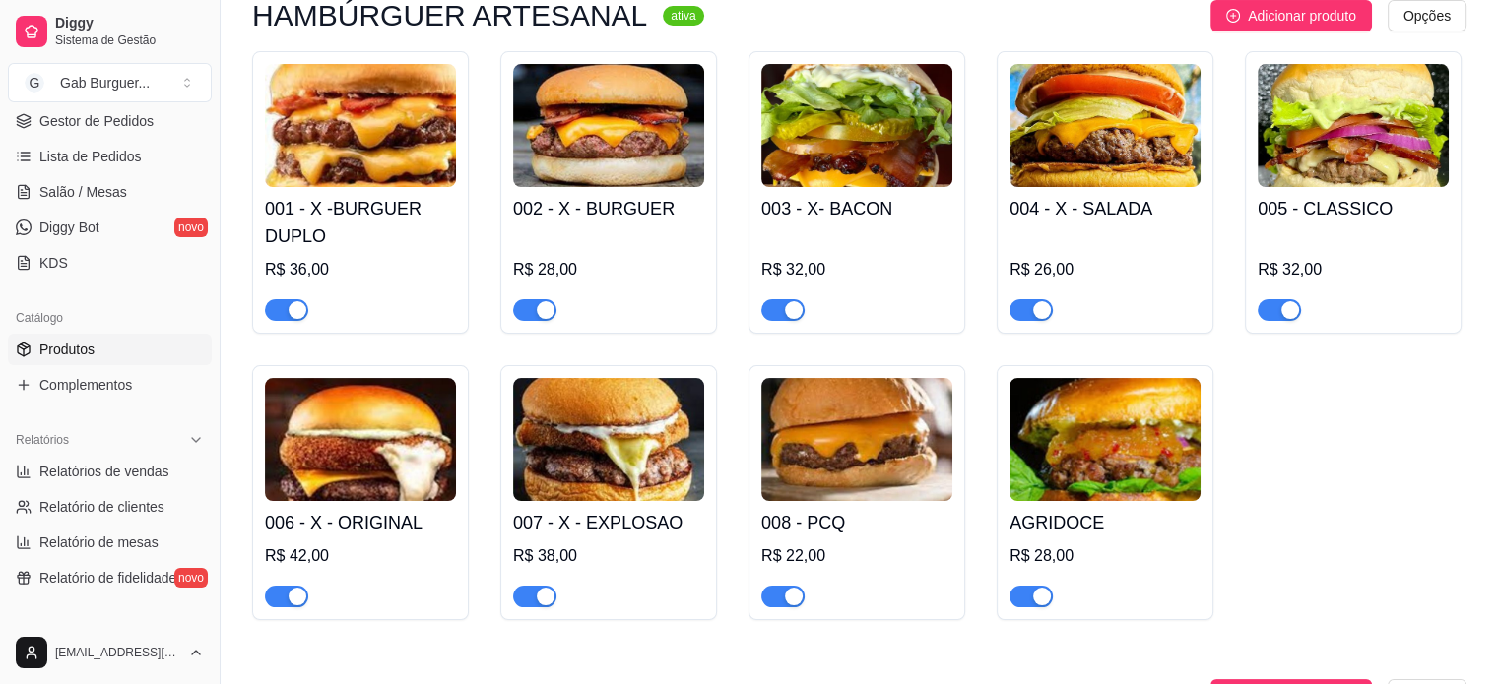
click at [1316, 161] on img at bounding box center [1352, 125] width 191 height 123
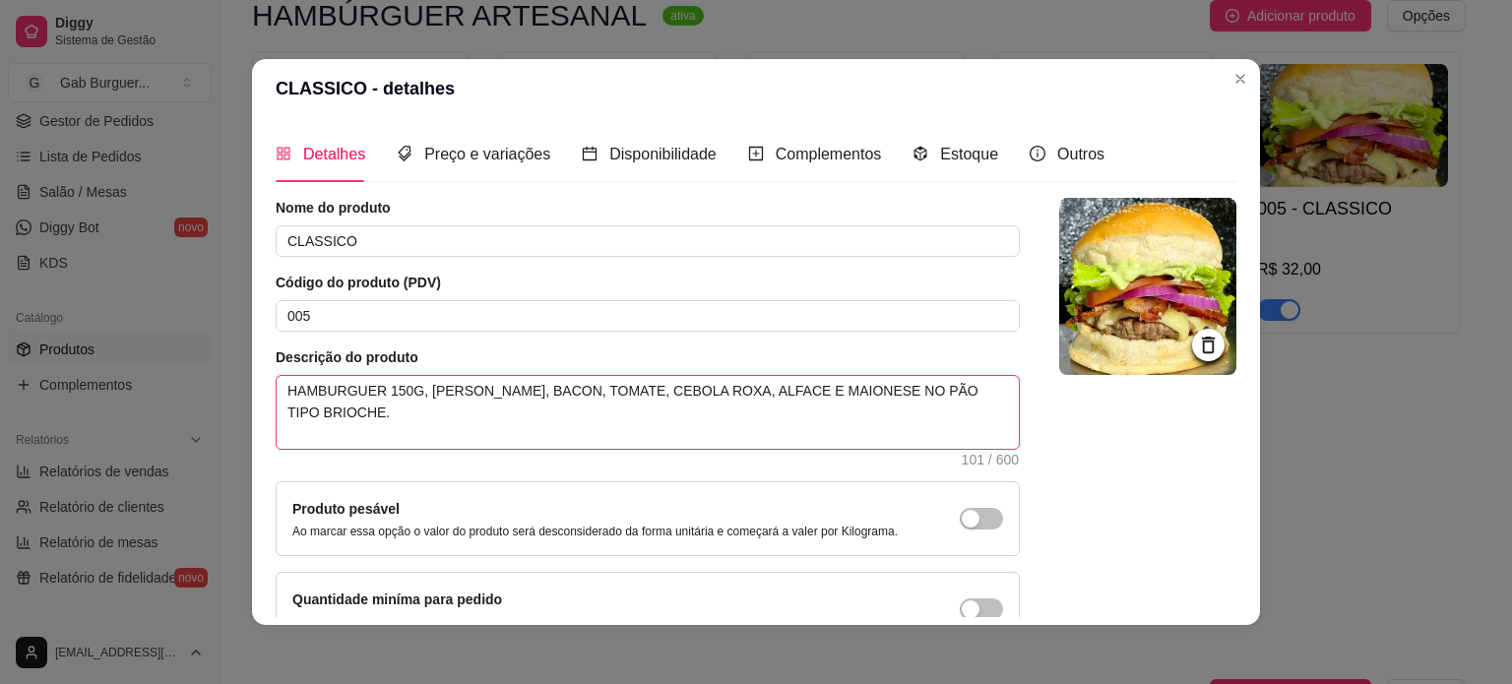
click at [369, 390] on textarea "HAMBURGUER 150G, [PERSON_NAME], BACON, TOMATE, CEBOLA ROXA, ALFACE E MAIONESE N…" at bounding box center [648, 412] width 742 height 73
type textarea "HAMBURGUER 150G, [PERSON_NAME], BACON, TOMATE, CEBOLA ROXA, ALFACE E MAIONESE N…"
type textarea "HAMBURGUER A 150G, [PERSON_NAME], BACON, TOMATE, CEBOLA ROXA, ALFACE E MAIONESE…"
type textarea "HAMBURGUER AR 150G, [PERSON_NAME], BACON, TOMATE, CEBOLA ROXA, ALFACE E MAIONES…"
type textarea "HAMBURGUER ART 150G, [PERSON_NAME], BACON, TOMATE, CEBOLA ROXA, ALFACE E MAIONE…"
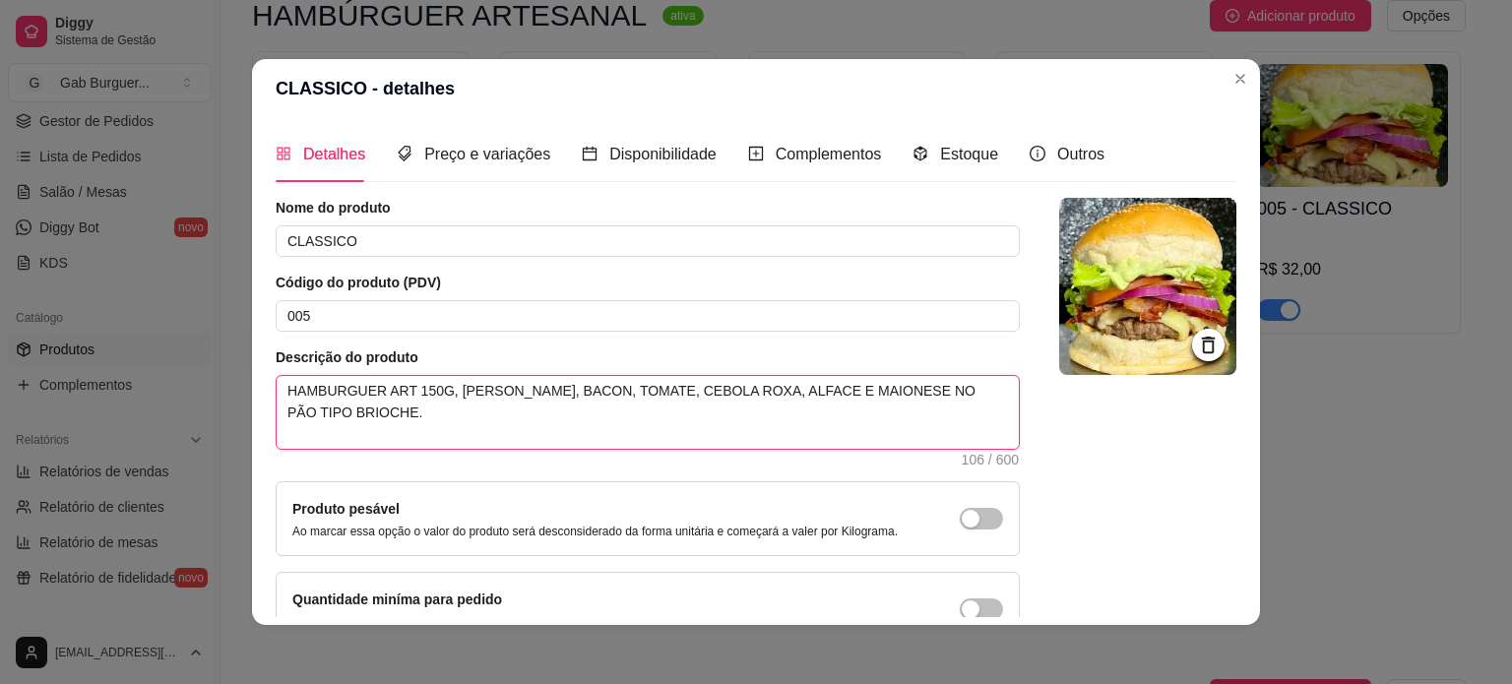
type textarea "HAMBURGUER ARTE 150G, [PERSON_NAME], BACON, TOMATE, CEBOLA ROXA, ALFACE E MAION…"
type textarea "HAMBURGUER ARTES 150G, [PERSON_NAME], BACON, TOMATE, CEBOLA ROXA, ALFACE E MAIO…"
type textarea "HAMBURGUER ARTESA 150G, [PERSON_NAME], BACON, TOMATE, CEBOLA ROXA, ALFACE E MAI…"
type textarea "HAMBURGUER ARTESAN 150G, [PERSON_NAME], BACON, TOMATE, CEBOLA ROXA, ALFACE E MA…"
type textarea "HAMBURGUER ARTESANA 150G, [PERSON_NAME], BACON, TOMATE, CEBOLA ROXA, ALFACE E M…"
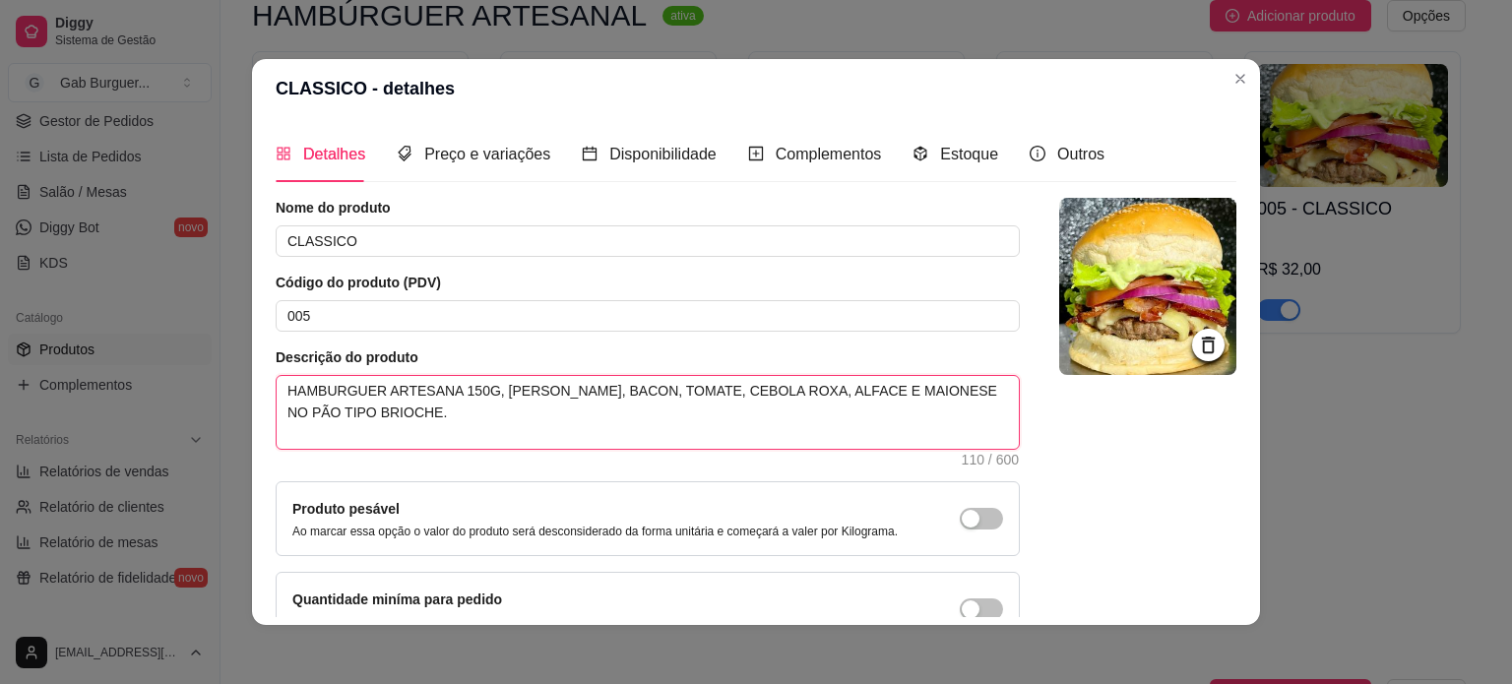
type textarea "HAMBURGUER ARTESANAL 150G, QUEIJO MUSSARELA, BACON, TOMATE, CEBOLA ROXA, ALFACE…"
click at [952, 384] on textarea "HAMBURGUER ARTESANAL 150G, QUEIJO MUSSARELA, BACON, TOMATE, CEBOLA ROXA, ALFACE…" at bounding box center [648, 412] width 742 height 73
type textarea "HAMBURGUER ARTESANAL 150G, QUEIJO MUSSARELA, BACON, TOMATE, CEBOLA ROXA, ALFACE…"
type textarea "HAMBURGUER ARTESANAL 150G, [PERSON_NAME], BACON, TOMATE, CEBOLA ROXA, ALFACE E …"
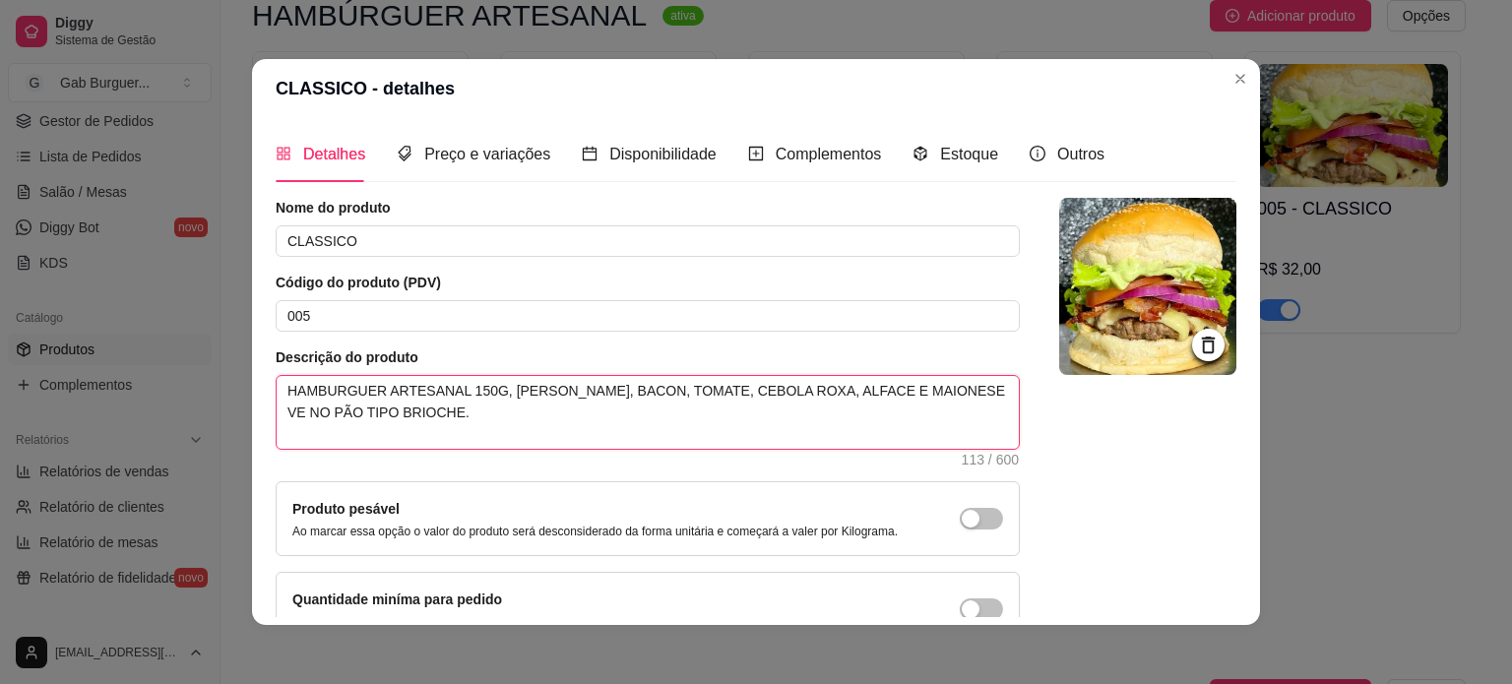
type textarea "HAMBURGUER ARTESANAL 150G, [PERSON_NAME], BACON, TOMATE, CEBOLA ROXA, ALFACE E …"
type textarea "HAMBURGUER ARTESANAL 150G, QUEIJO MUSSARELA, BACON, TOMATE, CEBOLA ROXA, ALFACE…"
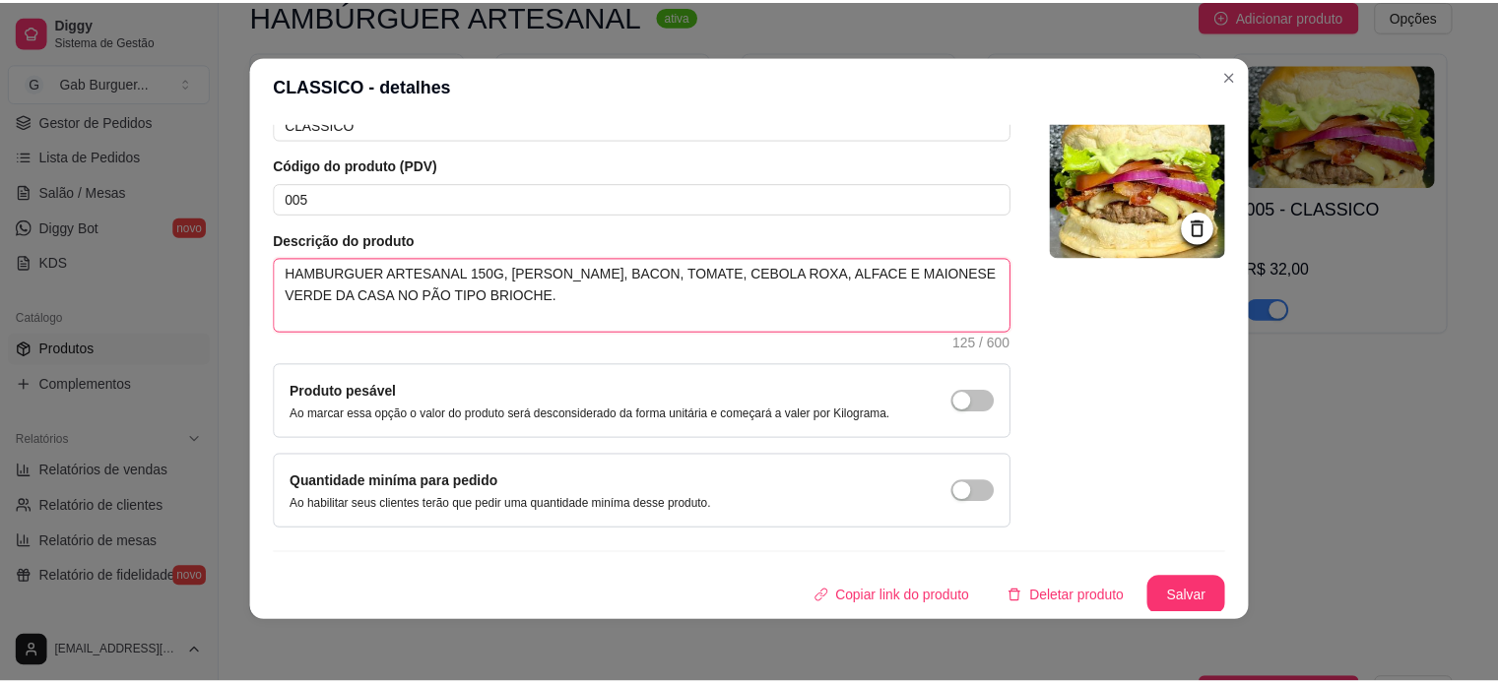
scroll to position [4, 0]
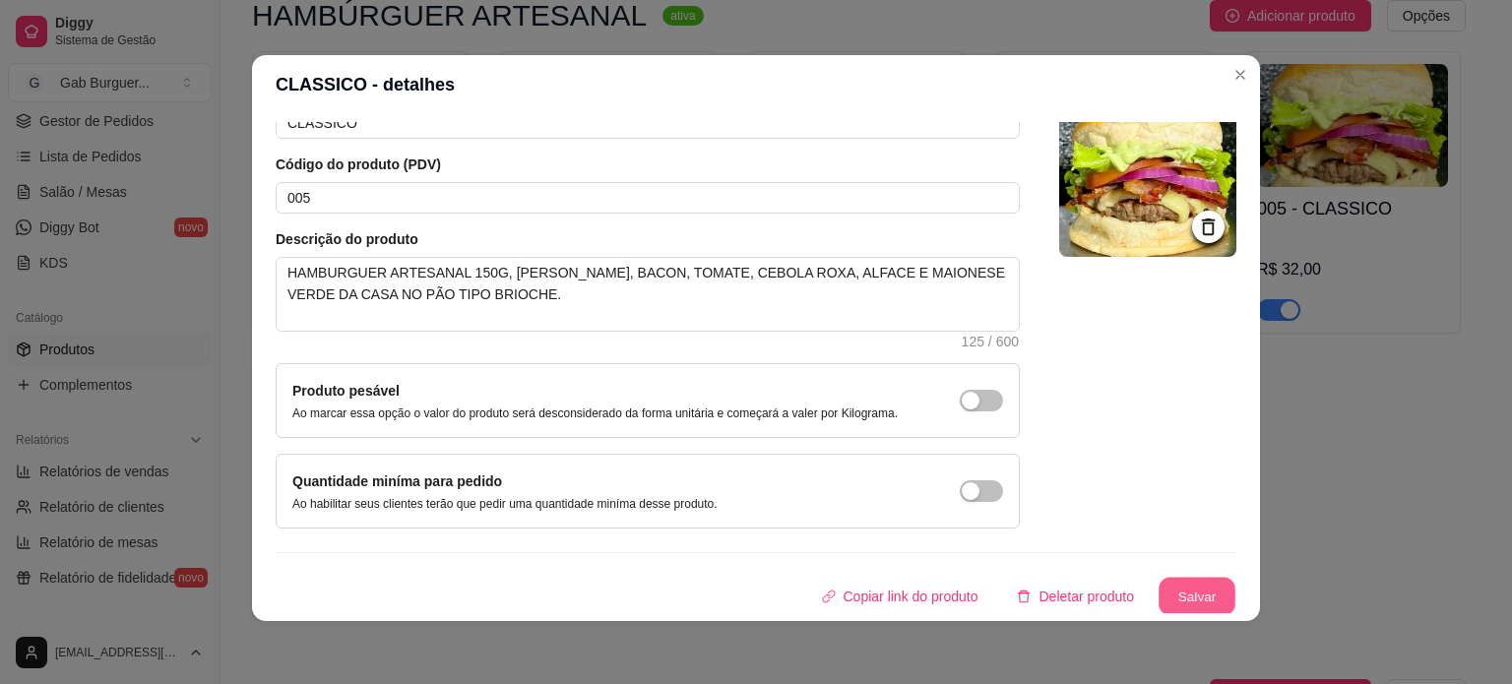
click at [1170, 596] on button "Salvar" at bounding box center [1197, 597] width 77 height 38
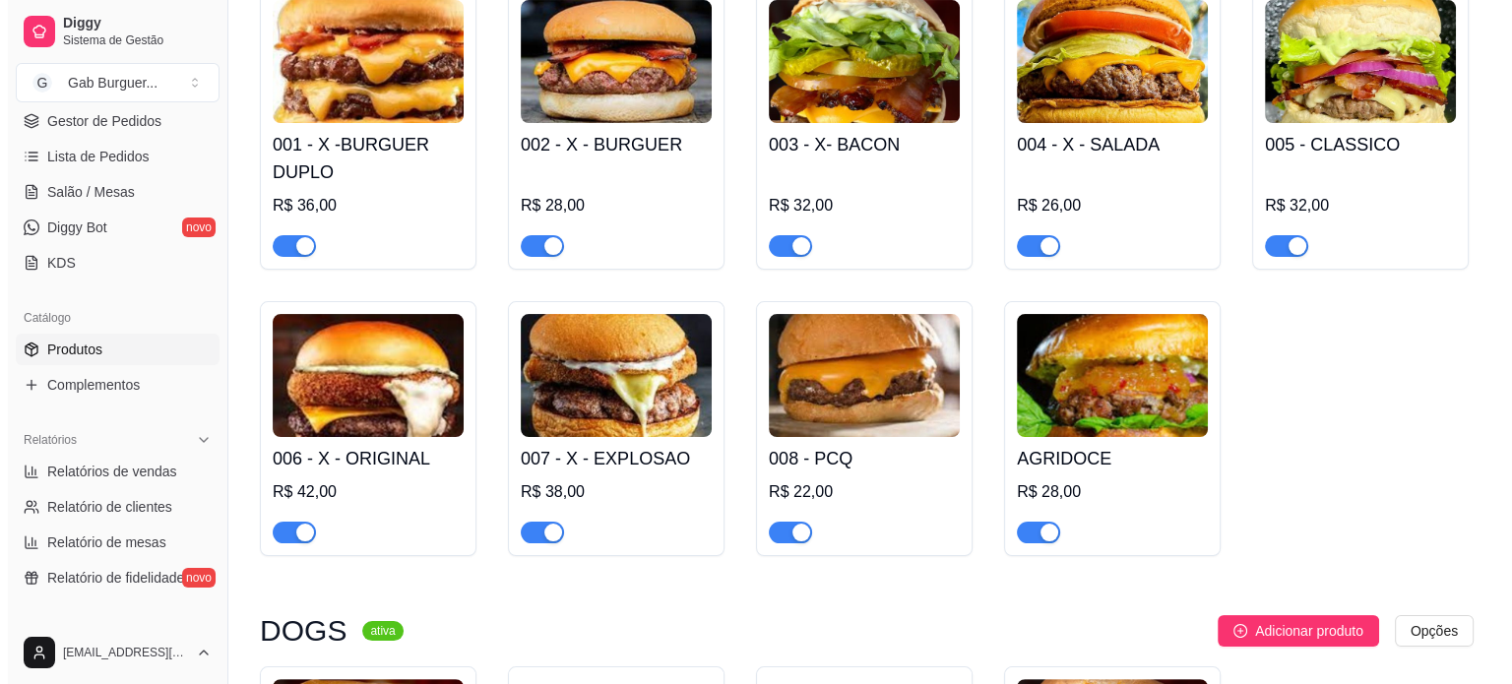
scroll to position [295, 0]
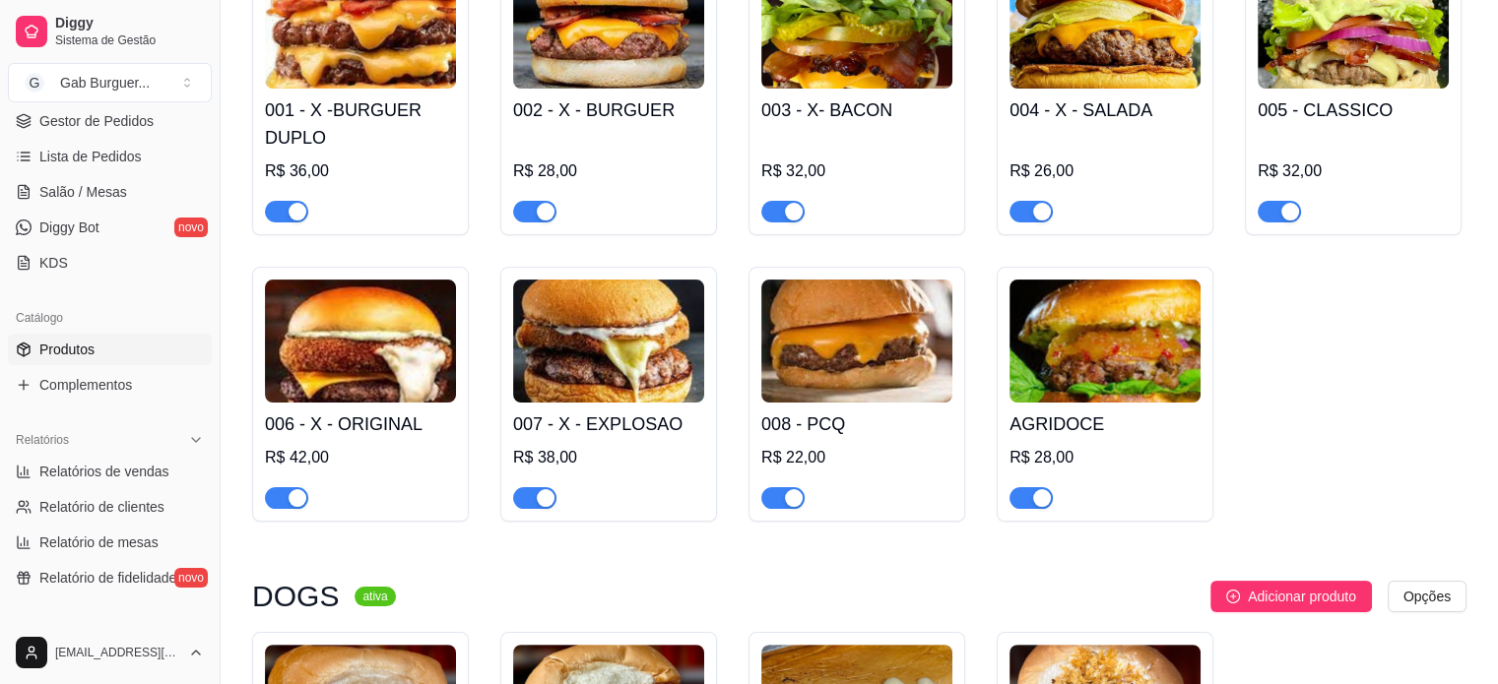
click at [452, 353] on img at bounding box center [360, 341] width 191 height 123
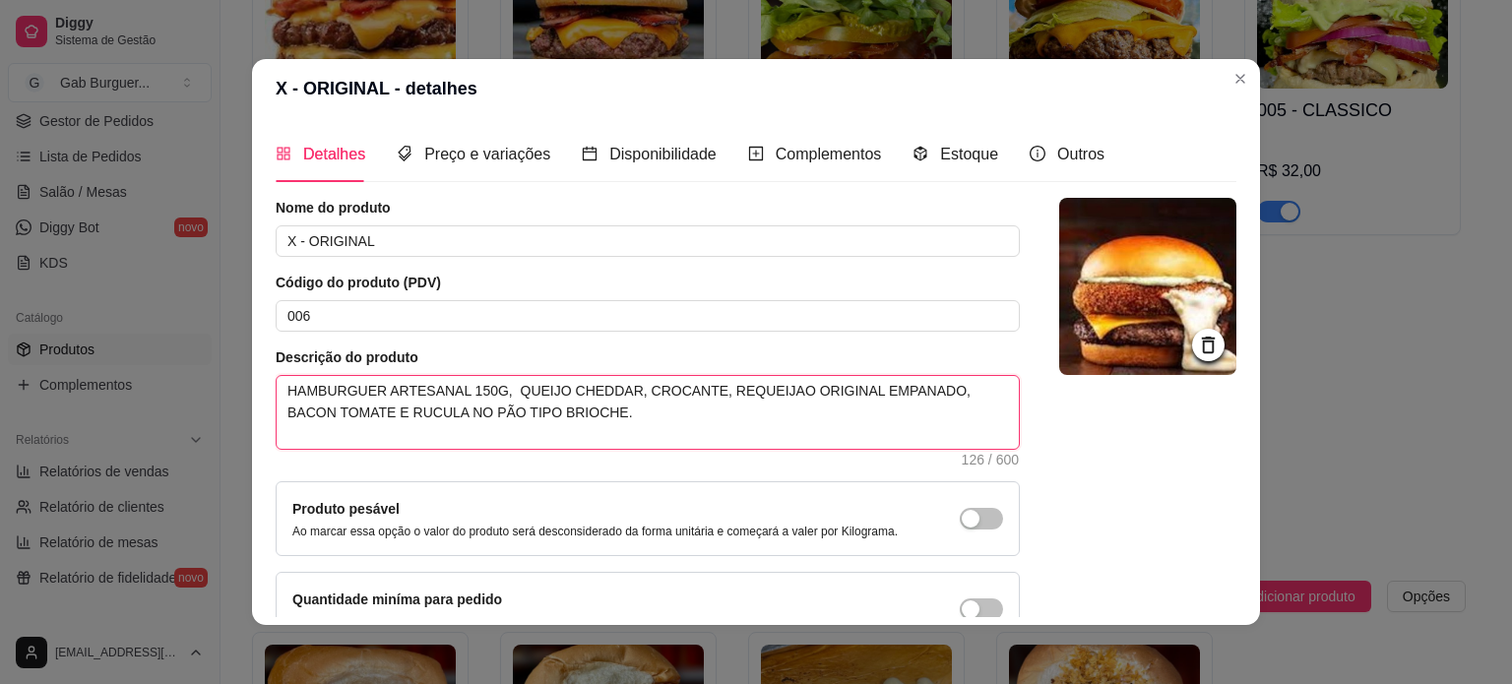
click at [682, 385] on textarea "HAMBURGUER ARTESANAL 150G, QUEIJO CHEDDAR, CROCANTE, REQUEIJAO ORIGINAL EMPANAD…" at bounding box center [648, 412] width 742 height 73
click at [932, 389] on textarea "HAMBURGUER ARTESANAL 150G, [PERSON_NAME], REQUEIJAO ORIGINAL EMPANADO, BACON TO…" at bounding box center [648, 412] width 742 height 73
click at [450, 409] on textarea "HAMBURGUER ARTESANAL 150G, [PERSON_NAME], REQUEIJAO ORIGINAL EMPANADO, BACON, M…" at bounding box center [648, 412] width 742 height 73
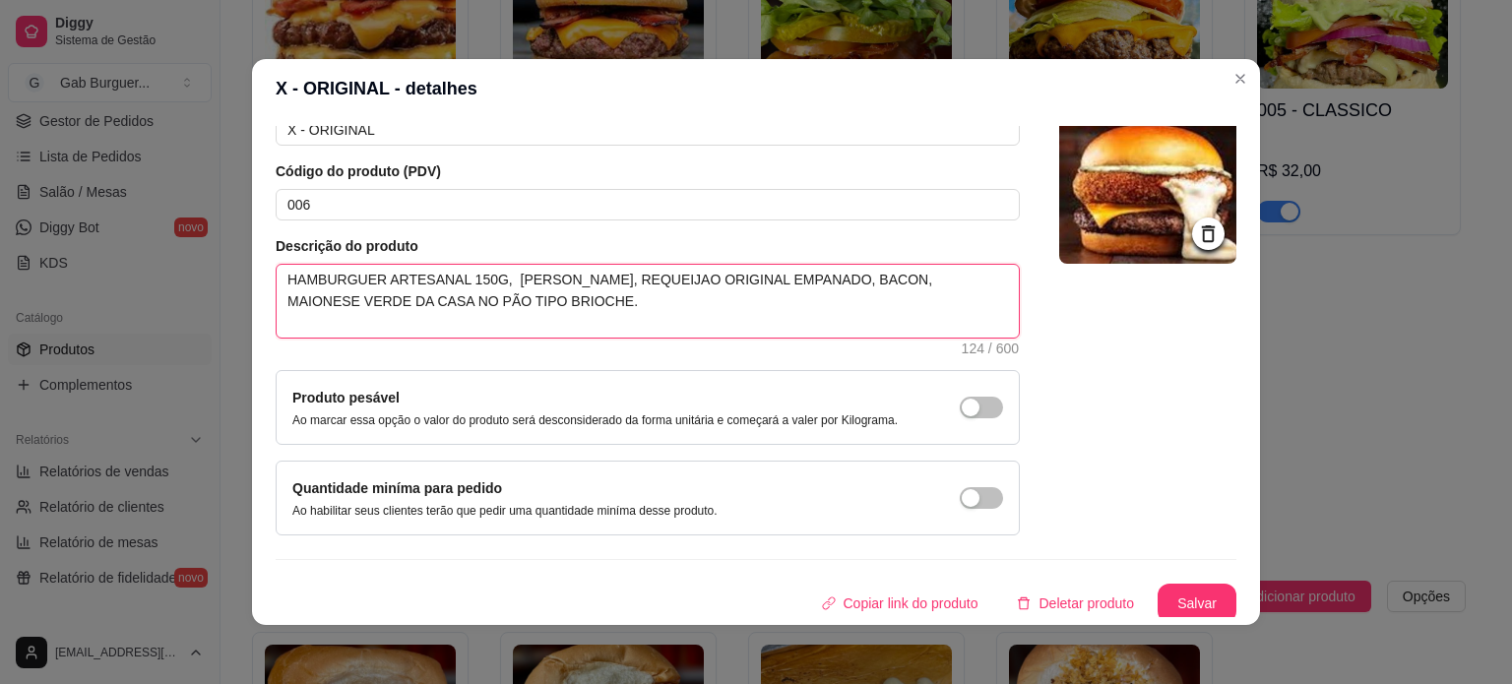
scroll to position [114, 0]
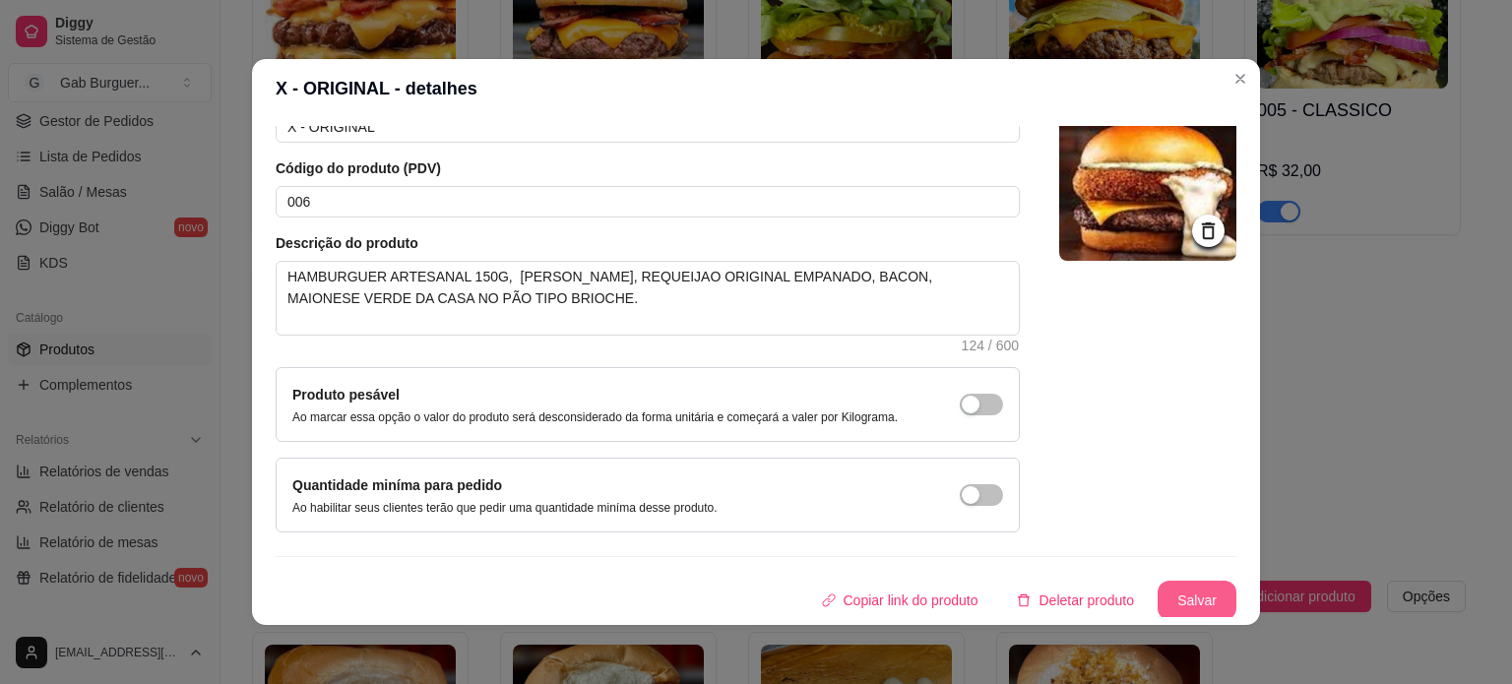
click at [1178, 589] on button "Salvar" at bounding box center [1197, 600] width 79 height 39
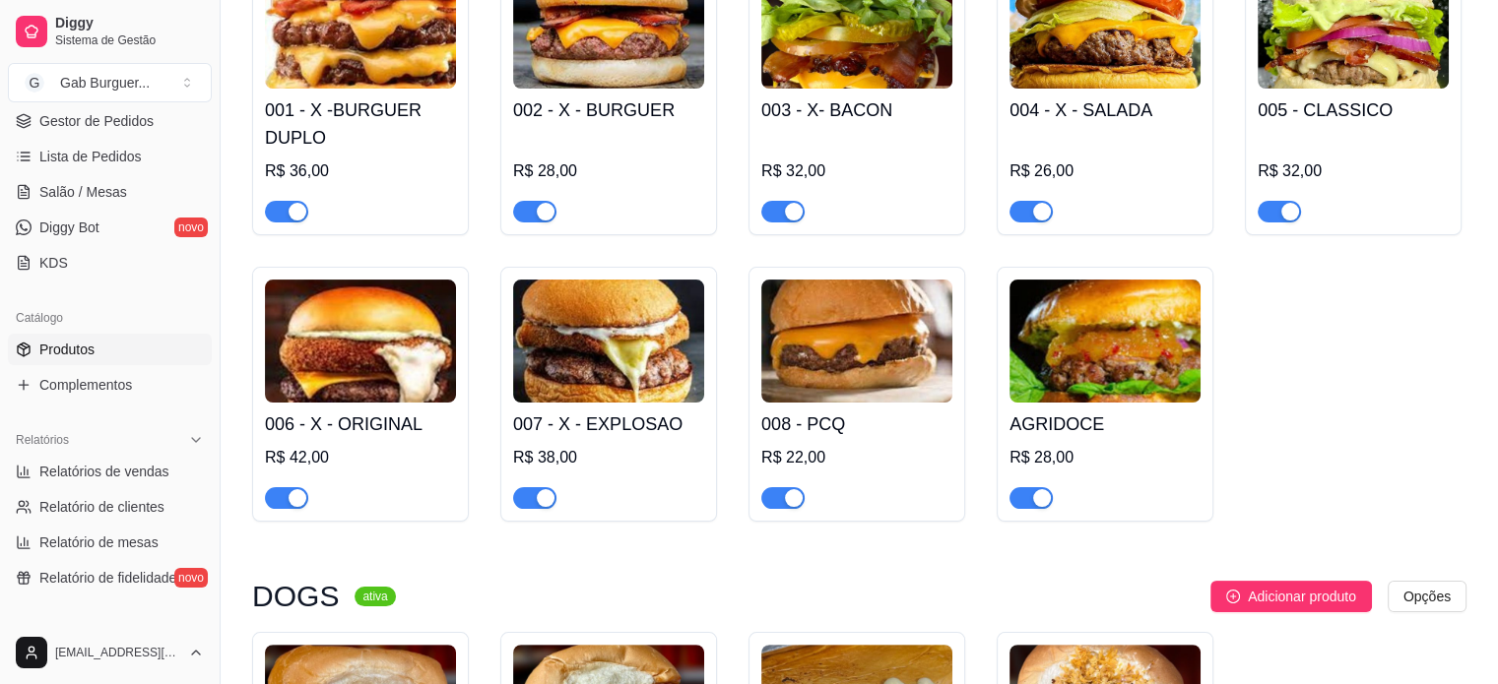
click at [1108, 334] on img at bounding box center [1104, 341] width 191 height 123
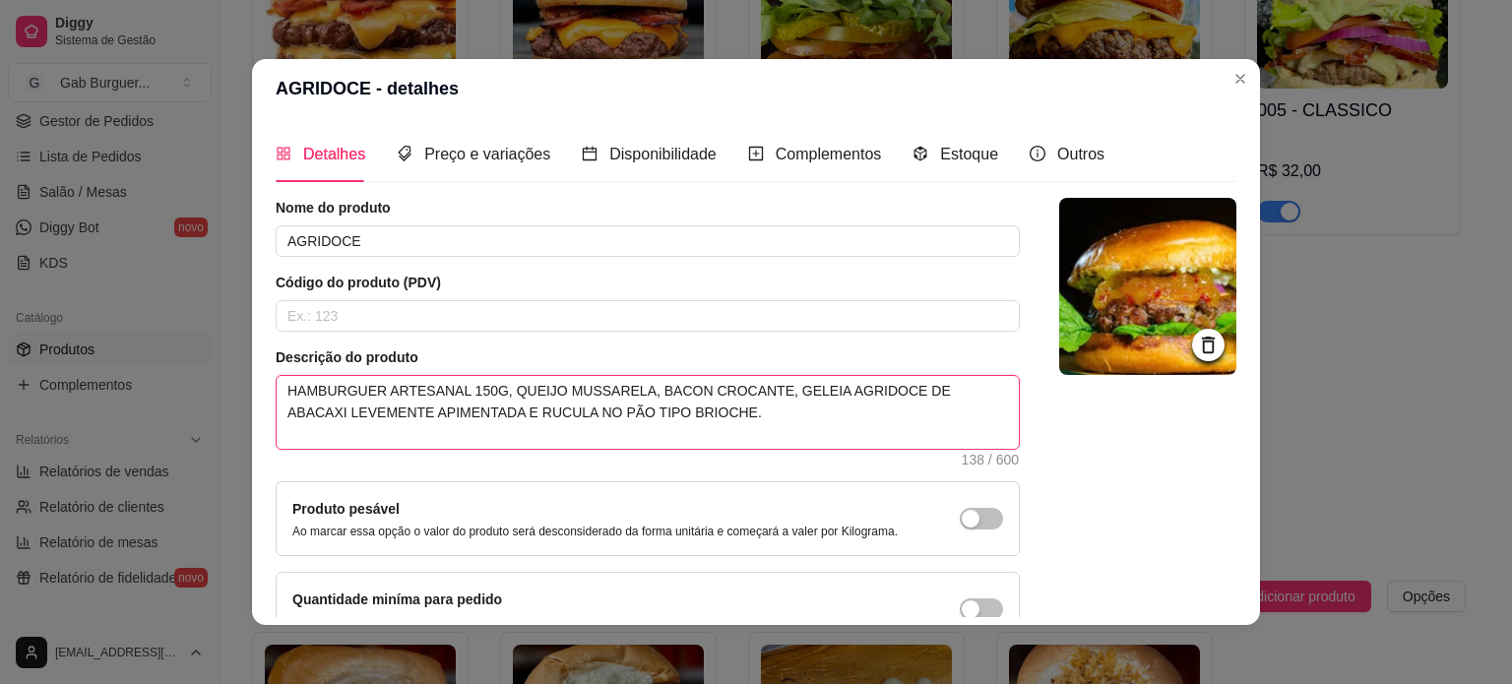
click at [775, 388] on textarea "HAMBURGUER ARTESANAL 150G, QUEIJO MUSSARELA, BACON CROCANTE, GELEIA AGRIDOCE DE…" at bounding box center [648, 412] width 742 height 73
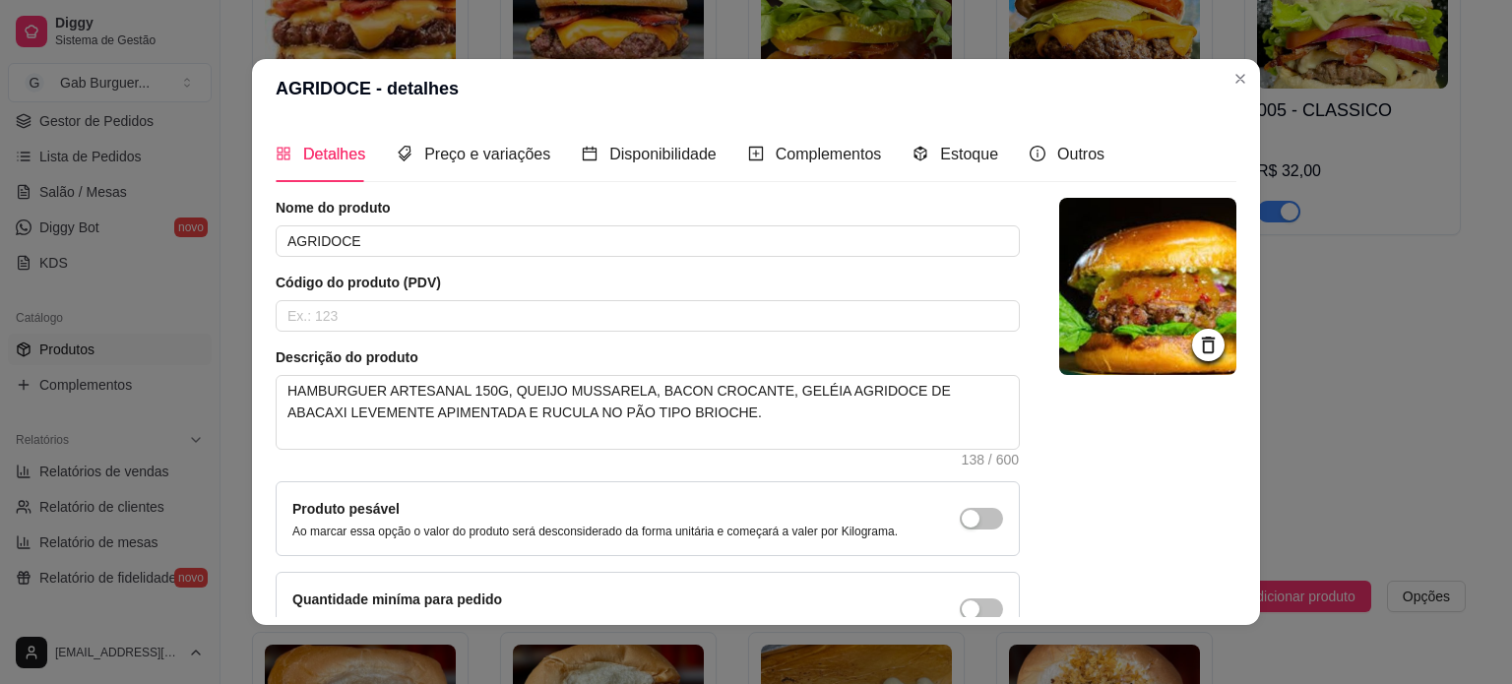
click at [1078, 448] on div at bounding box center [1148, 422] width 177 height 449
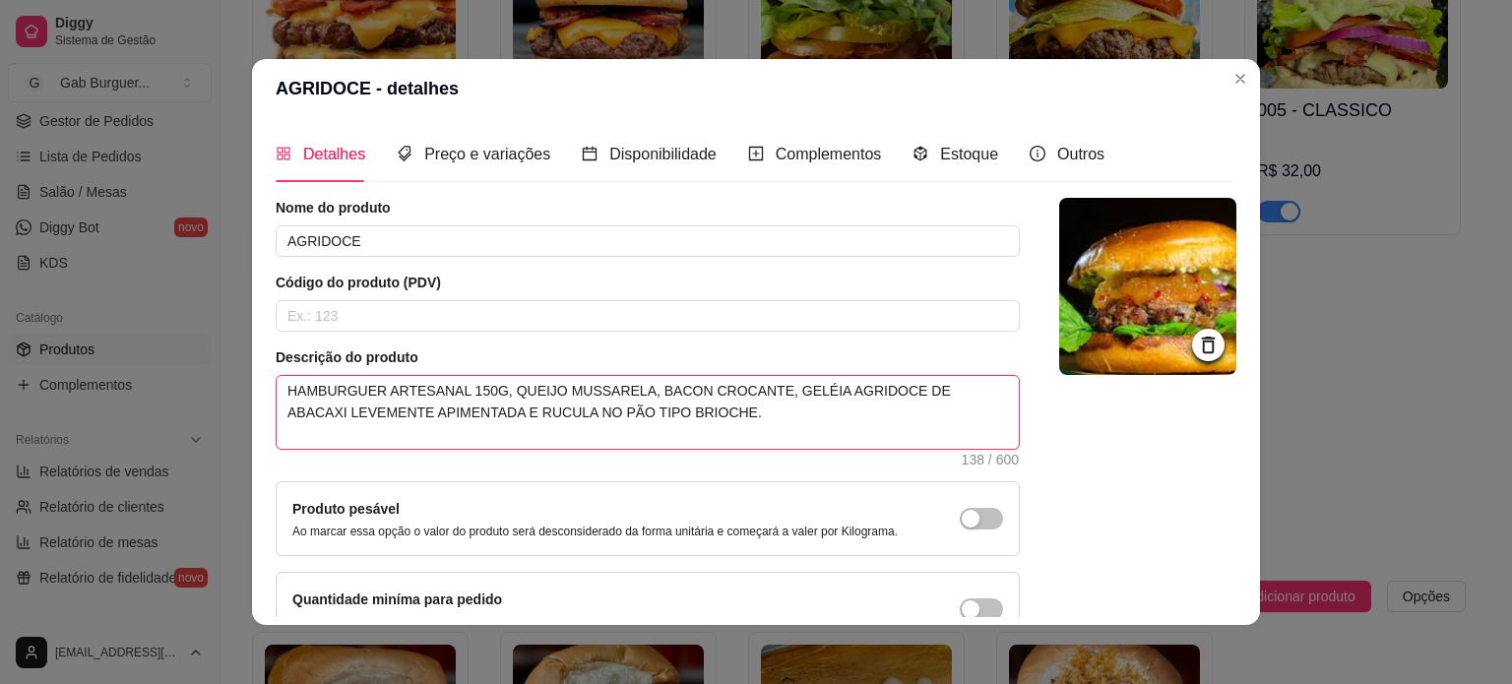
click at [926, 389] on textarea "HAMBURGUER ARTESANAL 150G, QUEIJO MUSSARELA, BACON CROCANTE, GELÉIA AGRIDOCE DE…" at bounding box center [648, 412] width 742 height 73
click at [802, 422] on textarea "HAMBURGUER ARTESANAL 150G, QUEIJO MUSSARELA, BACON CROCANTE, GELÉIA AGRIDOCE DE…" at bounding box center [648, 412] width 742 height 73
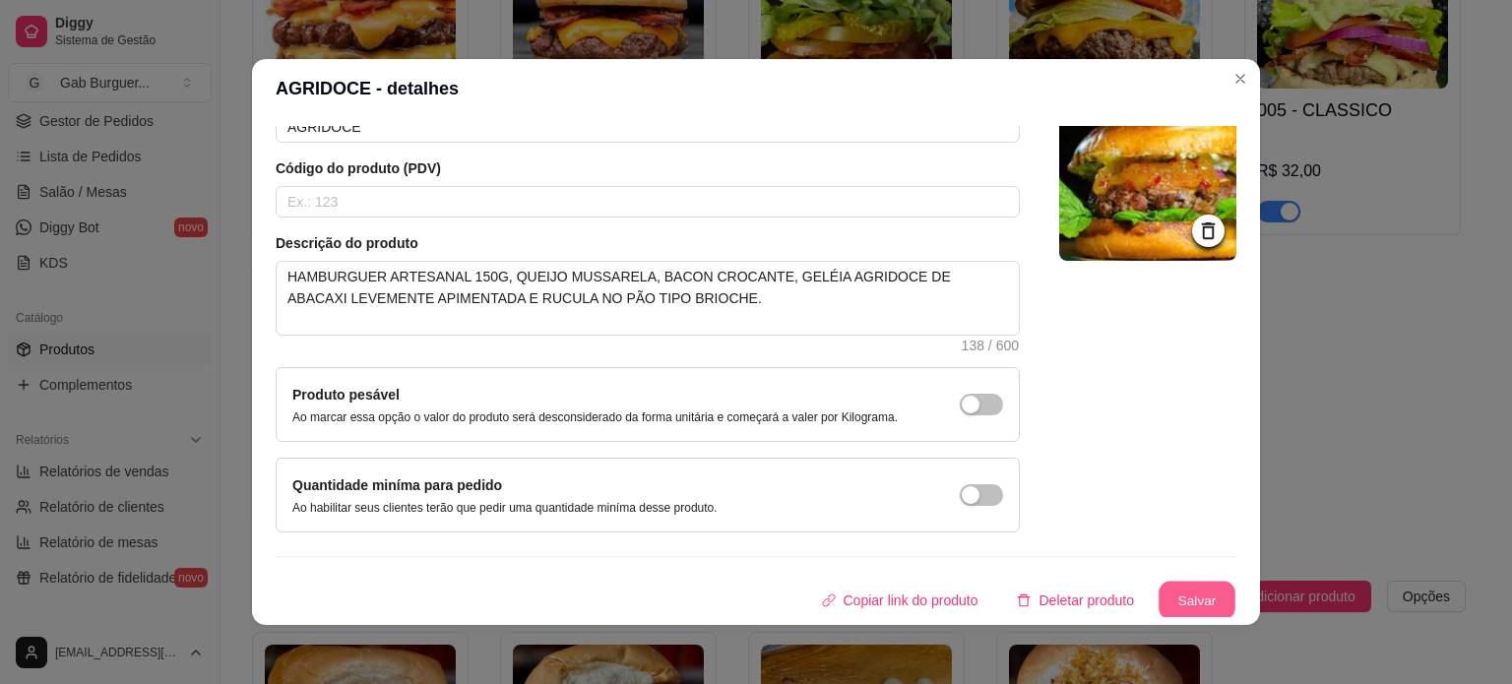
click at [1169, 588] on button "Salvar" at bounding box center [1197, 601] width 77 height 38
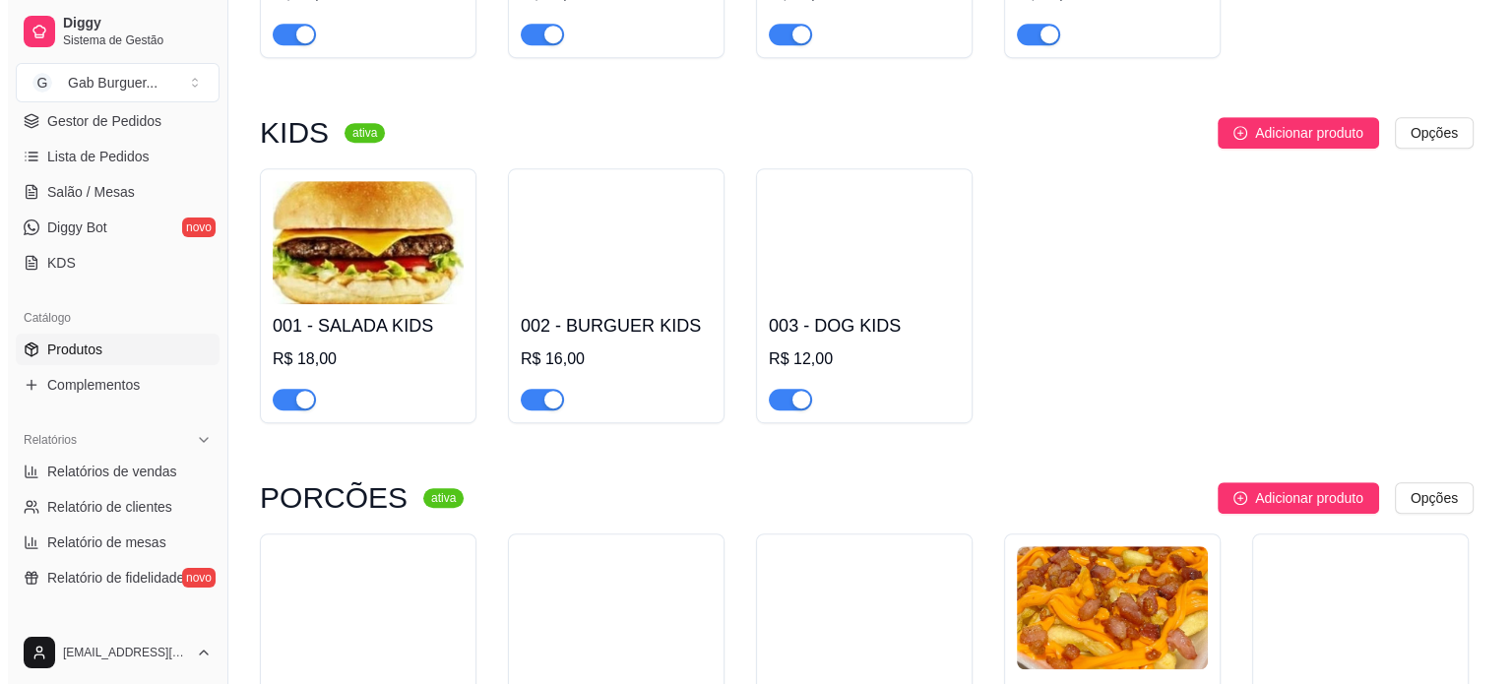
scroll to position [1182, 0]
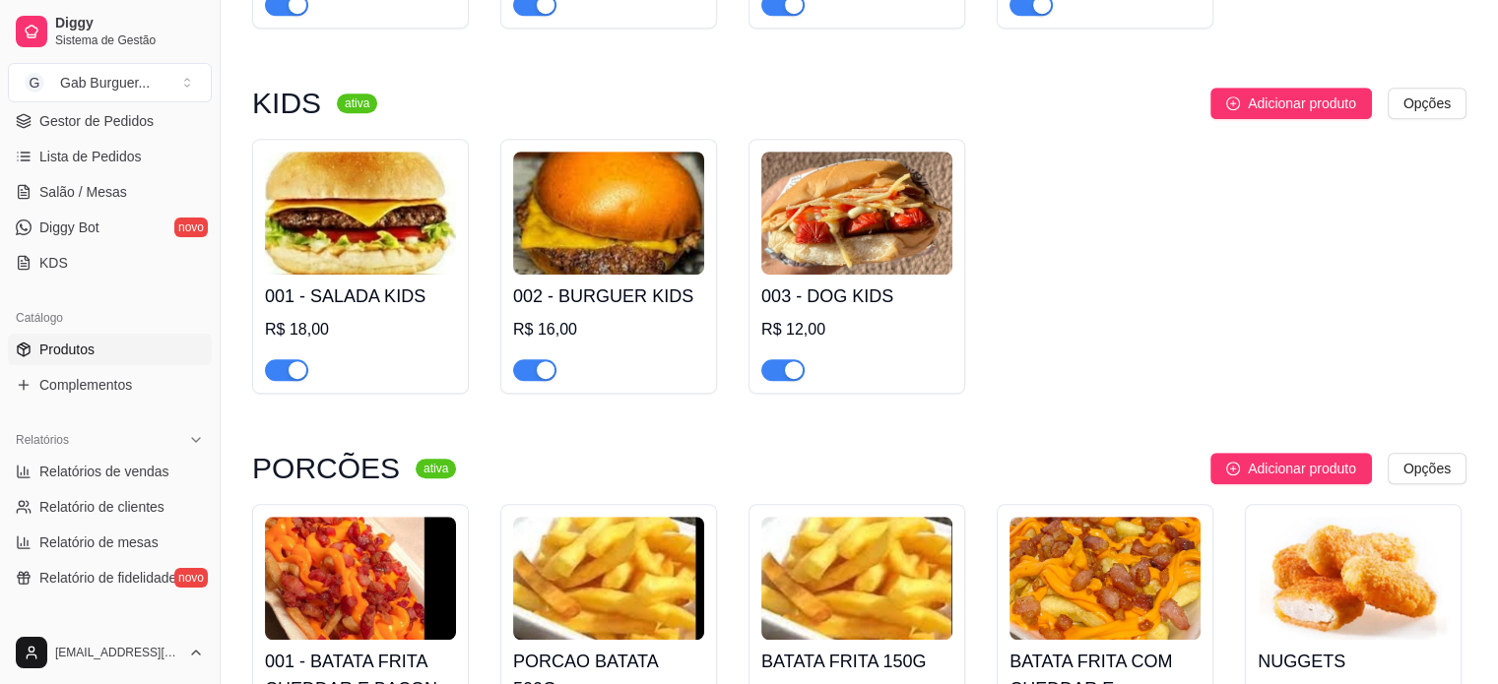
click at [280, 247] on img at bounding box center [360, 213] width 191 height 123
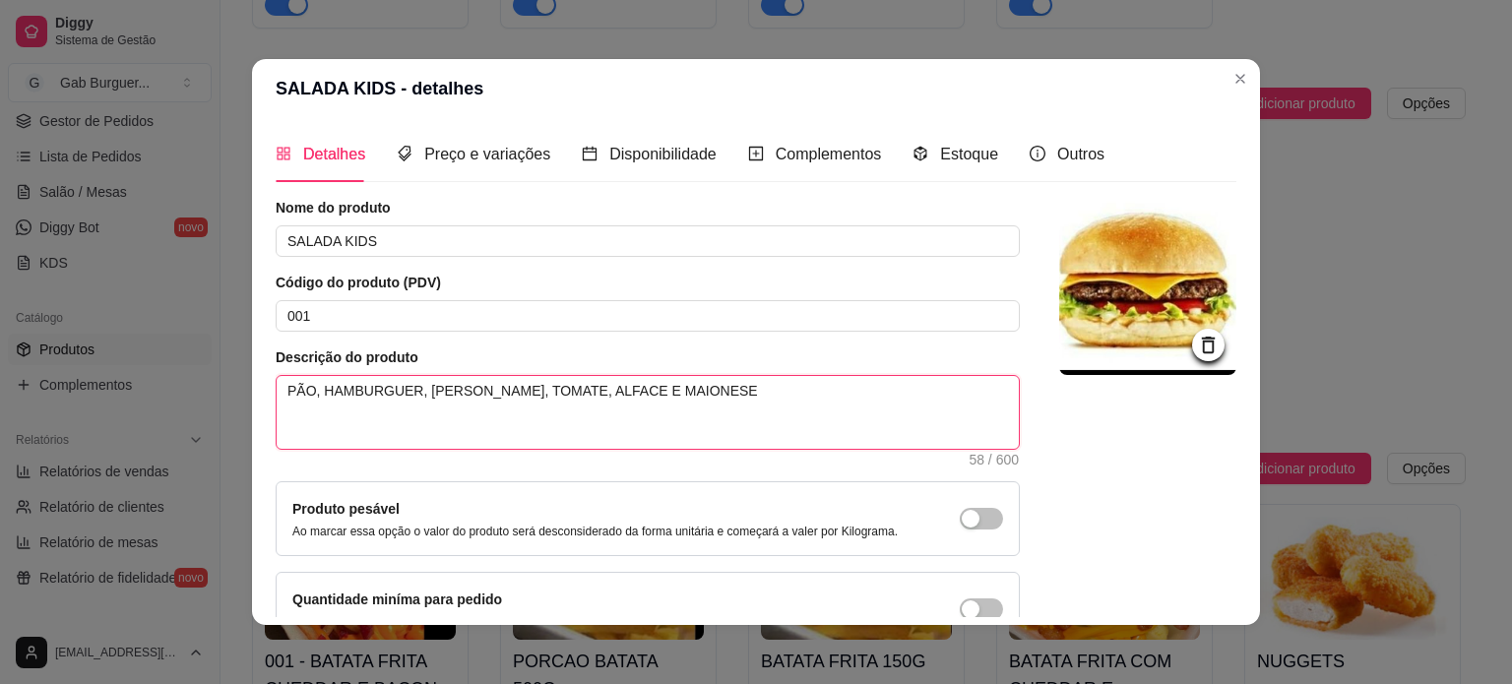
click at [311, 385] on textarea "PÃO, HAMBURGUER, [PERSON_NAME], TOMATE, ALFACE E MAIONESE" at bounding box center [648, 412] width 742 height 73
click at [356, 389] on textarea "SMASH HAMBURGUER, [PERSON_NAME], TOMATE, ALFACE E MAIONESE" at bounding box center [648, 412] width 742 height 73
click at [387, 386] on textarea "SMASH BURGUER, QUEIJO CHEDDAR, TOMATE, ALFACE E MAIONESE" at bounding box center [648, 412] width 742 height 73
click at [374, 391] on textarea "SMASH BURGUE 90G , QUEIJO CHEDDAR, TOMATE, ALFACE E MAIONESE" at bounding box center [648, 412] width 742 height 73
click at [370, 390] on textarea "SMASH BURGE 90G , [PERSON_NAME], TOMATE, ALFACE E MAIONESE" at bounding box center [648, 412] width 742 height 73
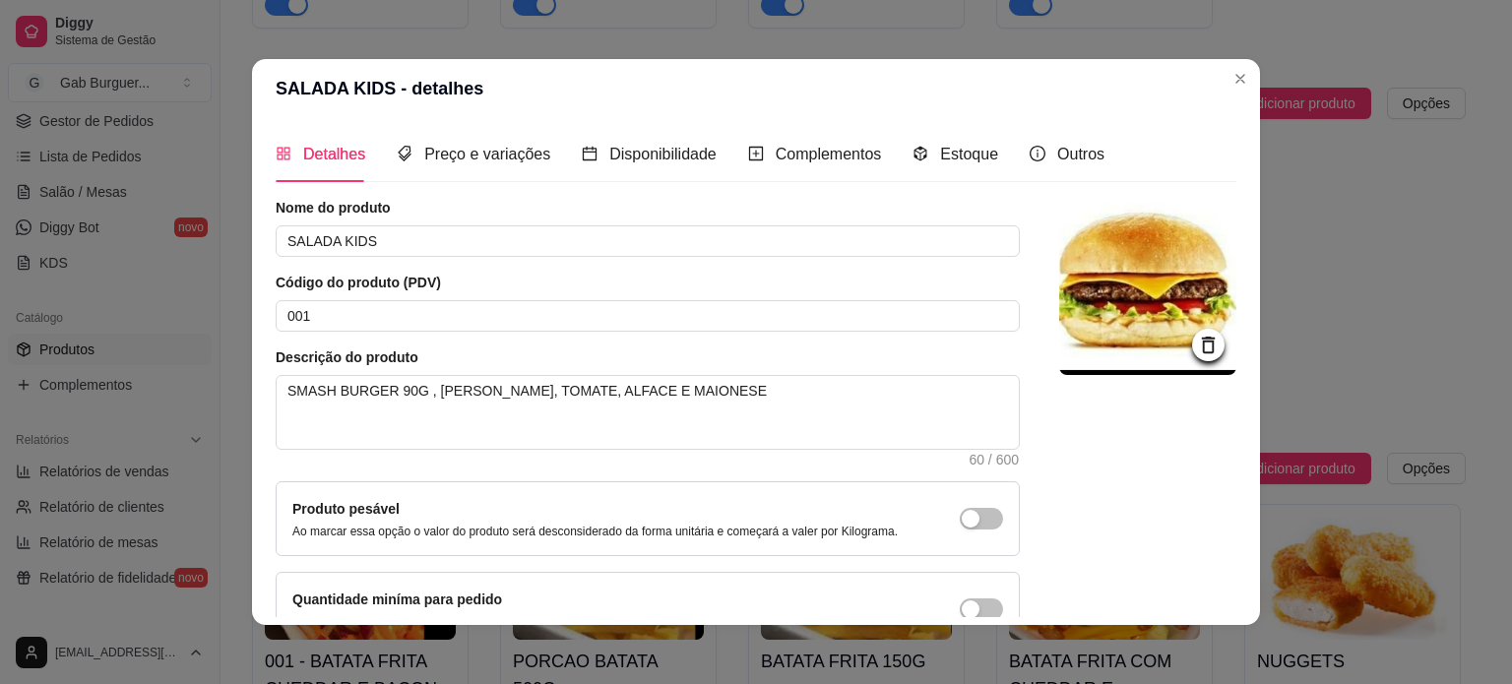
click at [1032, 423] on div "Nome do produto SALADA KIDS Código do produto (PDV) 001 Descrição do produto SM…" at bounding box center [756, 422] width 961 height 449
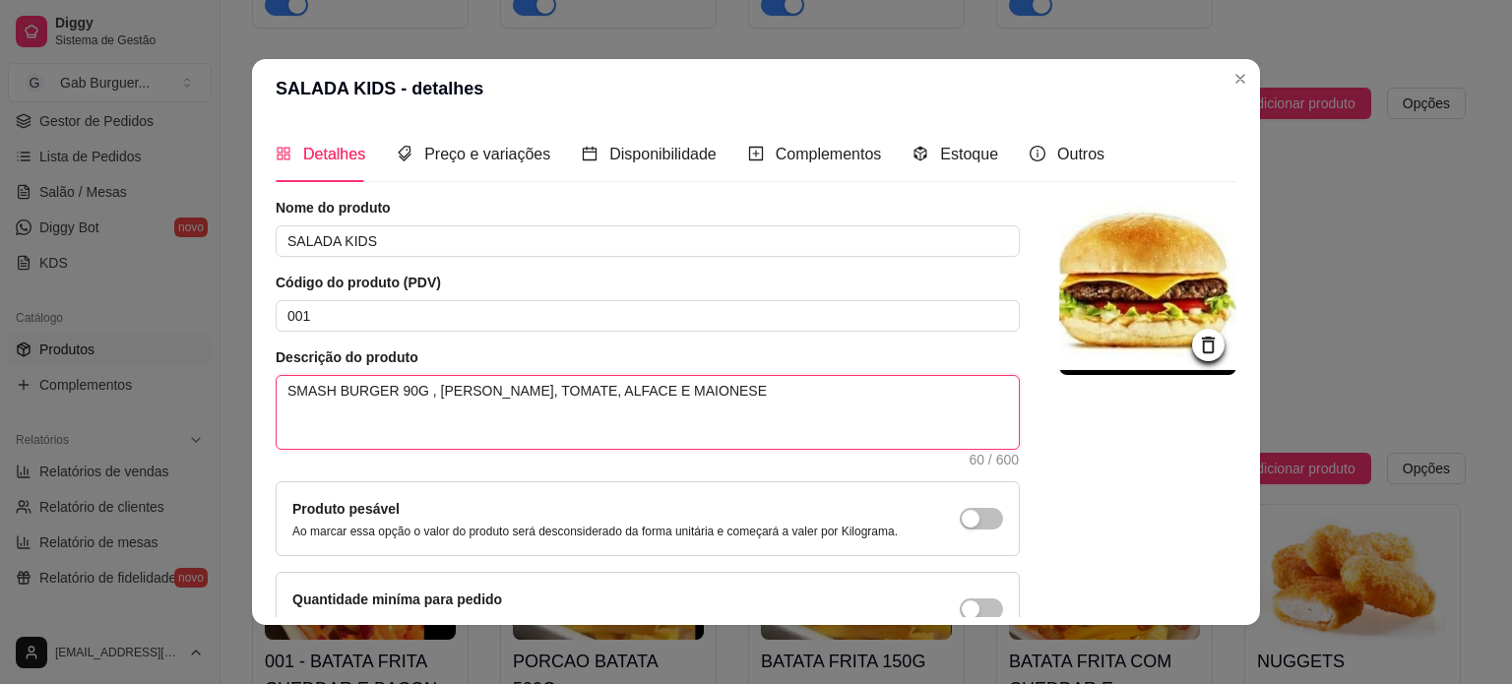
click at [385, 389] on textarea "SMASH BURGER 90G , [PERSON_NAME], TOMATE, ALFACE E MAIONESE" at bounding box center [648, 412] width 742 height 73
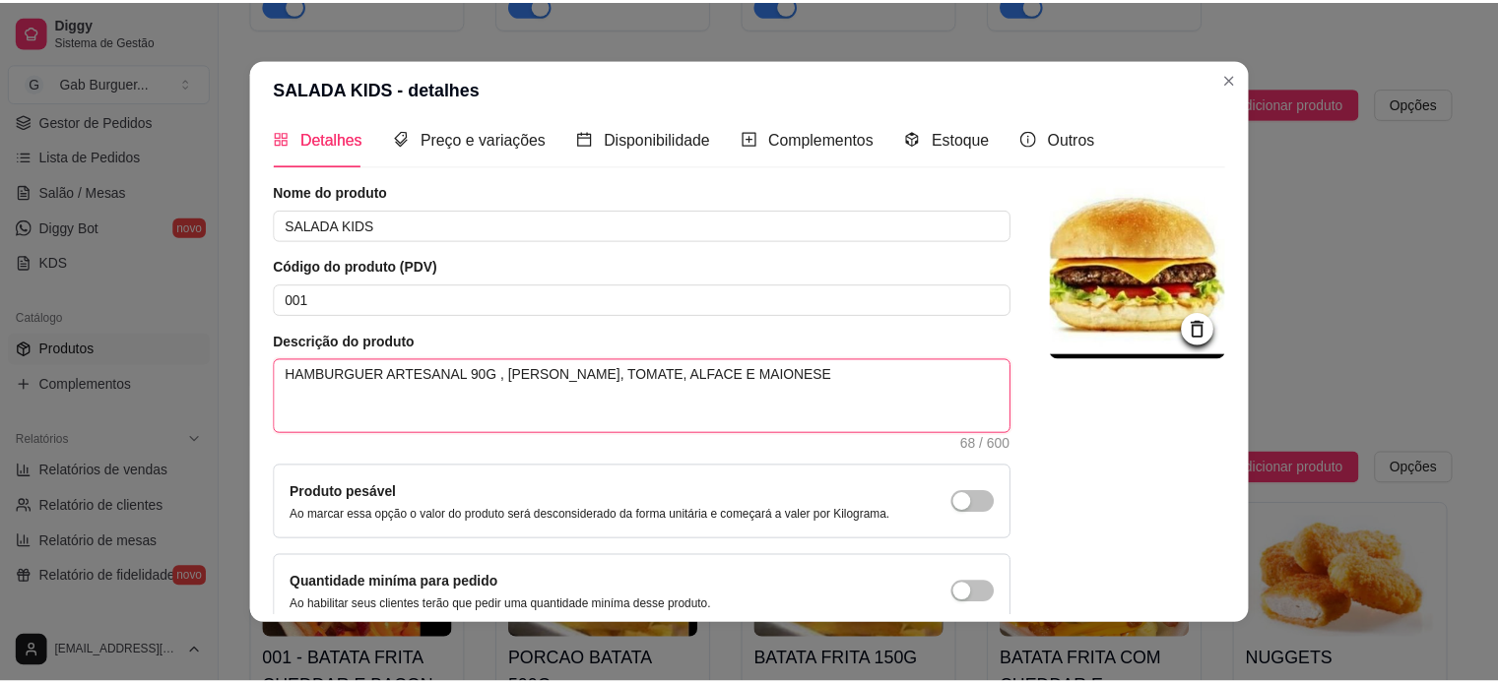
scroll to position [114, 0]
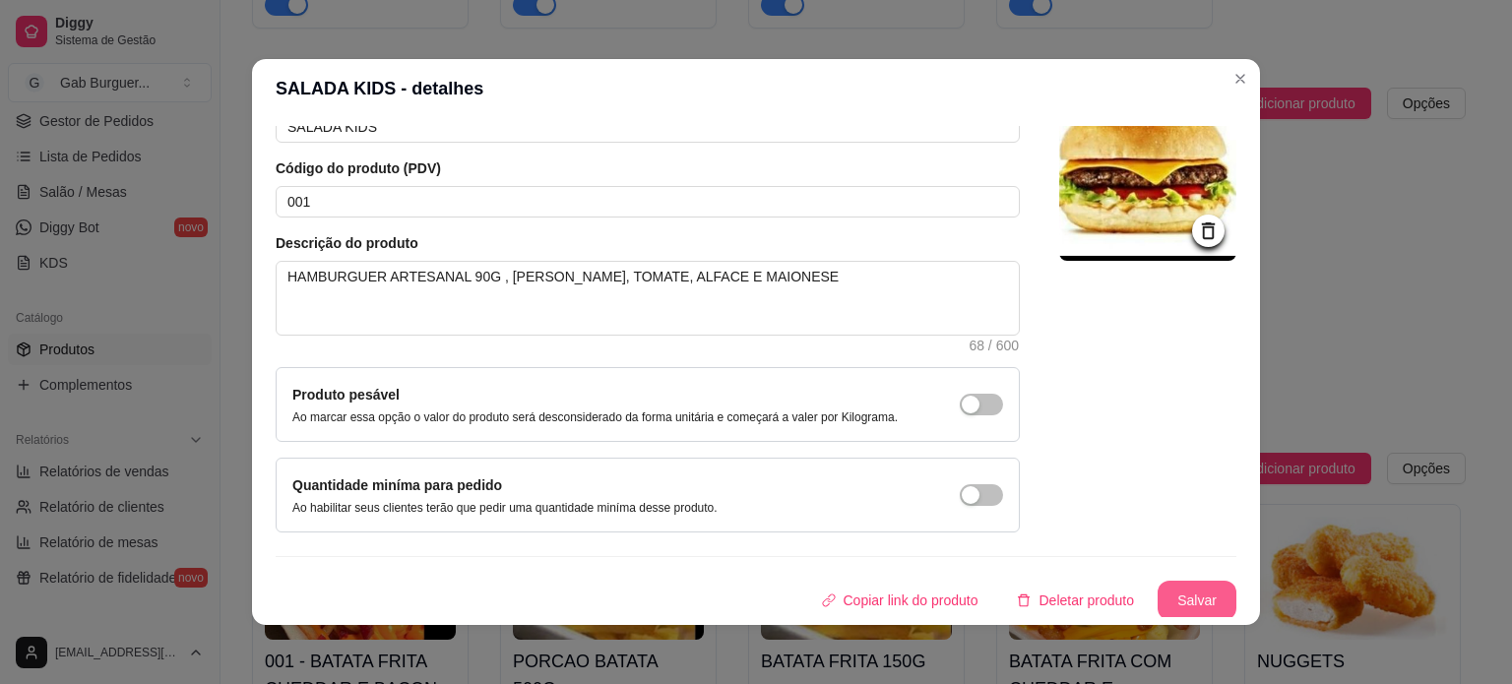
click at [1158, 592] on button "Salvar" at bounding box center [1197, 600] width 79 height 39
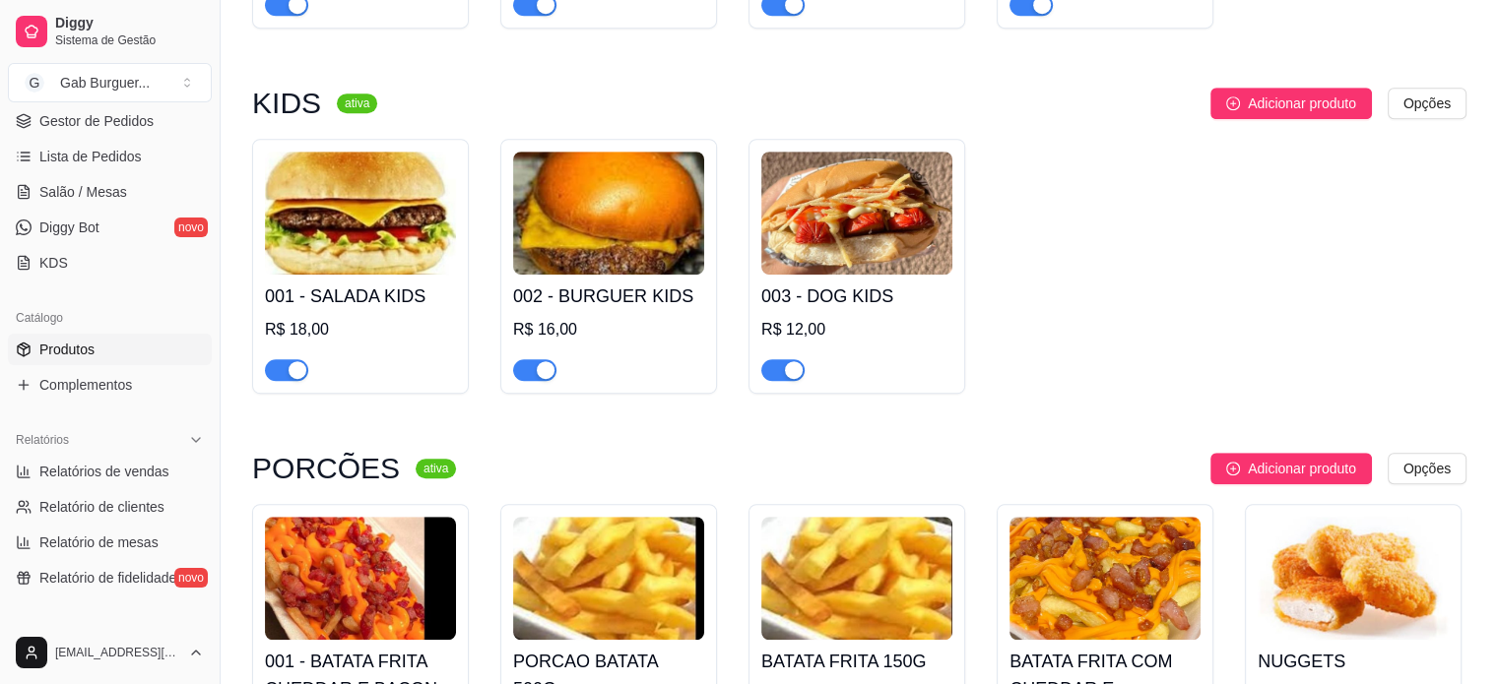
click at [394, 241] on img at bounding box center [360, 213] width 191 height 123
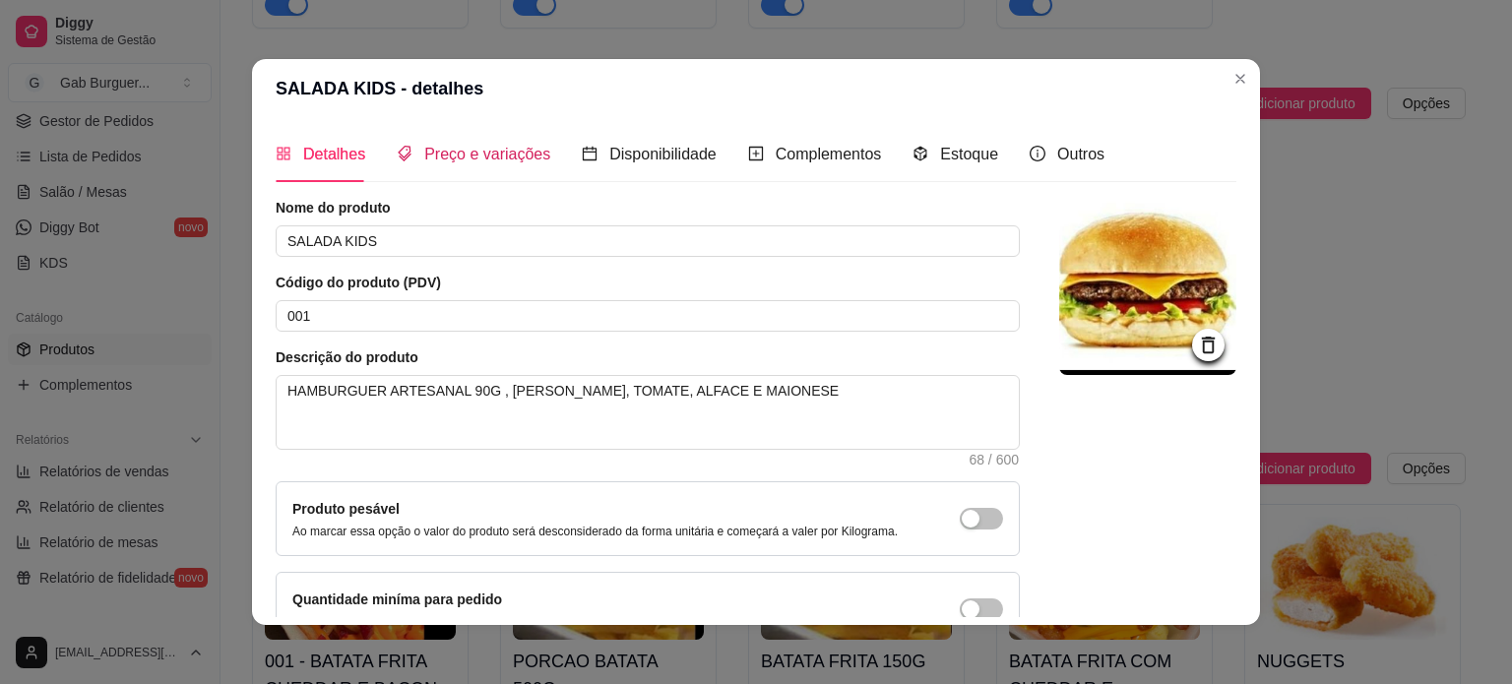
click at [445, 162] on span "Preço e variações" at bounding box center [487, 154] width 126 height 17
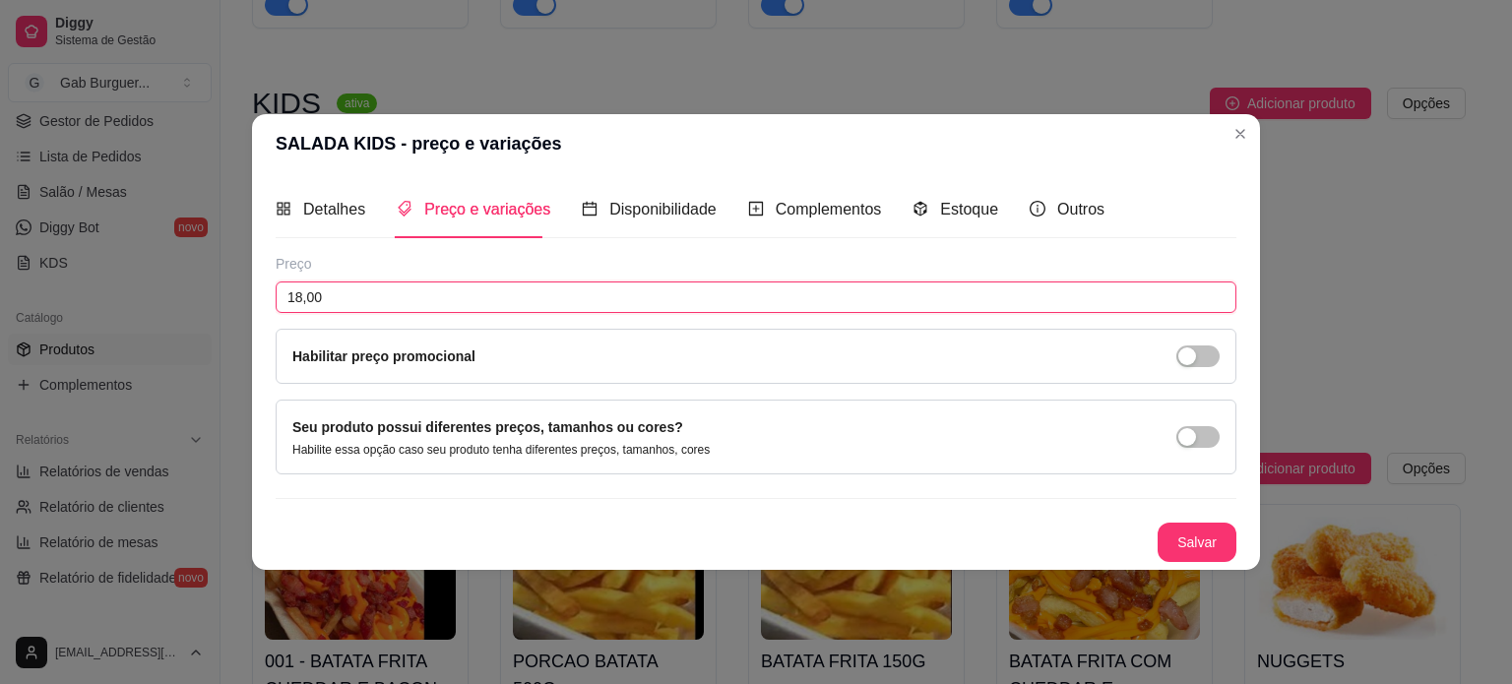
click at [302, 297] on input "18,00" at bounding box center [756, 298] width 961 height 32
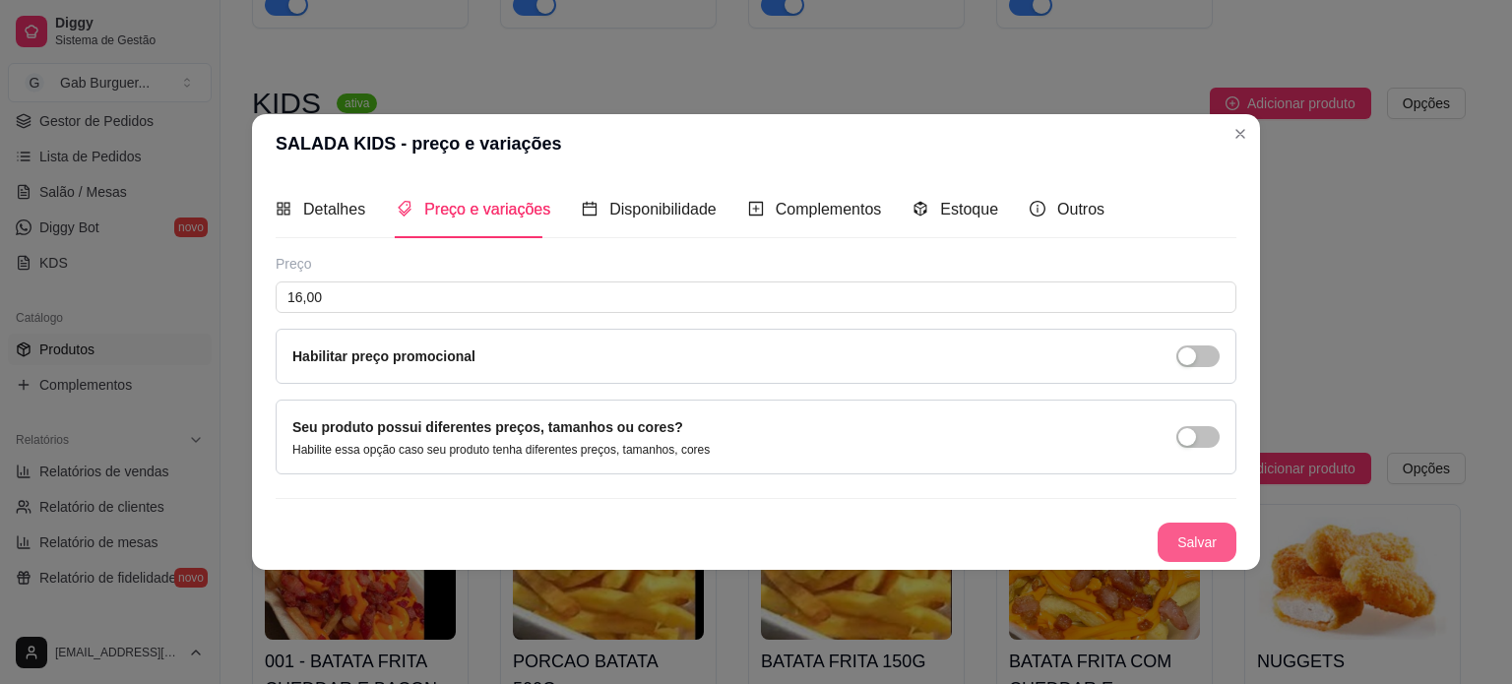
click at [1189, 547] on button "Salvar" at bounding box center [1197, 542] width 79 height 39
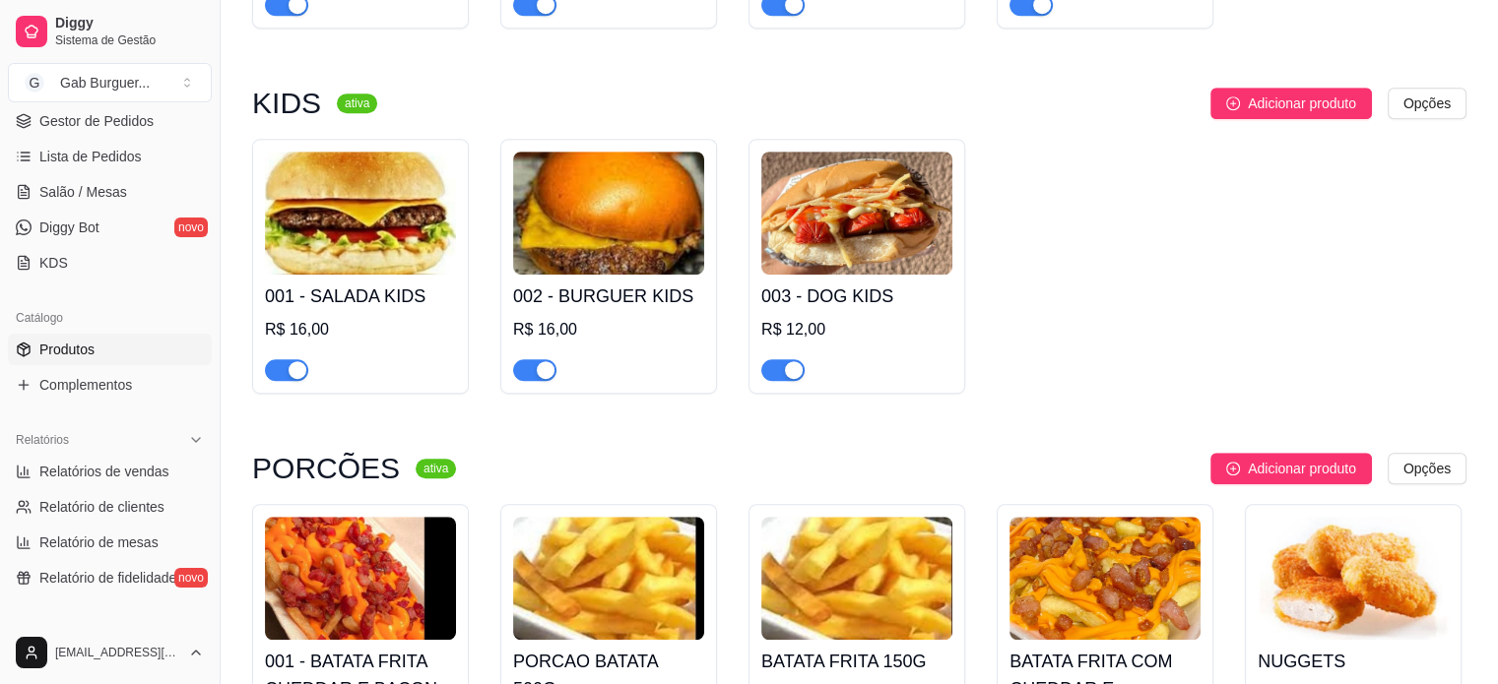
click at [588, 231] on img at bounding box center [608, 213] width 191 height 123
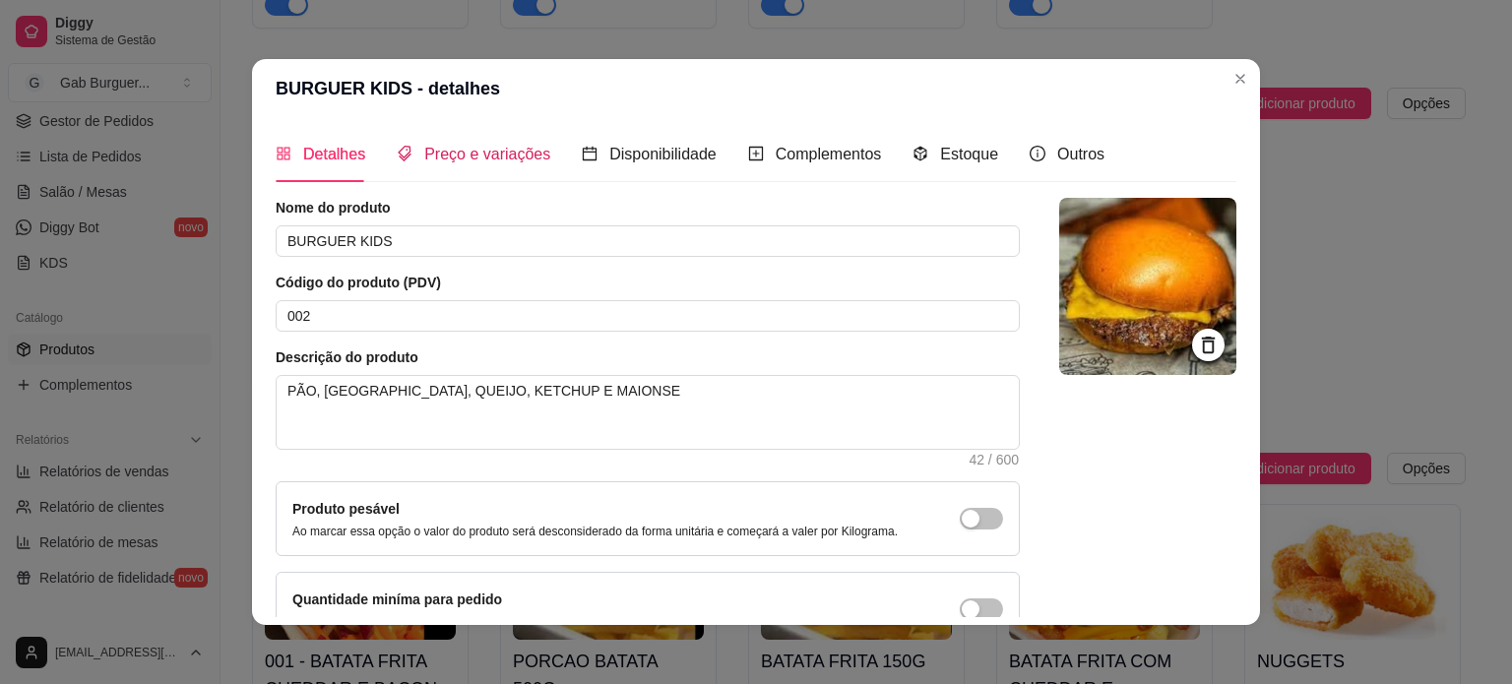
click at [483, 146] on span "Preço e variações" at bounding box center [487, 154] width 126 height 17
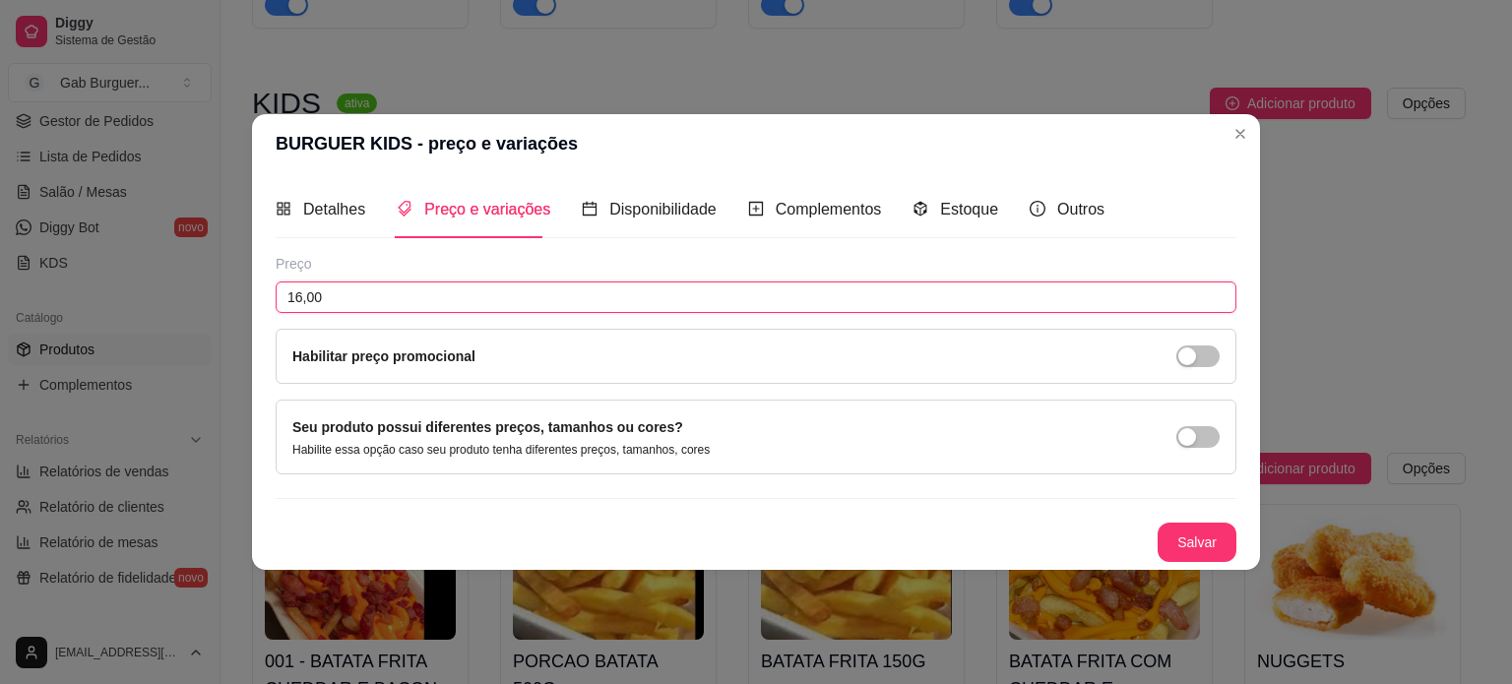
click at [296, 290] on input "16,00" at bounding box center [756, 298] width 961 height 32
click at [301, 294] on input "16,00" at bounding box center [756, 298] width 961 height 32
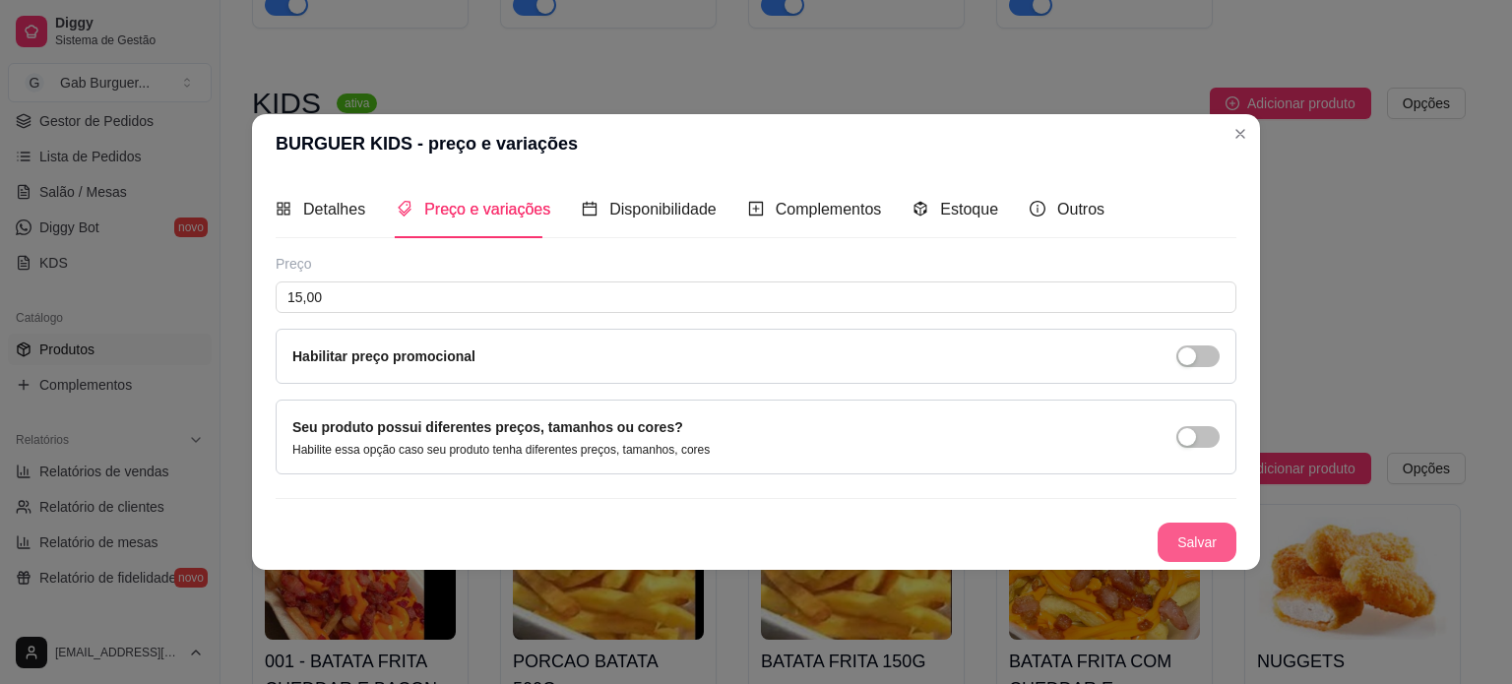
click at [1183, 543] on button "Salvar" at bounding box center [1197, 542] width 79 height 39
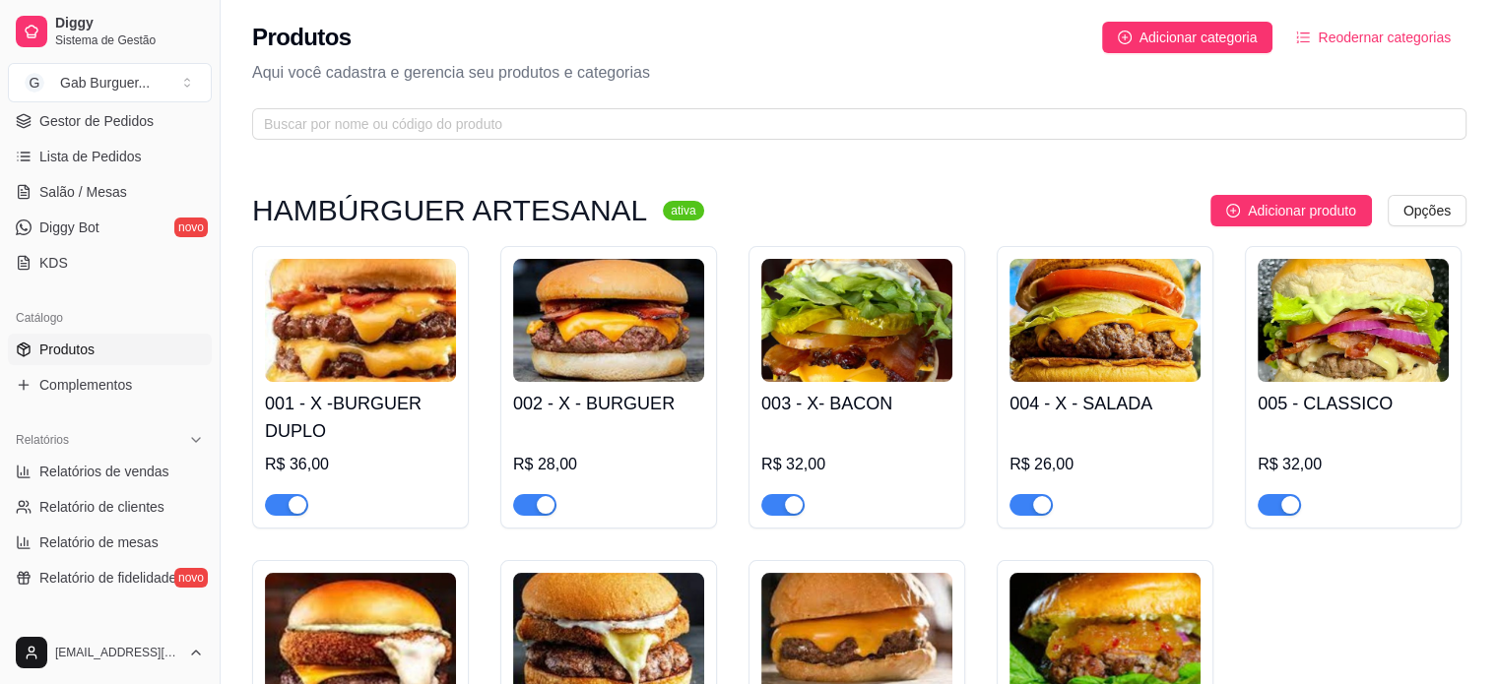
scroll to position [0, 0]
